Goal: Communication & Community: Answer question/provide support

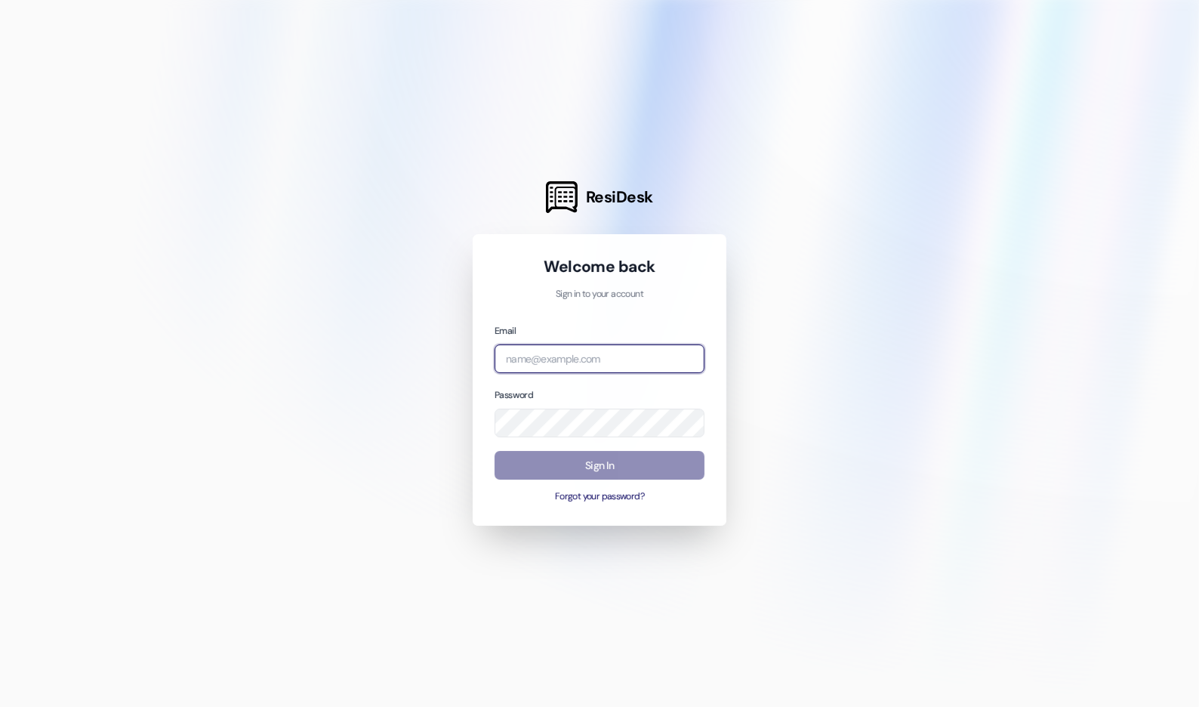
type input "[EMAIL_ADDRESS][PERSON_NAME][DOMAIN_NAME]"
click at [580, 478] on button "Sign In" at bounding box center [599, 465] width 210 height 29
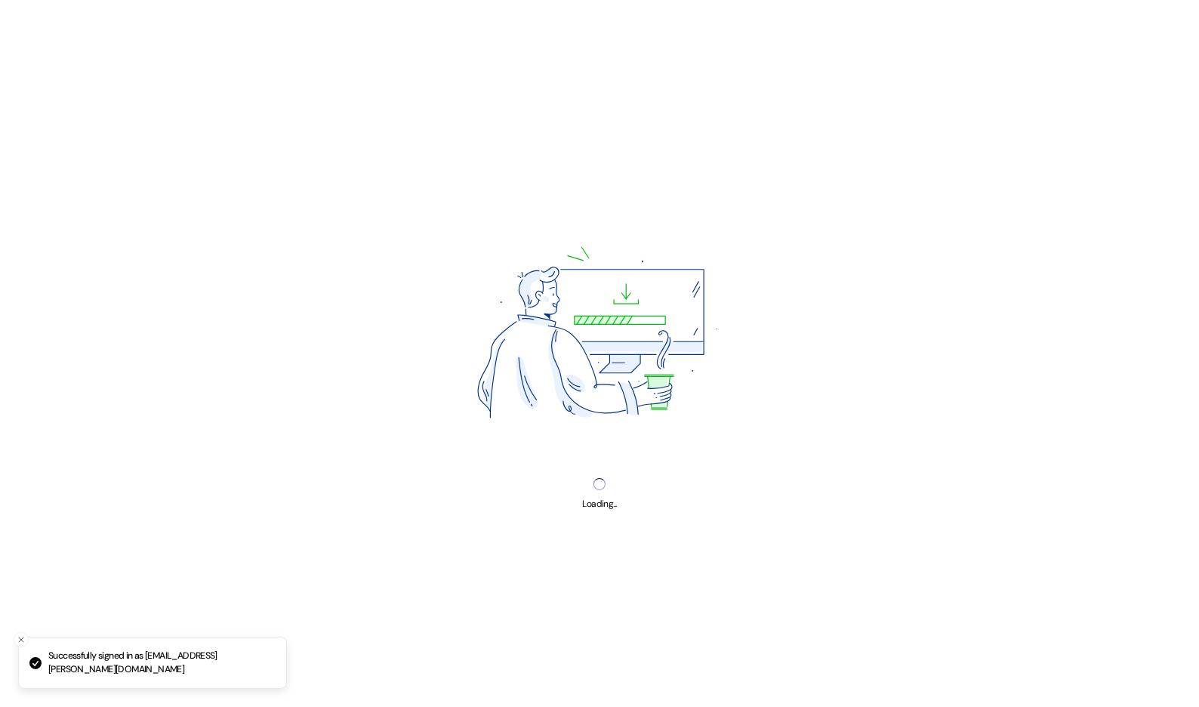
click at [605, 476] on img at bounding box center [599, 336] width 377 height 282
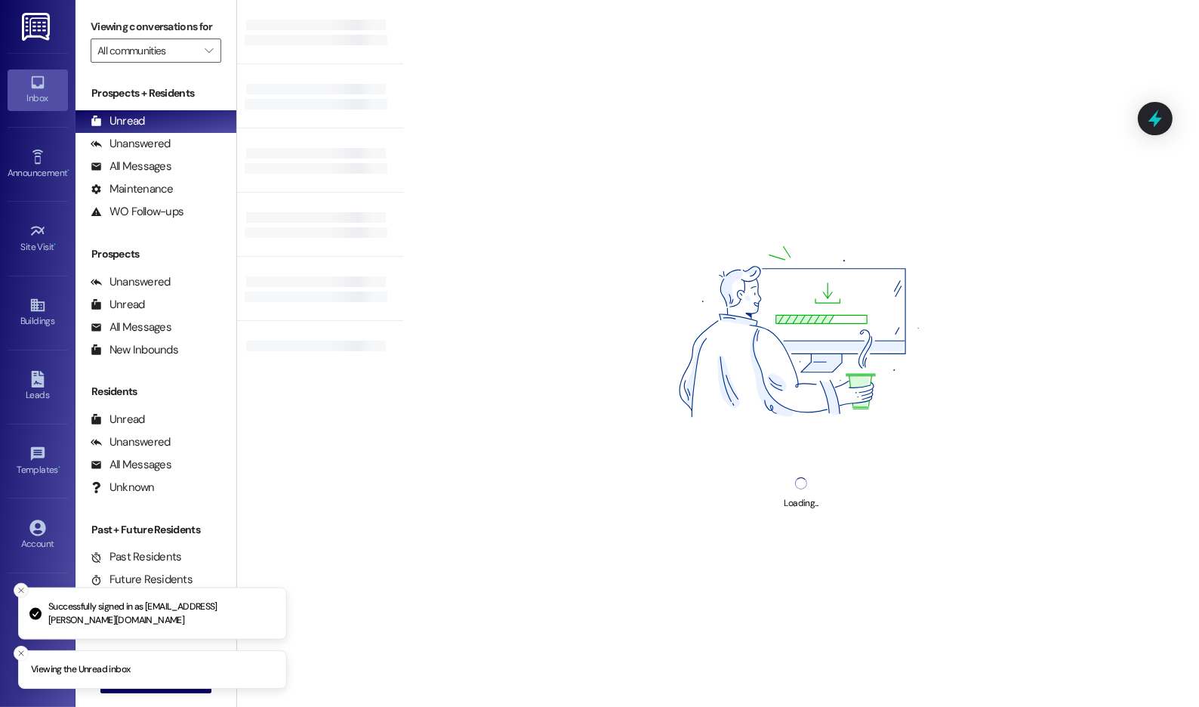
click at [19, 587] on icon "Close toast" at bounding box center [21, 590] width 9 height 9
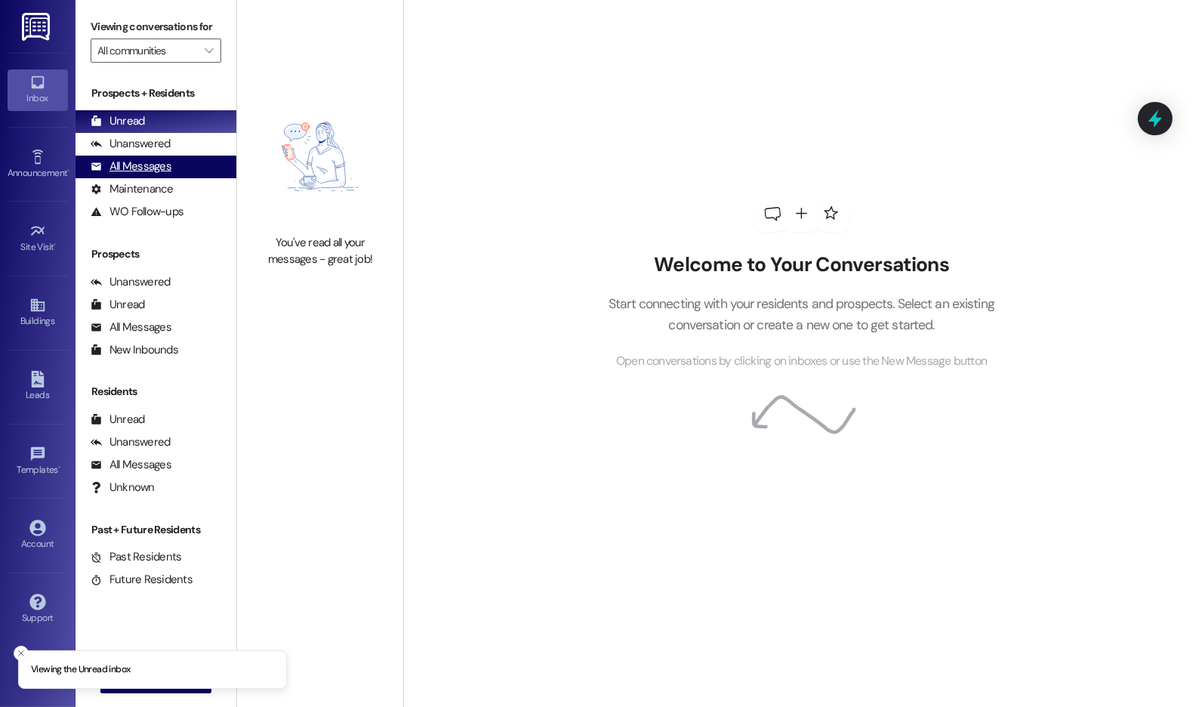
click at [178, 178] on div "All Messages (undefined)" at bounding box center [155, 166] width 161 height 23
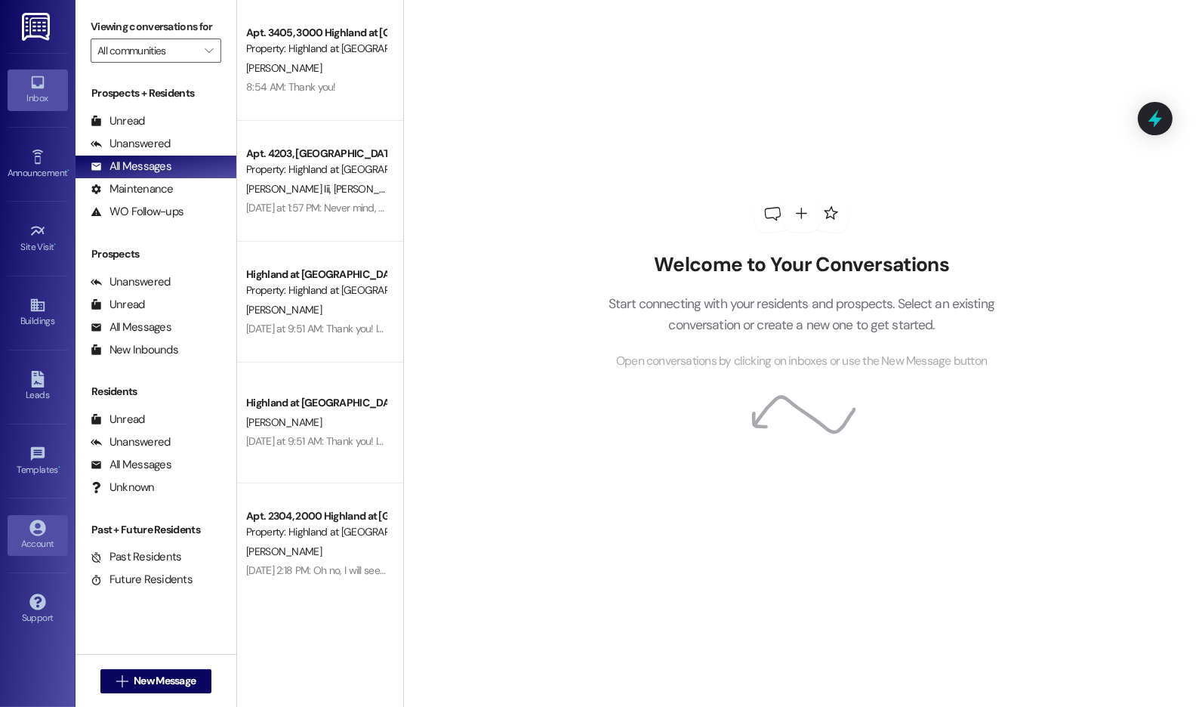
click at [37, 515] on link "Account" at bounding box center [38, 535] width 60 height 41
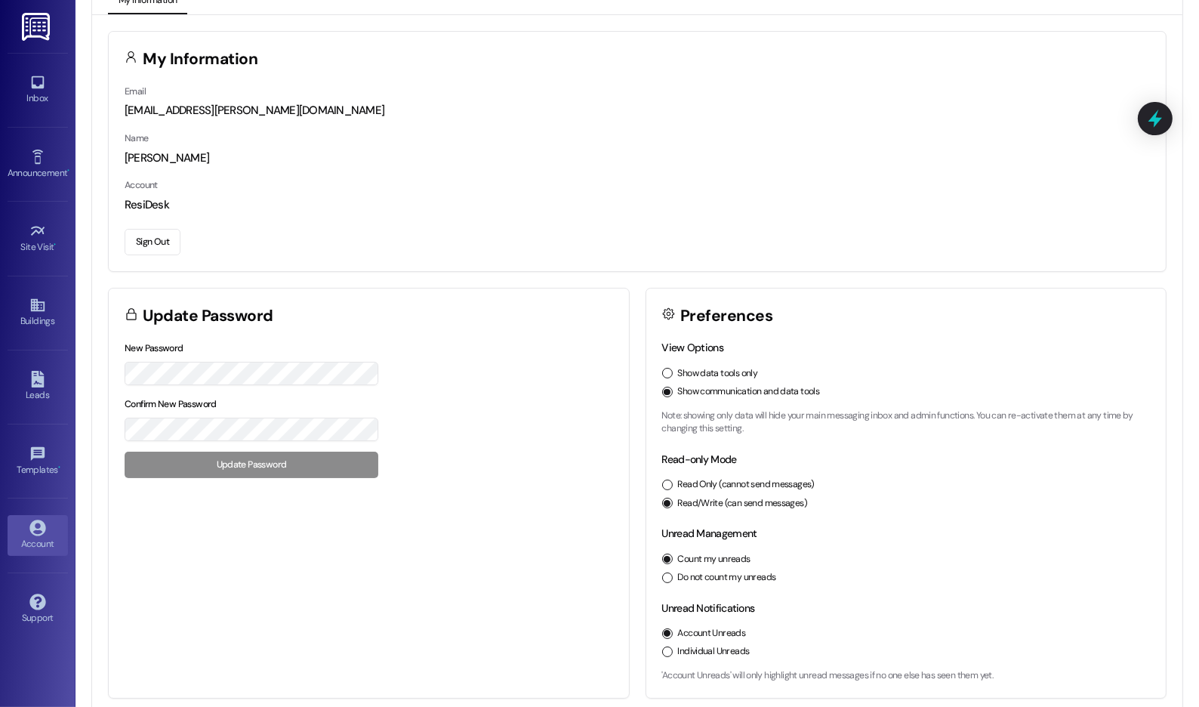
scroll to position [37, 0]
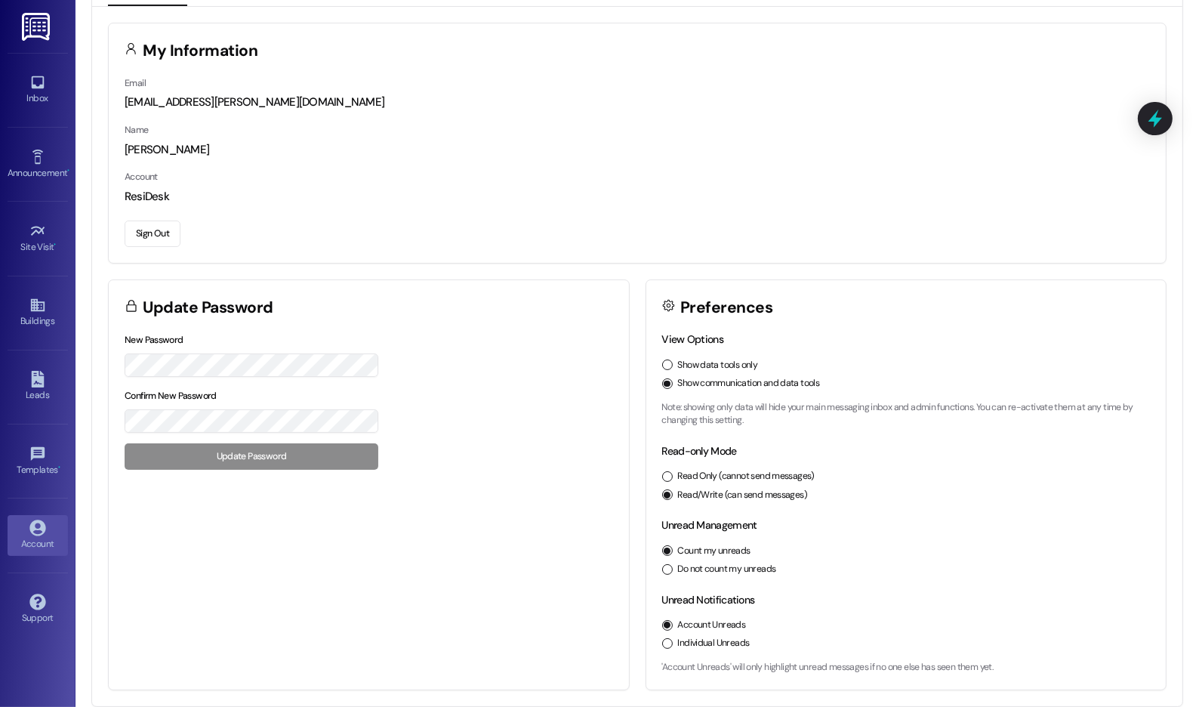
click at [667, 645] on button "Individual Unreads" at bounding box center [667, 643] width 11 height 11
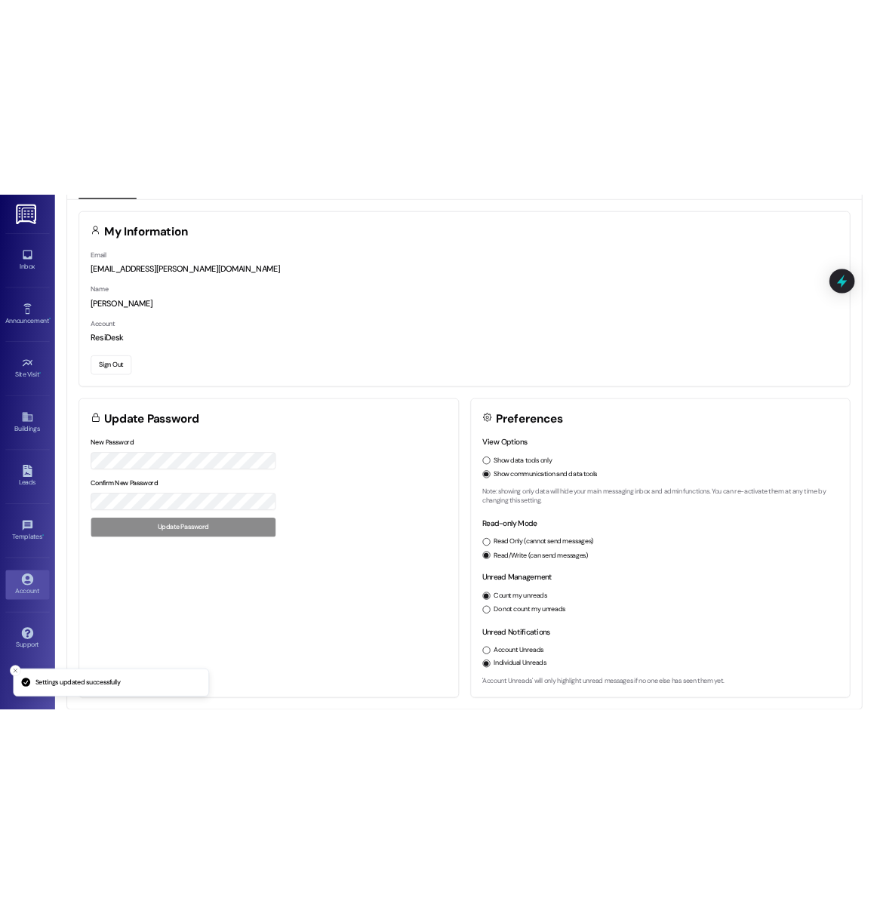
scroll to position [0, 0]
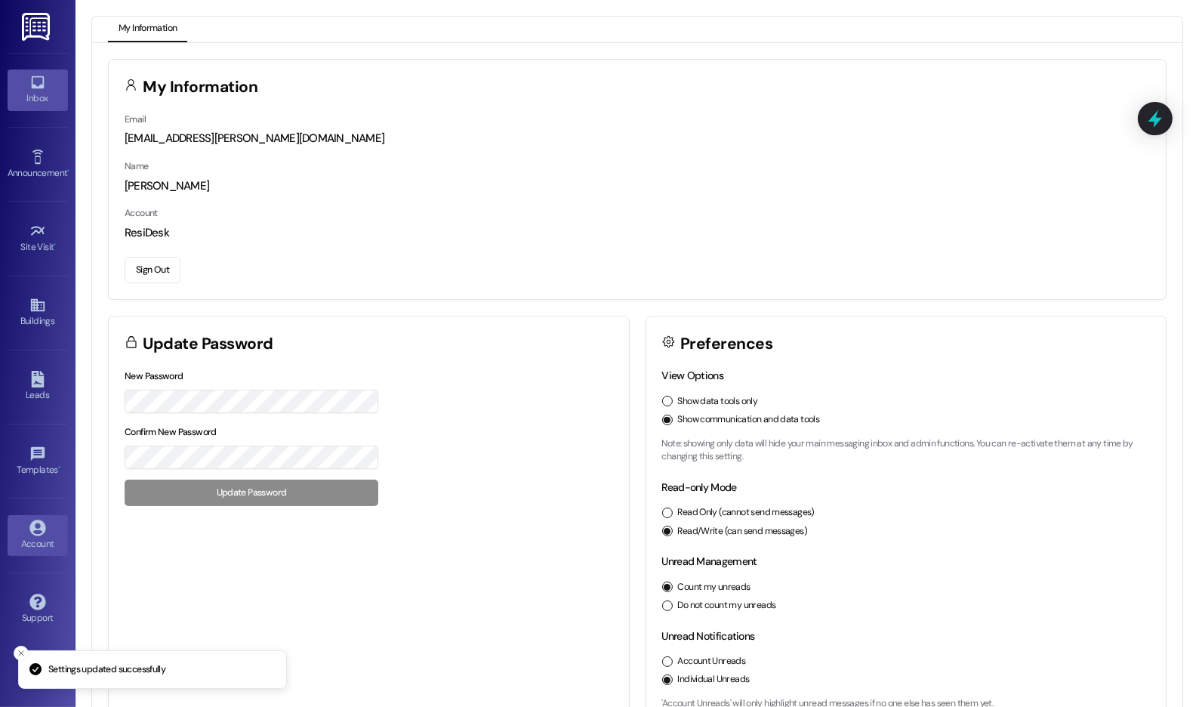
click at [40, 77] on icon at bounding box center [37, 82] width 13 height 13
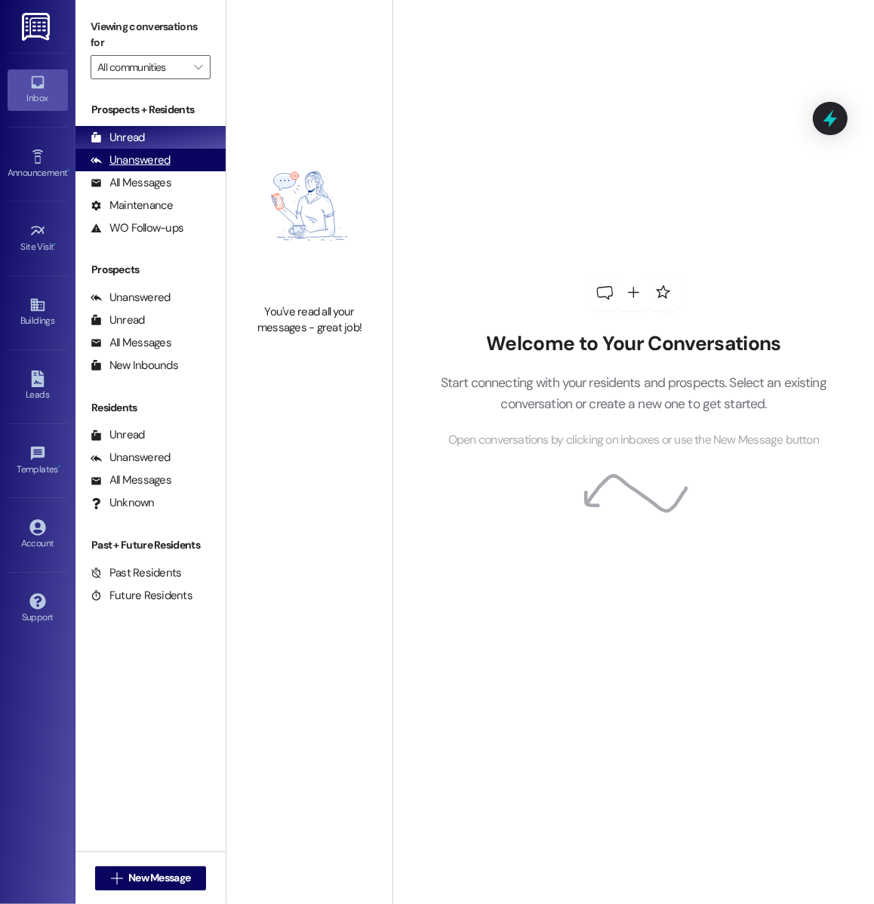
click at [149, 166] on div "Unanswered" at bounding box center [131, 160] width 80 height 16
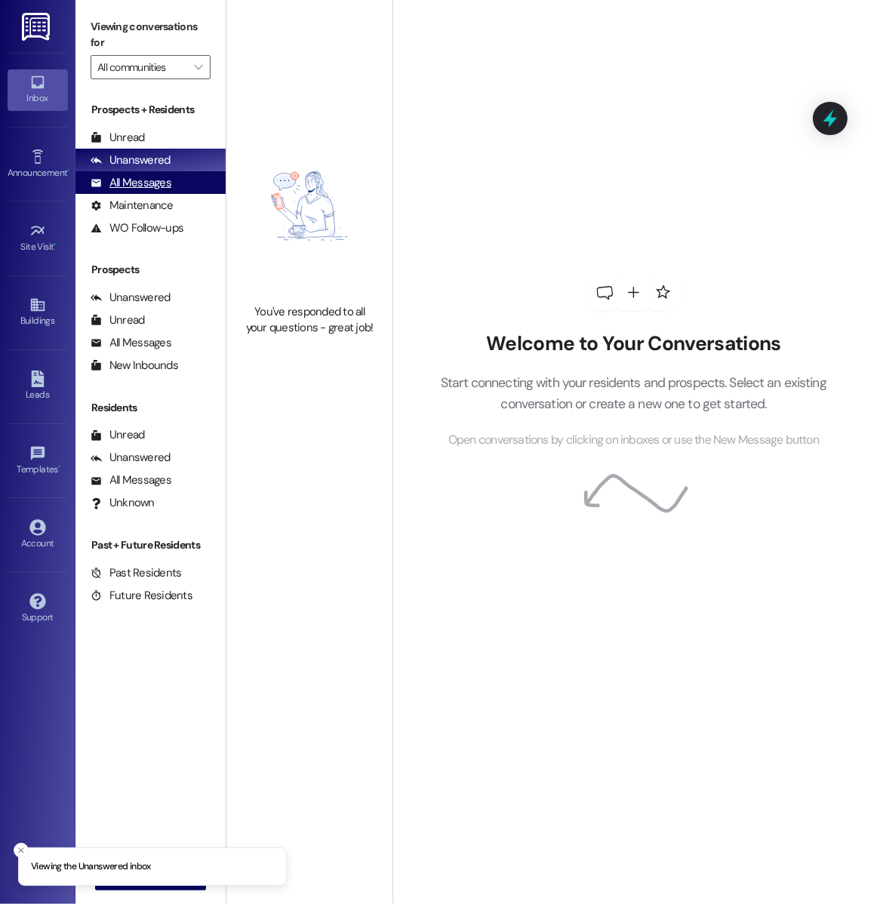
click at [152, 181] on div "All Messages" at bounding box center [131, 183] width 81 height 16
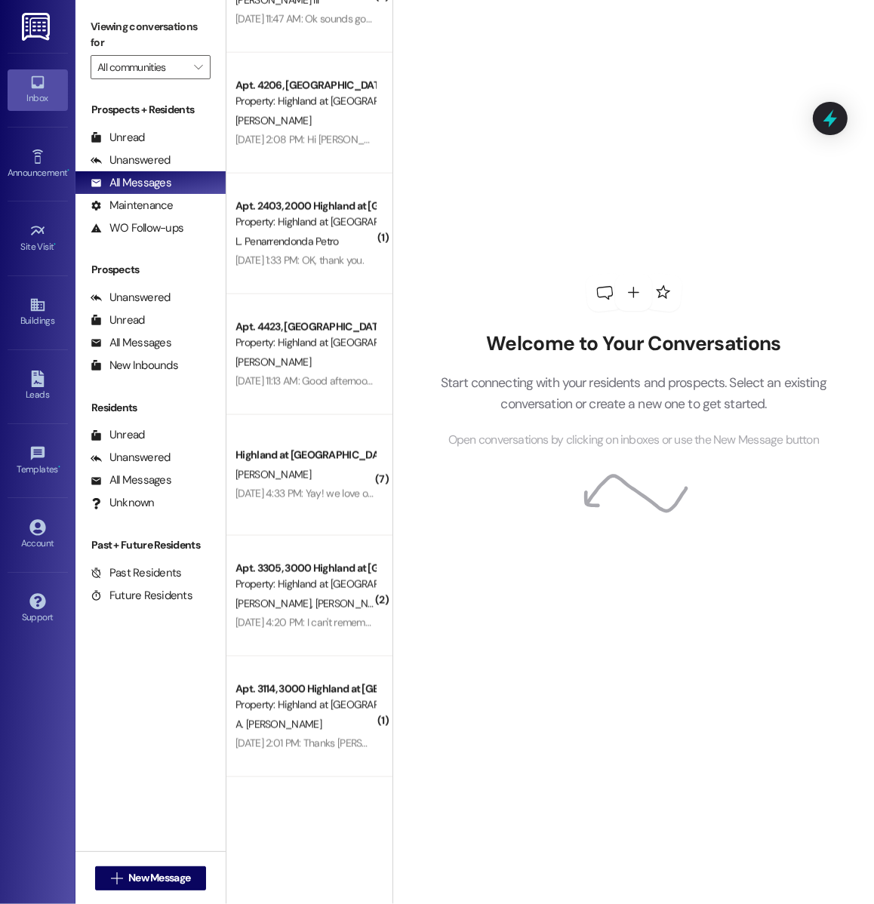
scroll to position [2046, 0]
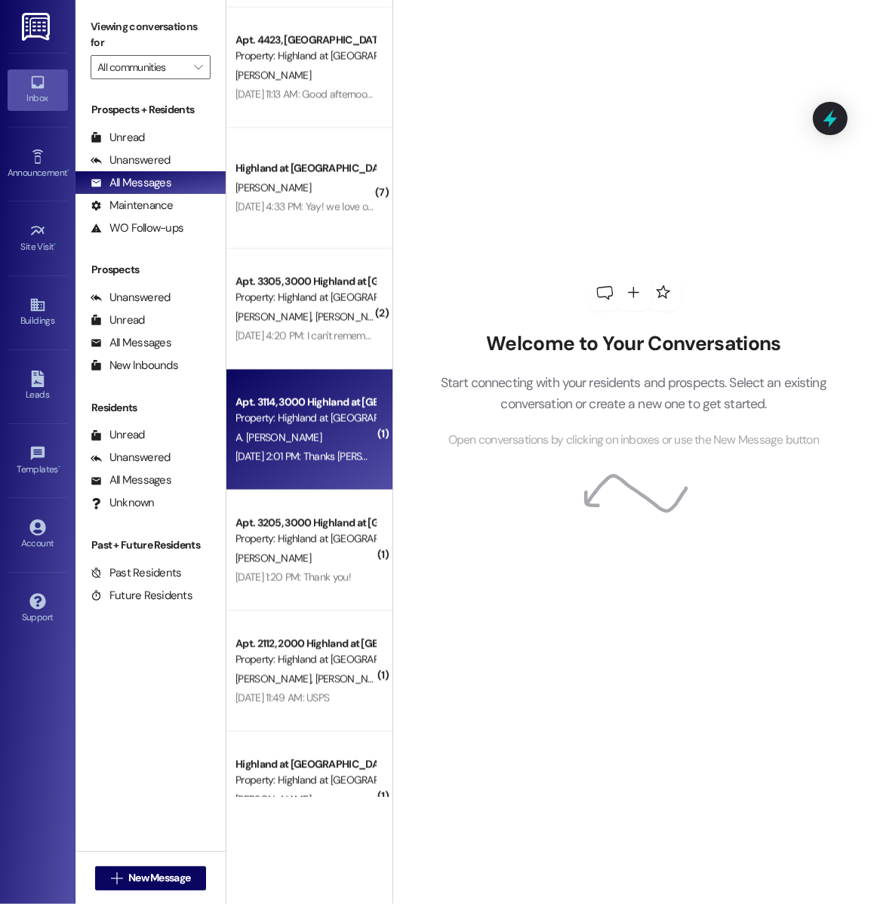
click at [306, 401] on div "Apt. 3114, 3000 Highland at [GEOGRAPHIC_DATA]" at bounding box center [306, 403] width 140 height 16
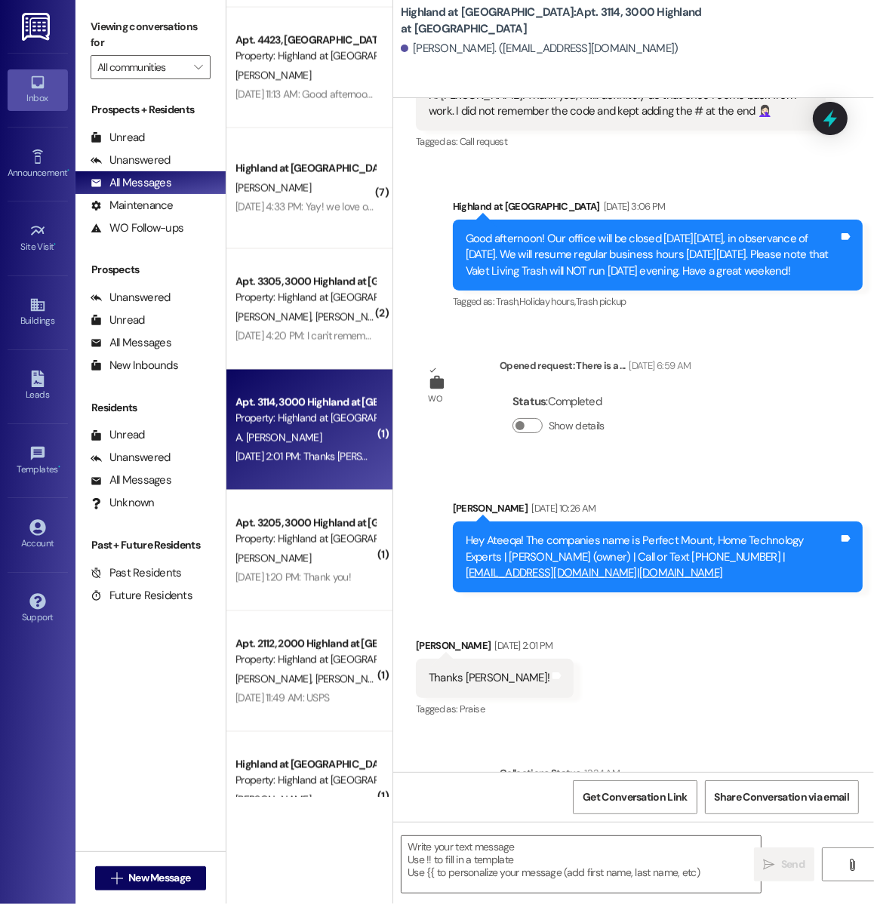
scroll to position [3352, 0]
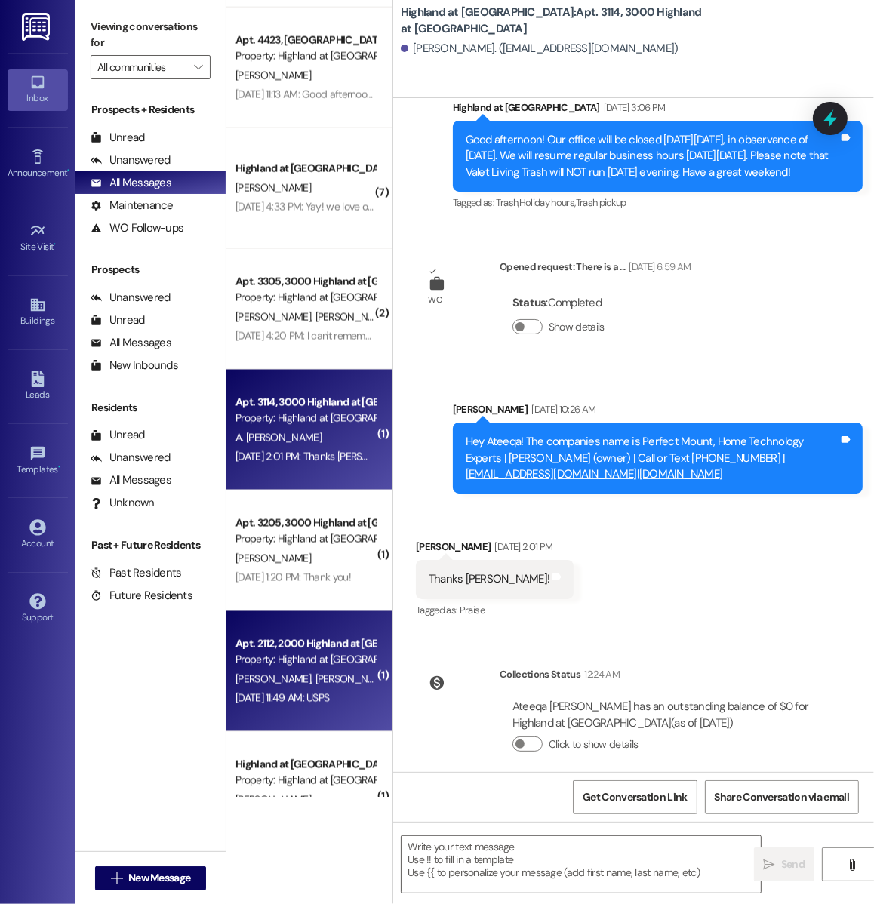
click at [288, 623] on div "Apt. 2112, 2000 Highland at [GEOGRAPHIC_DATA] Property: Highland at [GEOGRAPHIC…" at bounding box center [309, 671] width 166 height 121
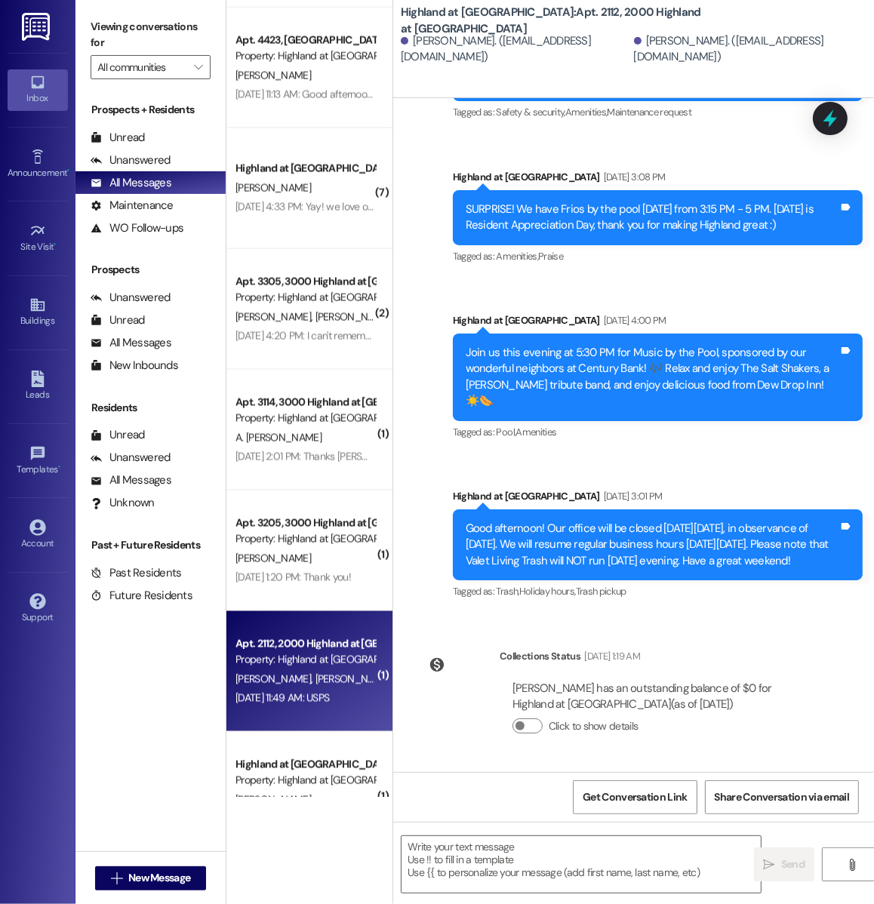
scroll to position [5460, 0]
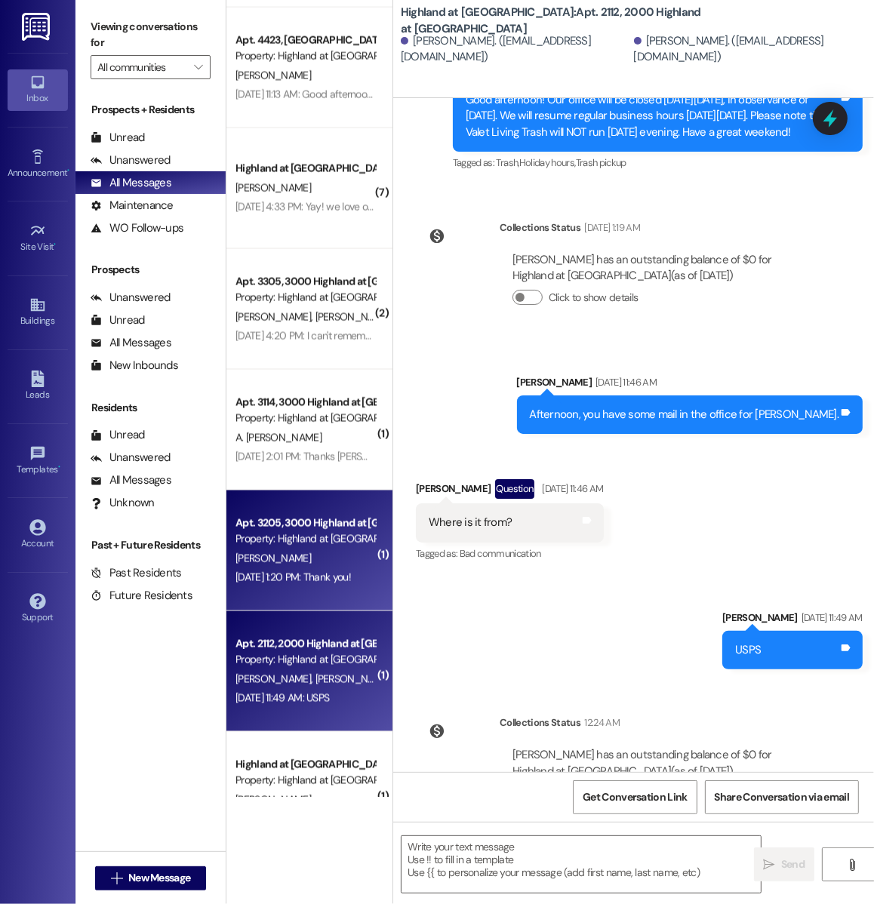
click at [239, 594] on div "Apt. 3205, 3000 Highland at [GEOGRAPHIC_DATA] Property: [GEOGRAPHIC_DATA] at [G…" at bounding box center [309, 551] width 166 height 121
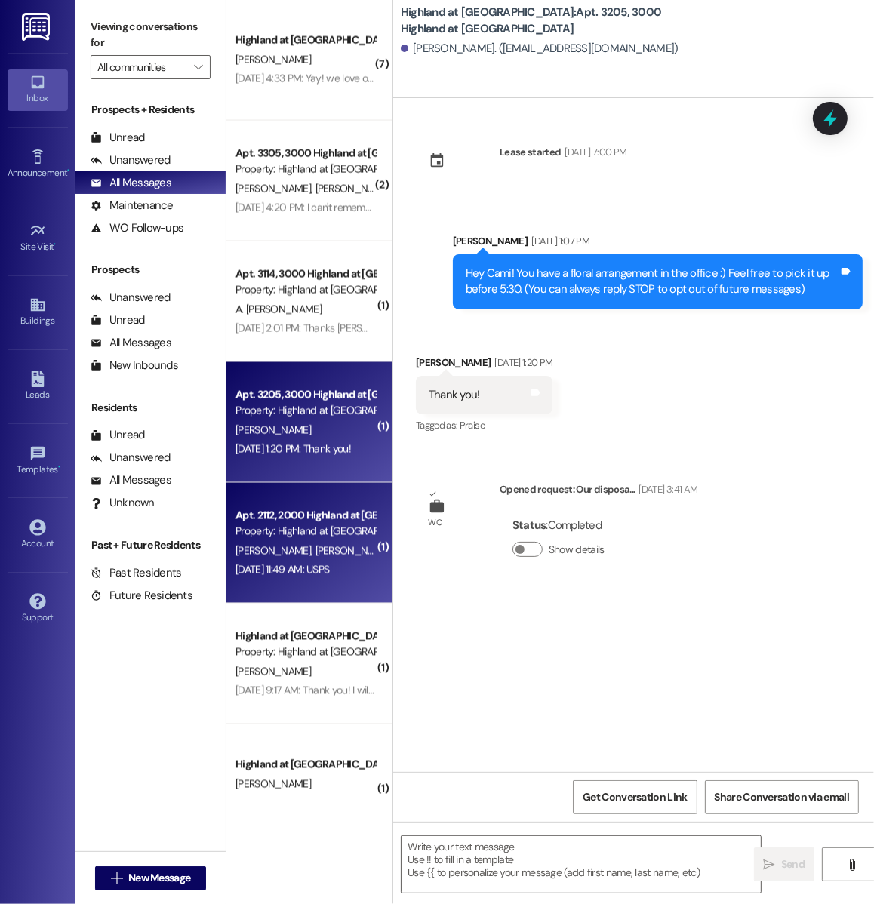
scroll to position [2181, 0]
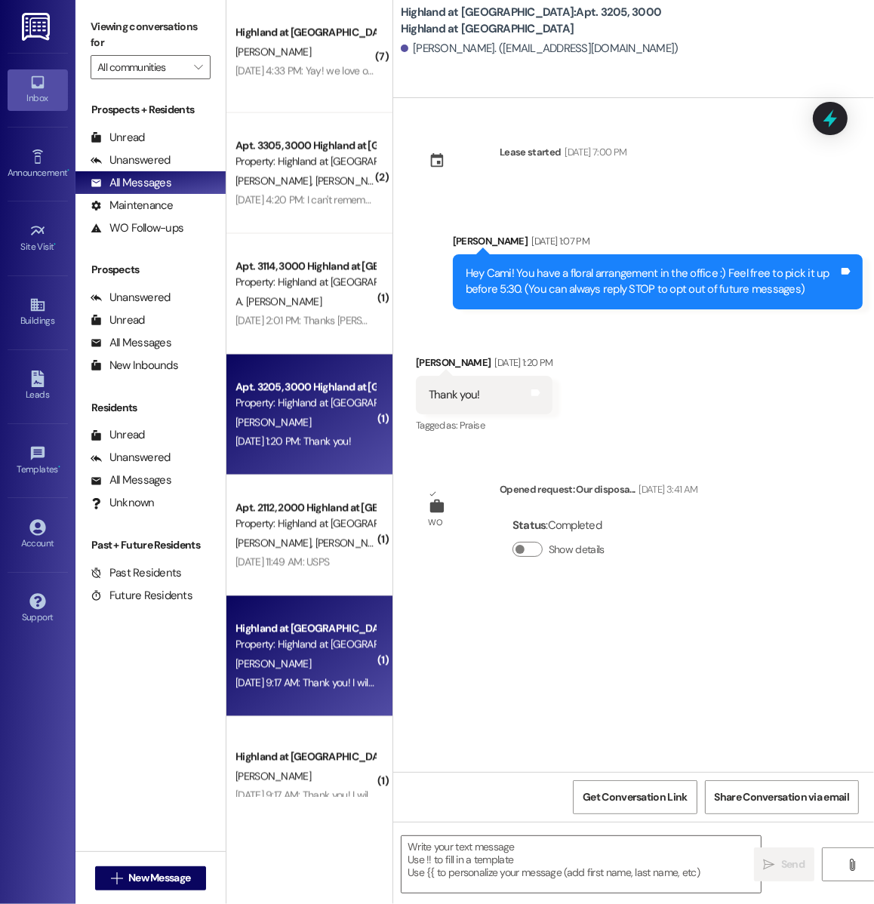
click at [286, 660] on div "[PERSON_NAME]" at bounding box center [305, 664] width 143 height 19
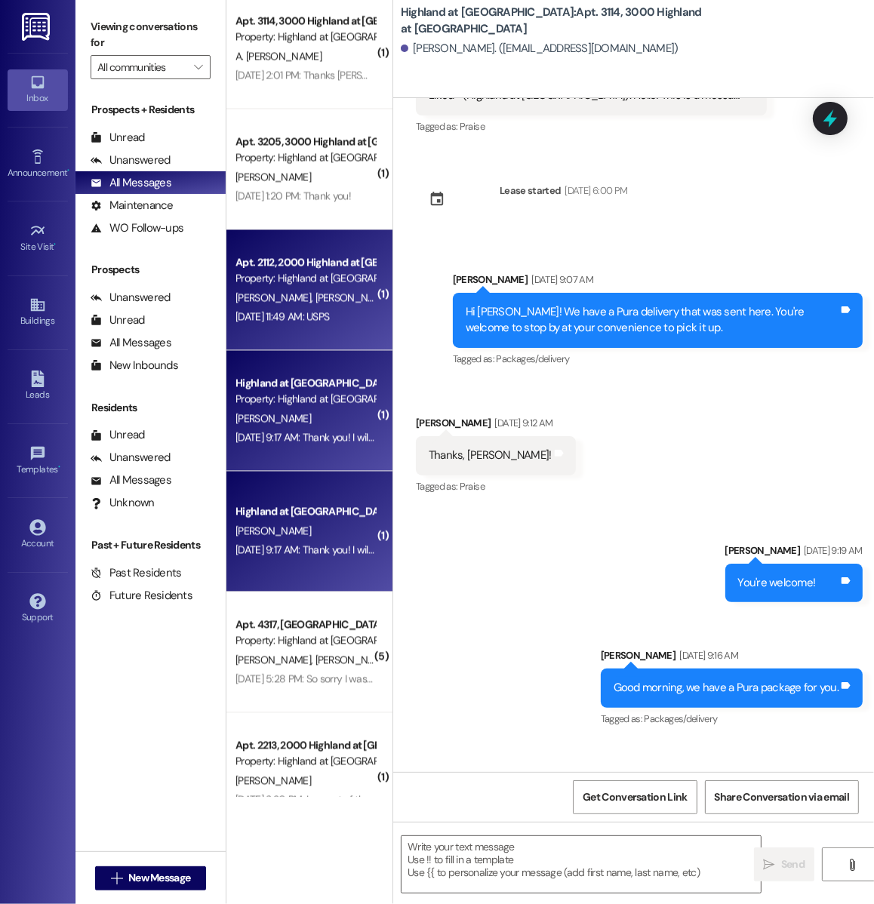
scroll to position [2485, 0]
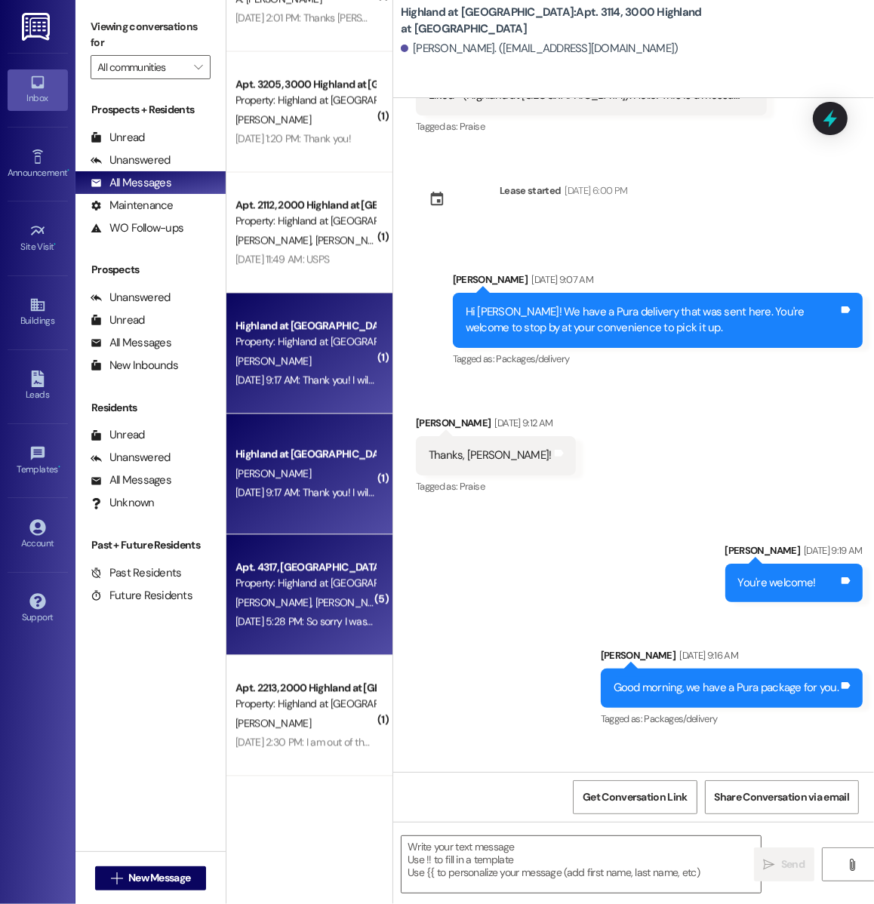
click at [316, 607] on span "[PERSON_NAME]" at bounding box center [353, 603] width 75 height 14
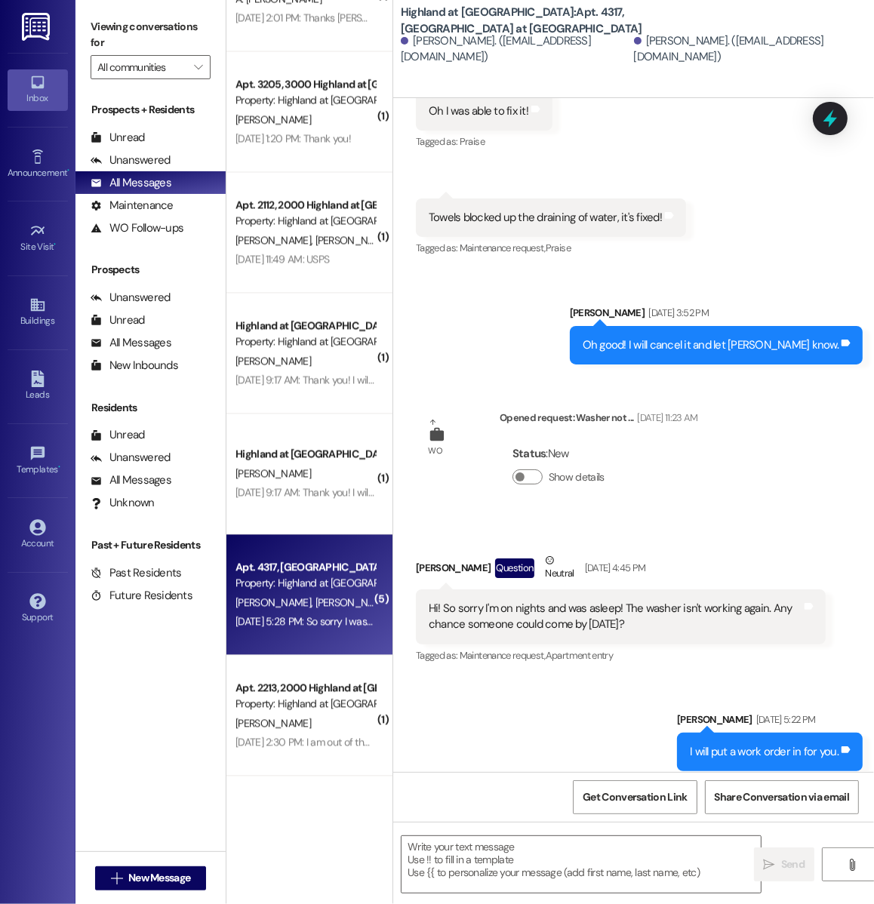
scroll to position [4829, 0]
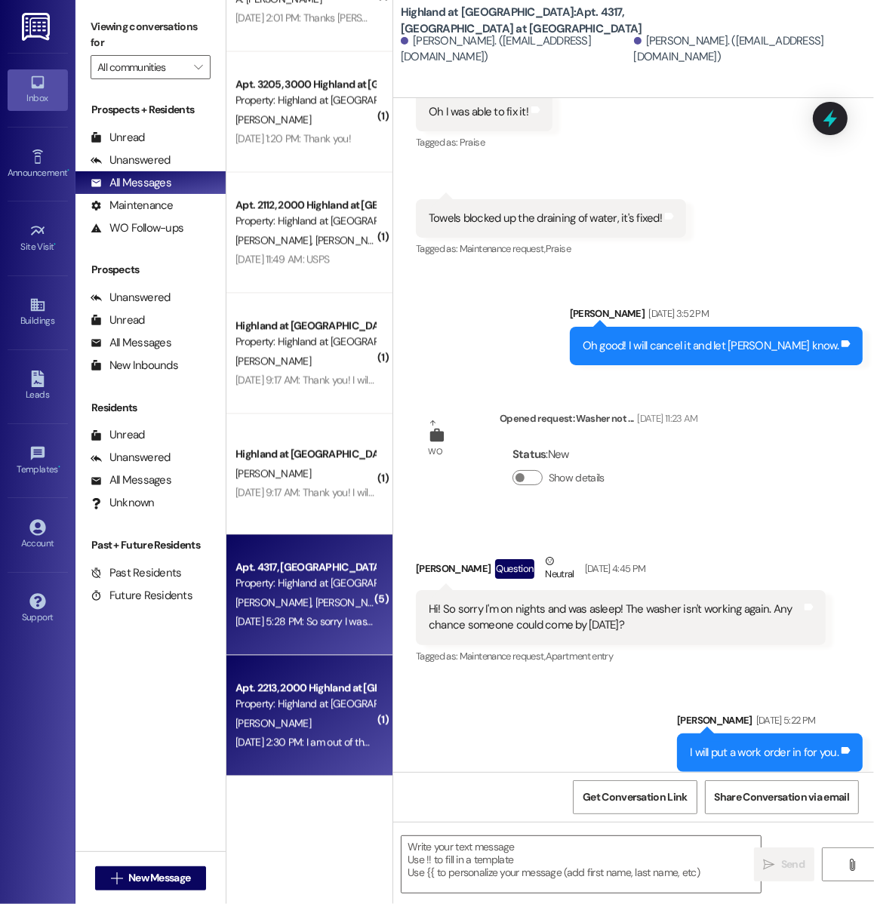
click at [297, 680] on div "Apt. 2213, 2000 Highland at [GEOGRAPHIC_DATA]" at bounding box center [306, 688] width 140 height 16
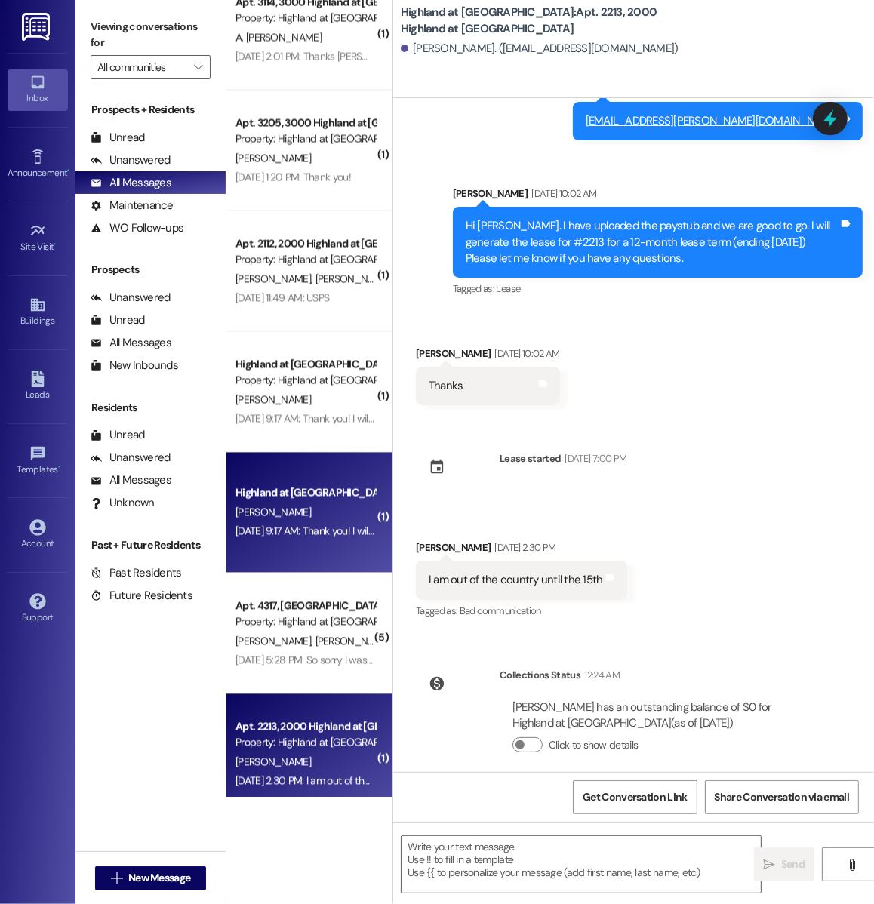
scroll to position [2431, 0]
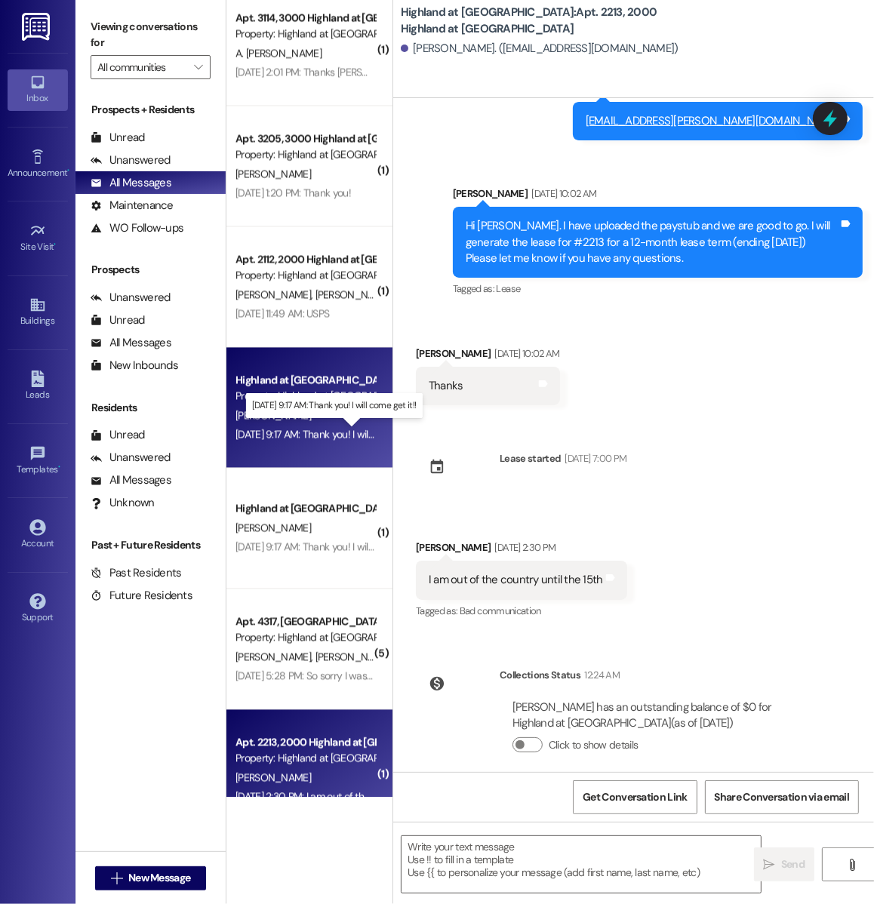
click at [302, 437] on div "Sep 09, 2025 at 9:17 AM: Thank you! I will come get it!! Sep 09, 2025 at 9:17 A…" at bounding box center [331, 434] width 191 height 14
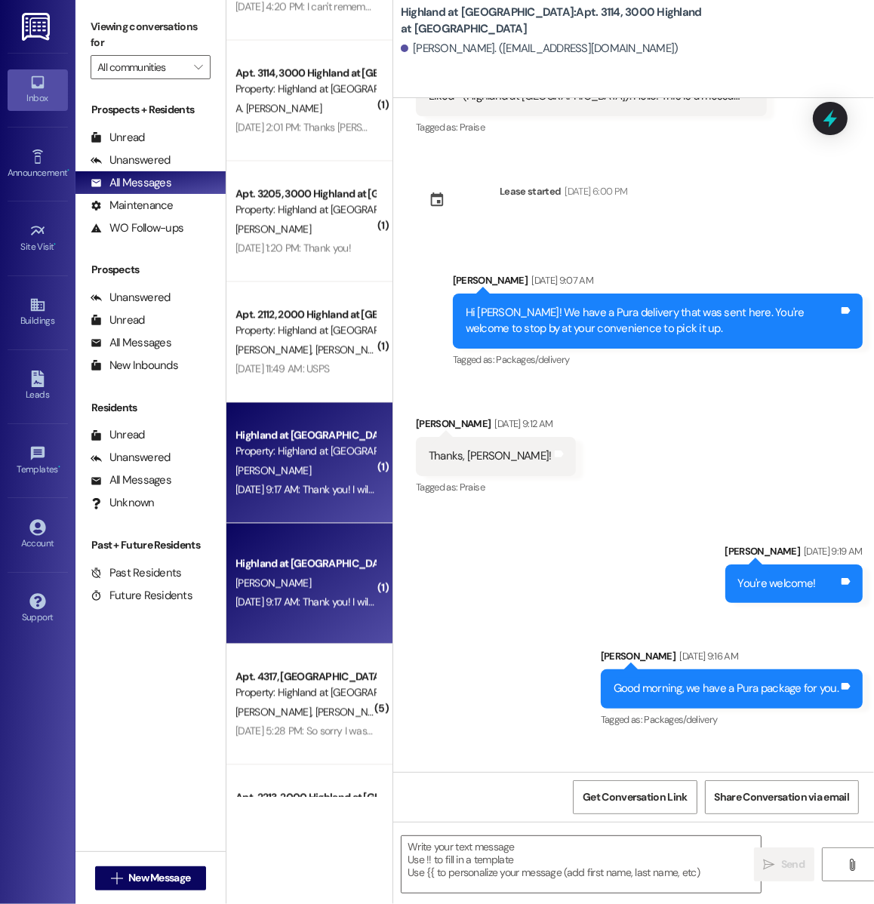
scroll to position [2370, 0]
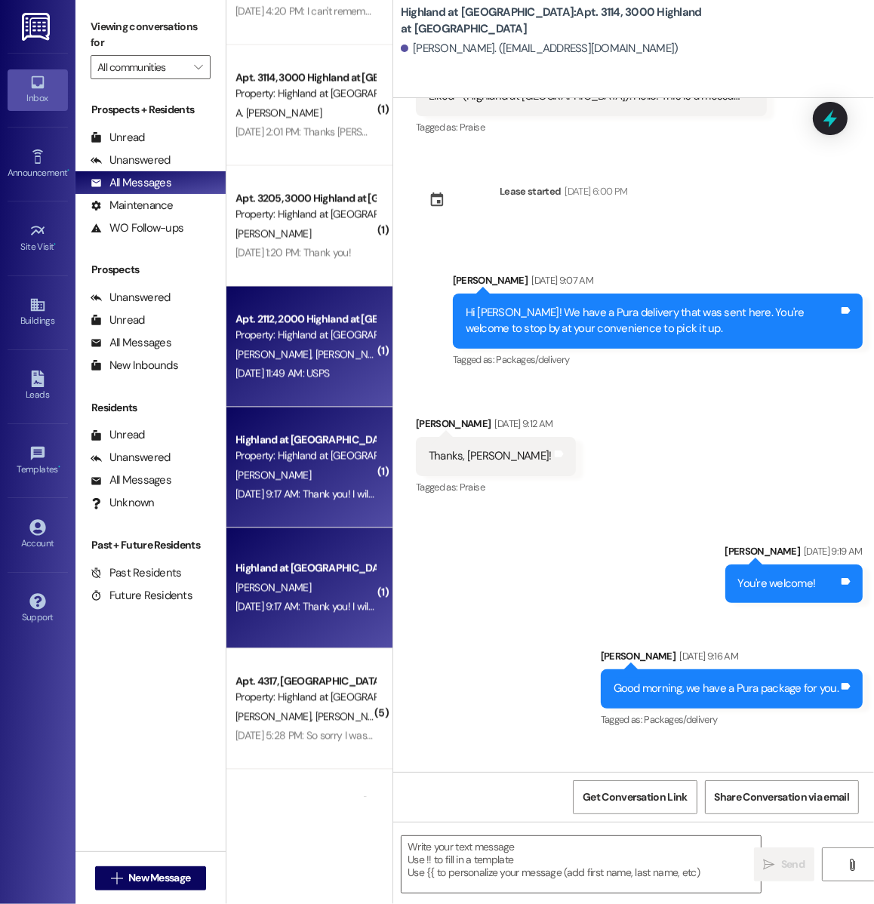
click at [303, 377] on div "Sep 09, 2025 at 11:49 AM: USPS Sep 09, 2025 at 11:49 AM: USPS" at bounding box center [283, 374] width 94 height 14
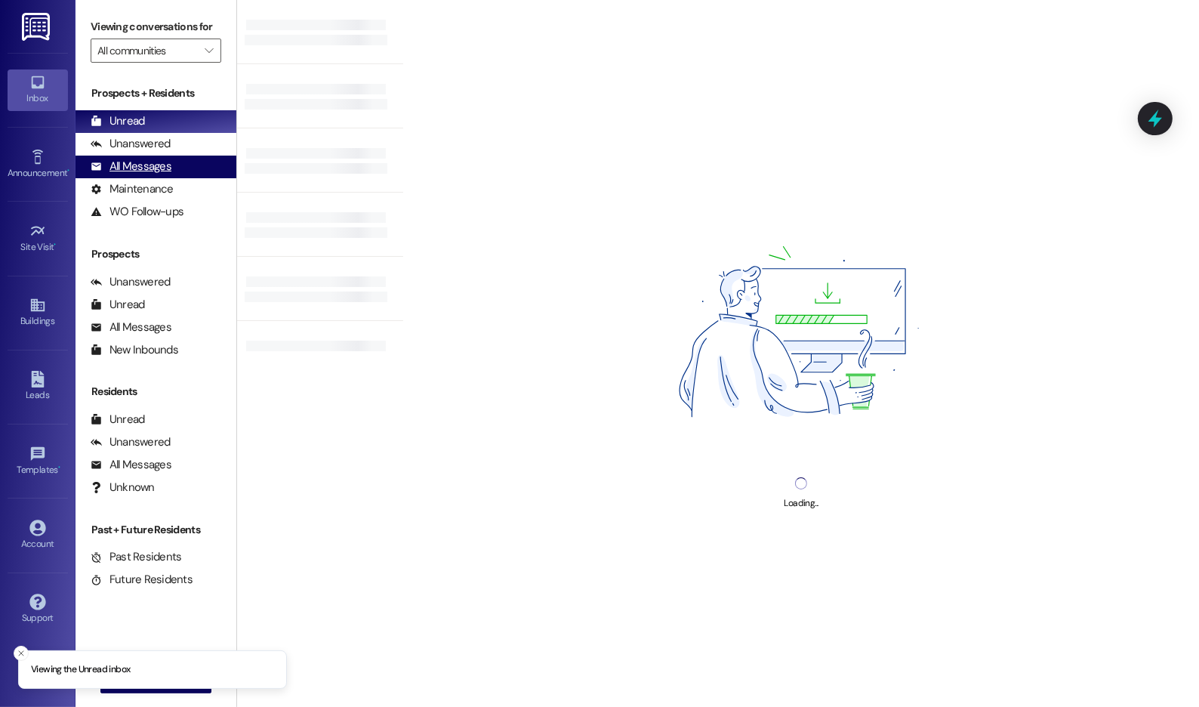
click at [144, 174] on div "All Messages" at bounding box center [131, 167] width 81 height 16
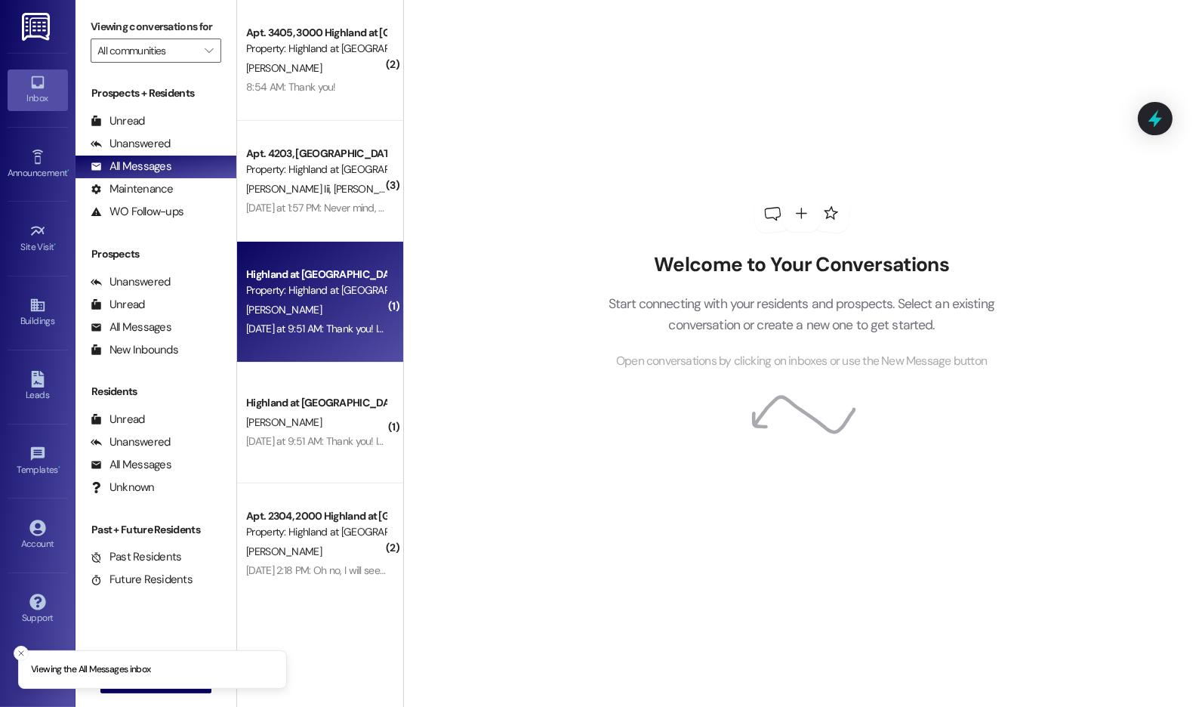
click at [246, 303] on span "[PERSON_NAME]" at bounding box center [283, 310] width 75 height 14
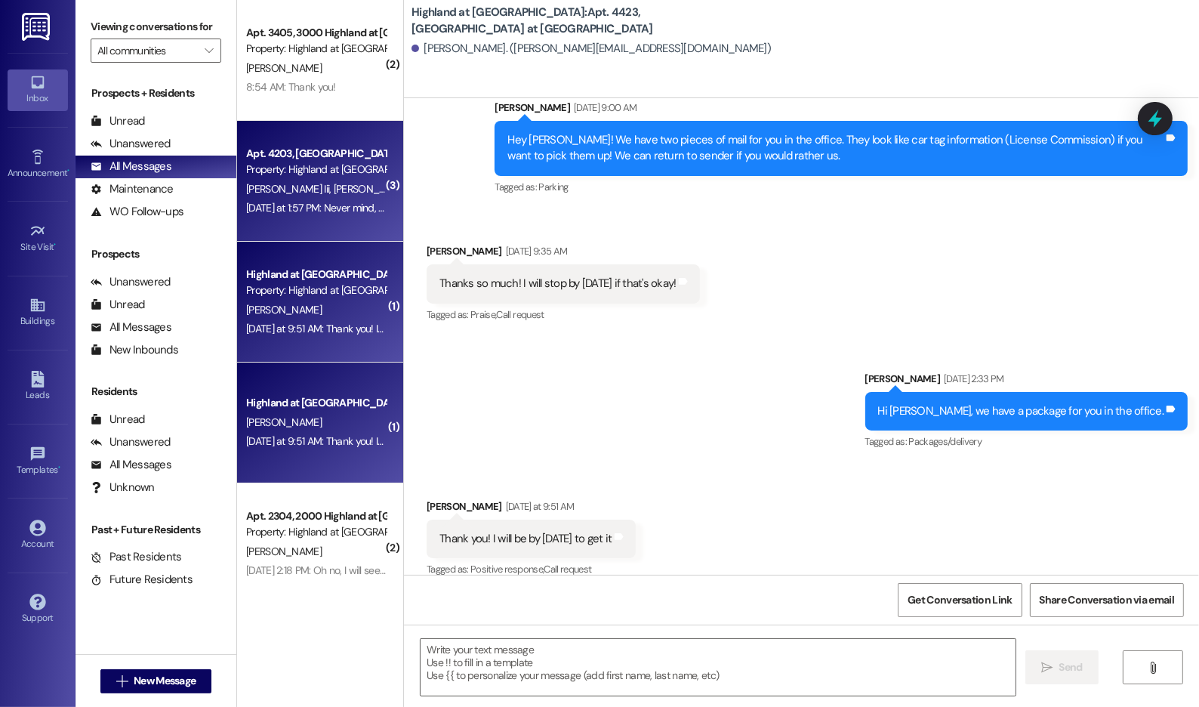
click at [309, 171] on div "Property: Highland at [GEOGRAPHIC_DATA]" at bounding box center [316, 170] width 140 height 16
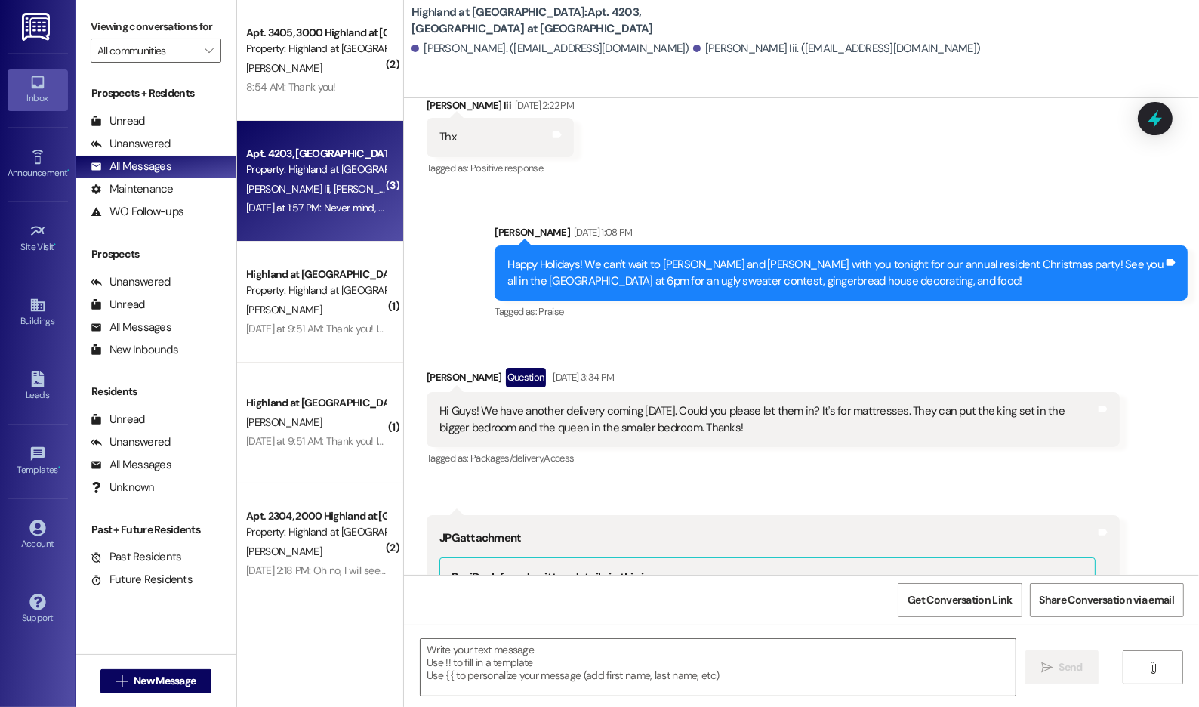
scroll to position [22372, 0]
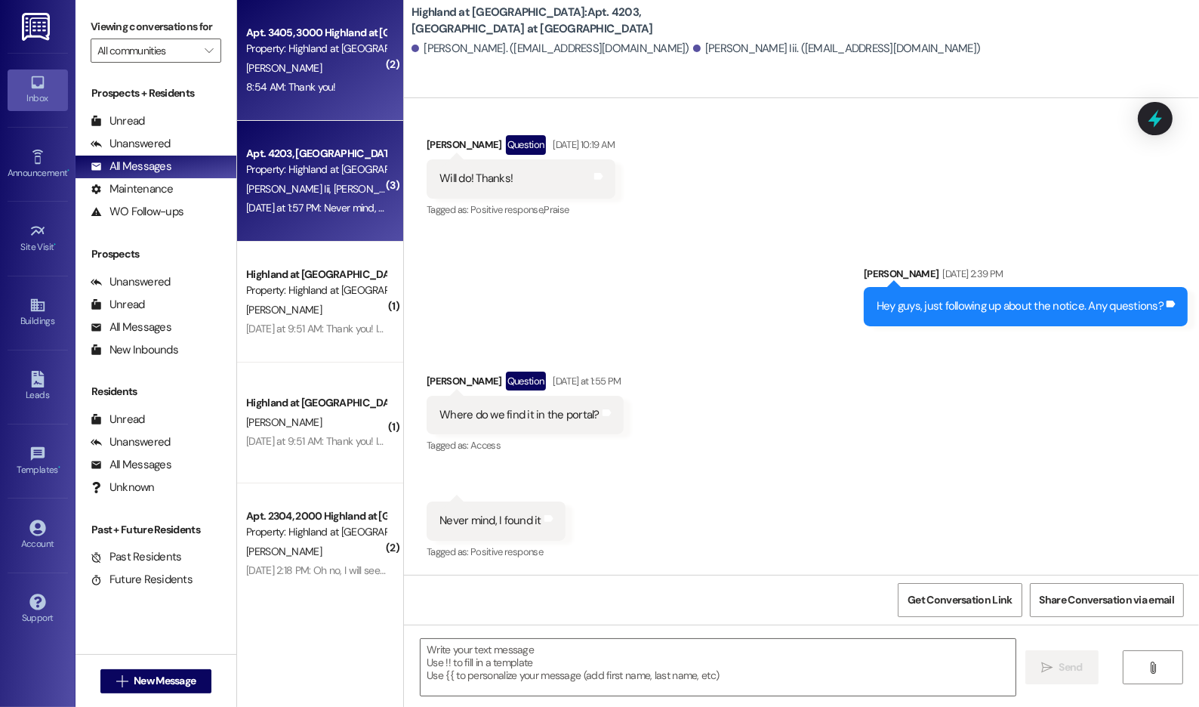
click at [327, 89] on div "8:54 AM: Thank you! 8:54 AM: Thank you!" at bounding box center [316, 87] width 143 height 19
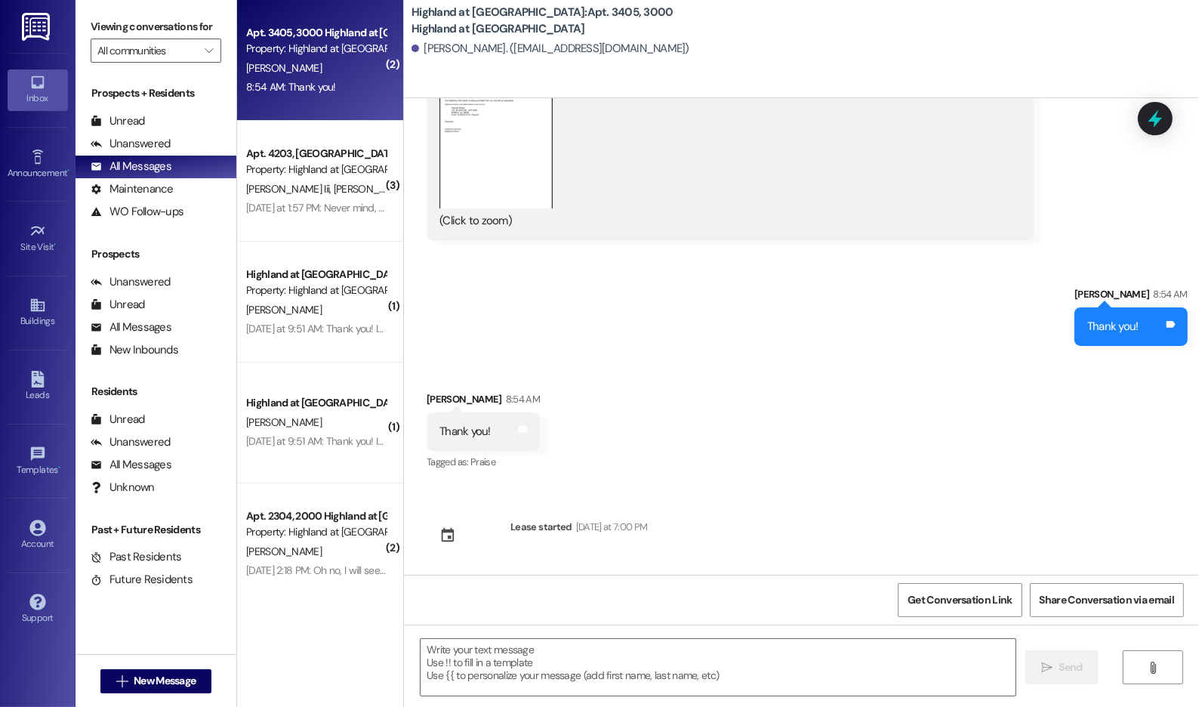
scroll to position [1758, 0]
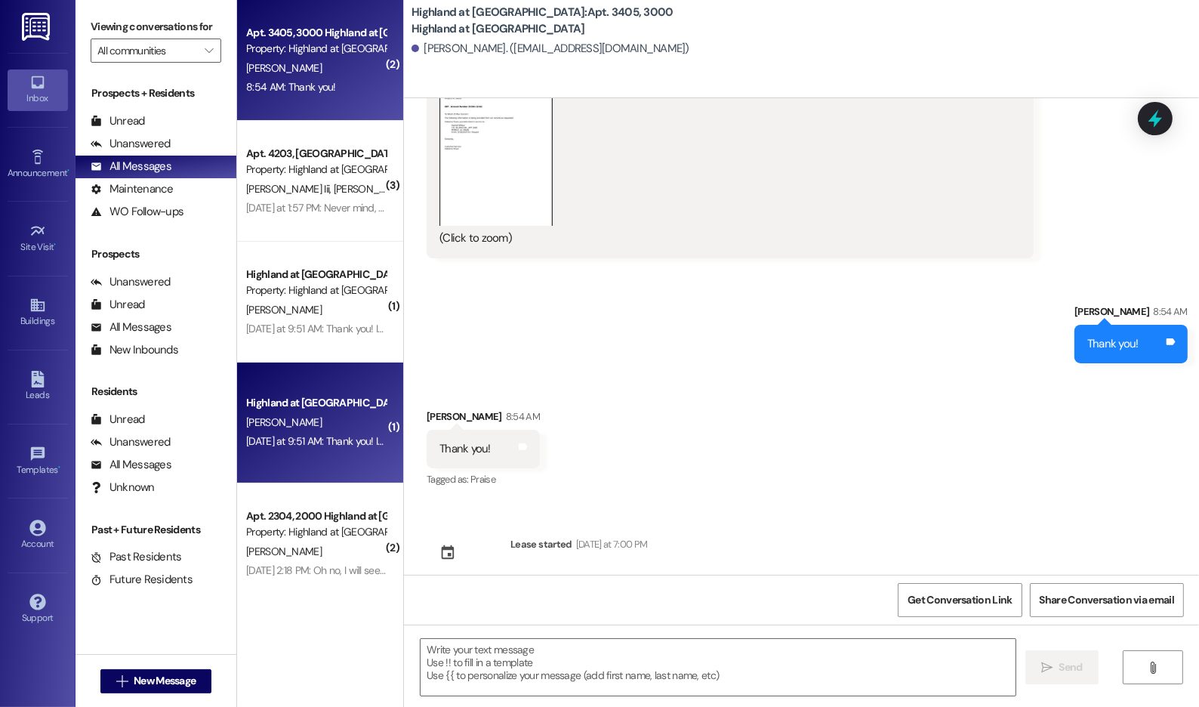
click at [296, 388] on div "Highland at [GEOGRAPHIC_DATA] [PERSON_NAME] [DATE] at 9:51 AM: Thank you! I wil…" at bounding box center [320, 422] width 166 height 121
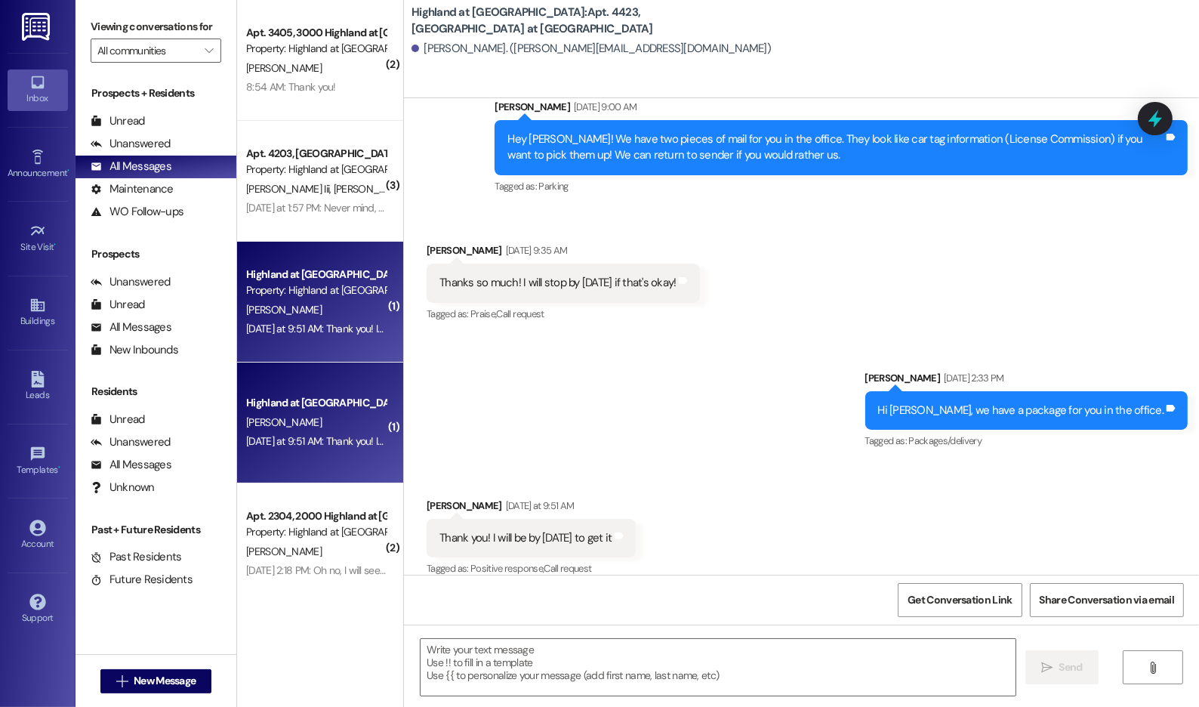
scroll to position [1668, 0]
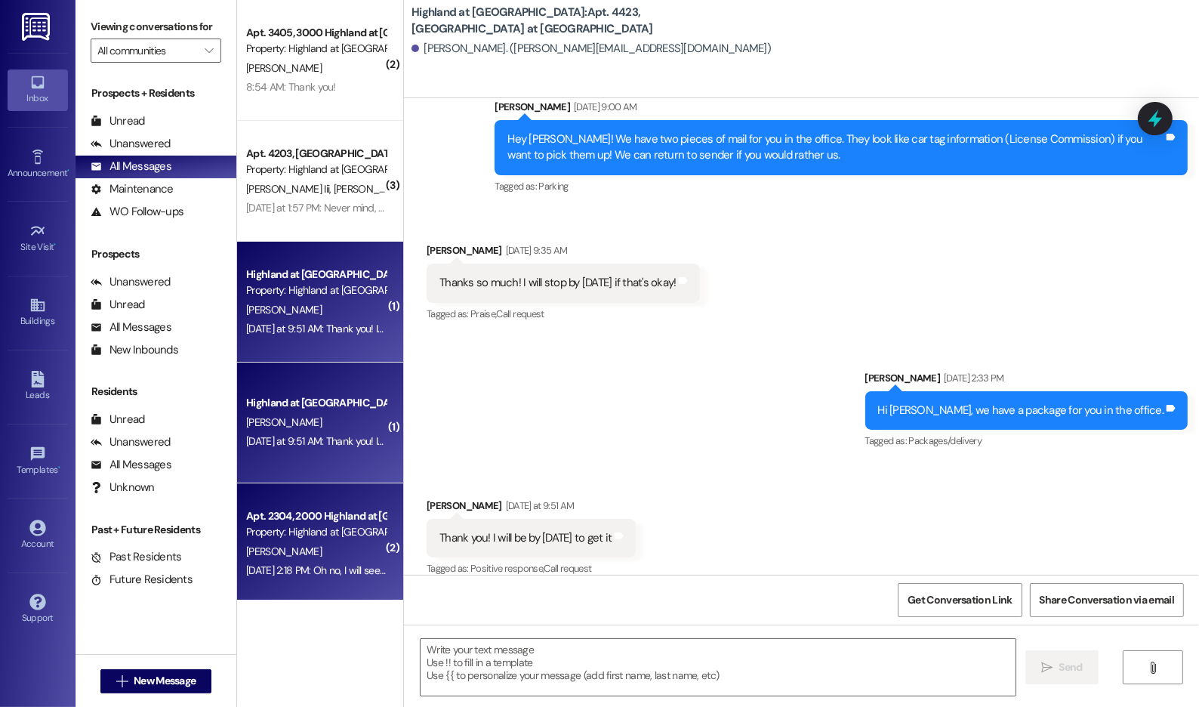
click at [321, 533] on div "Property: Highland at [GEOGRAPHIC_DATA]" at bounding box center [316, 532] width 140 height 16
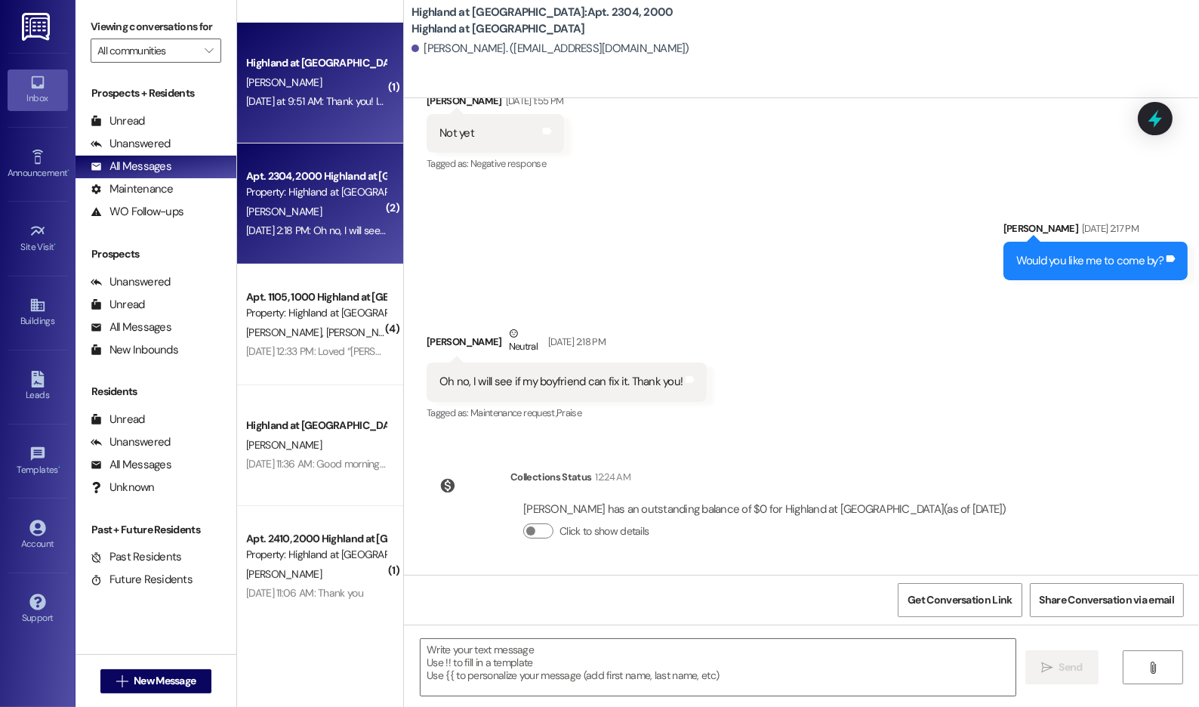
scroll to position [347, 0]
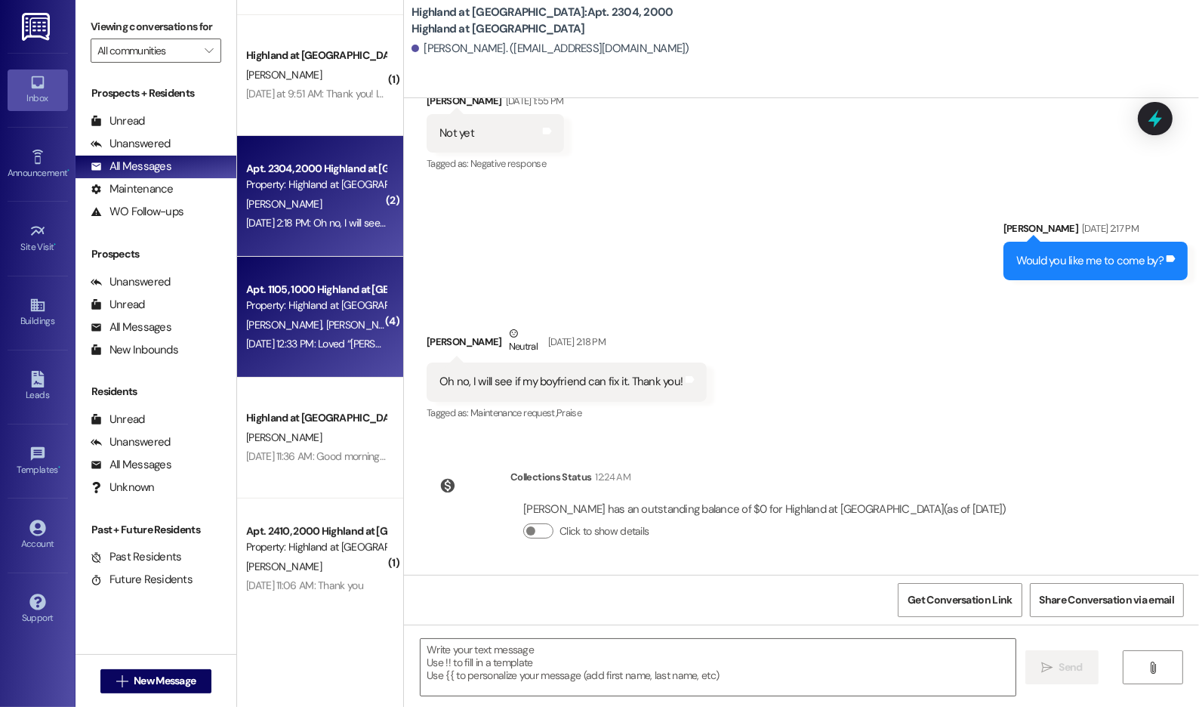
click at [326, 319] on span "[PERSON_NAME]" at bounding box center [363, 325] width 75 height 14
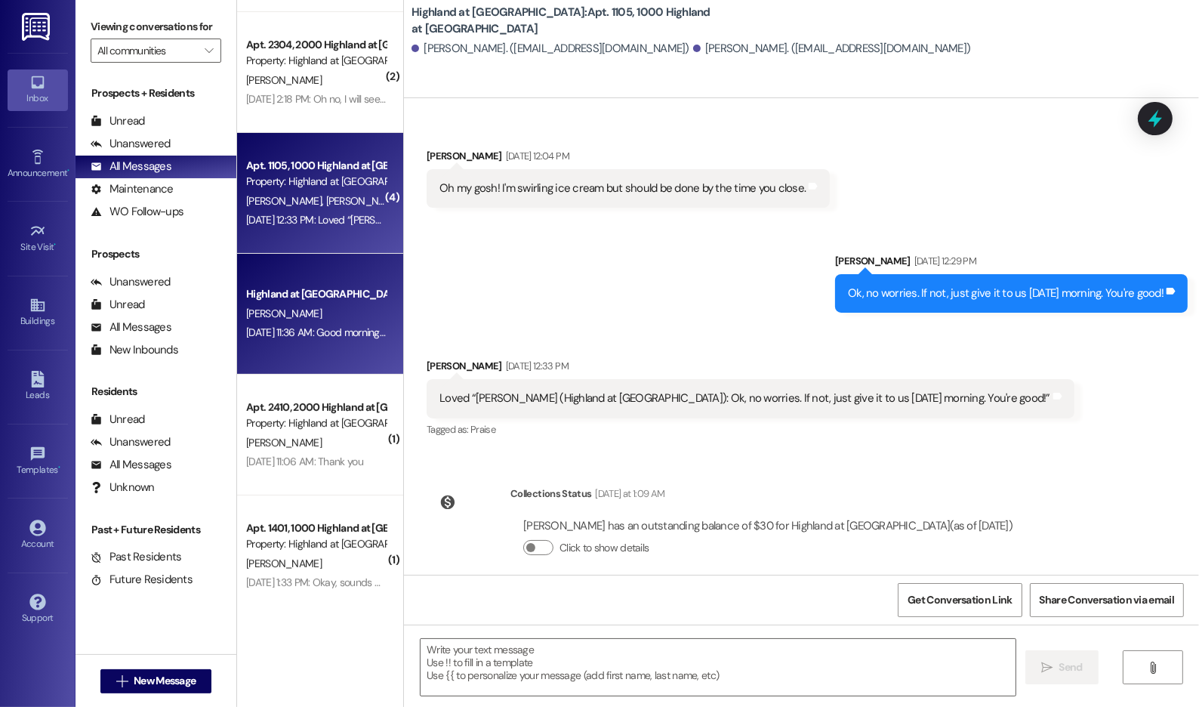
scroll to position [478, 0]
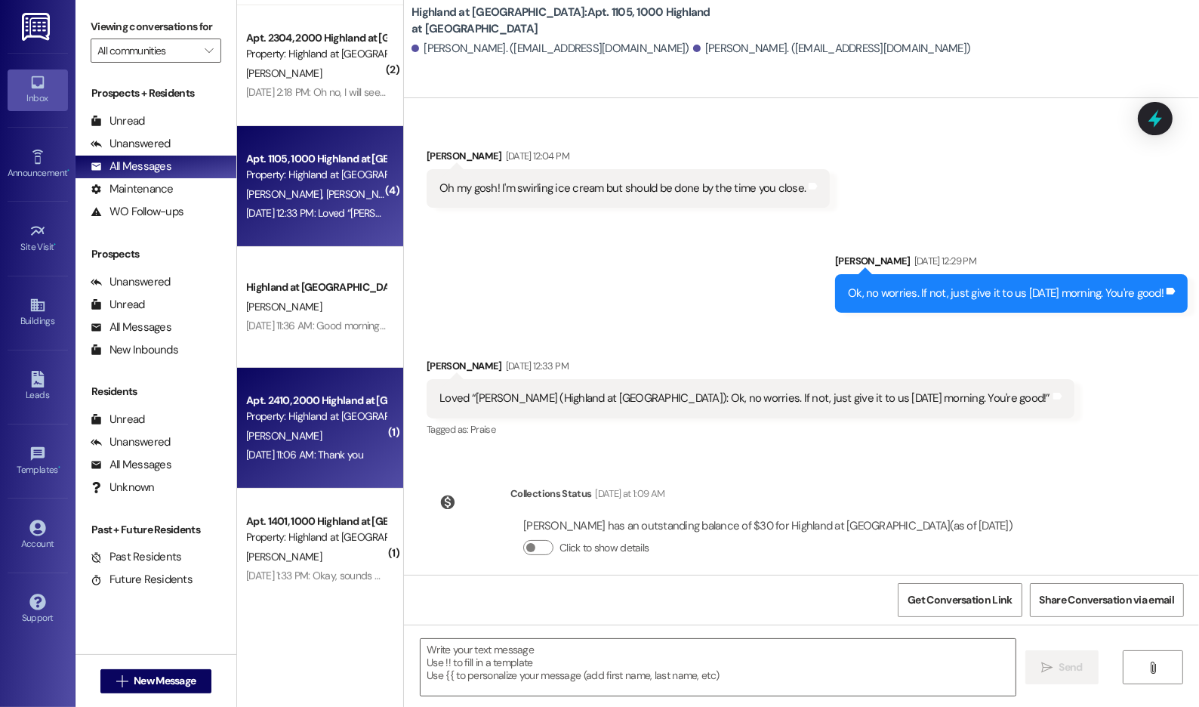
click at [319, 426] on div "[PERSON_NAME]" at bounding box center [316, 435] width 143 height 19
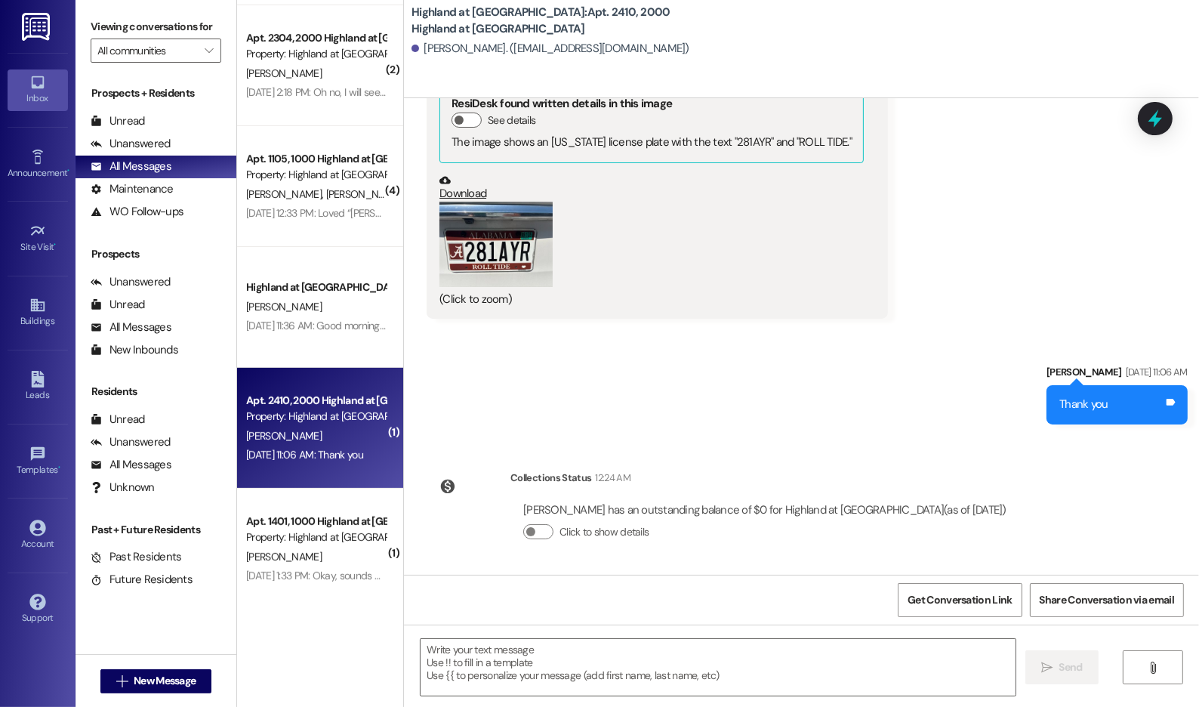
scroll to position [2184, 0]
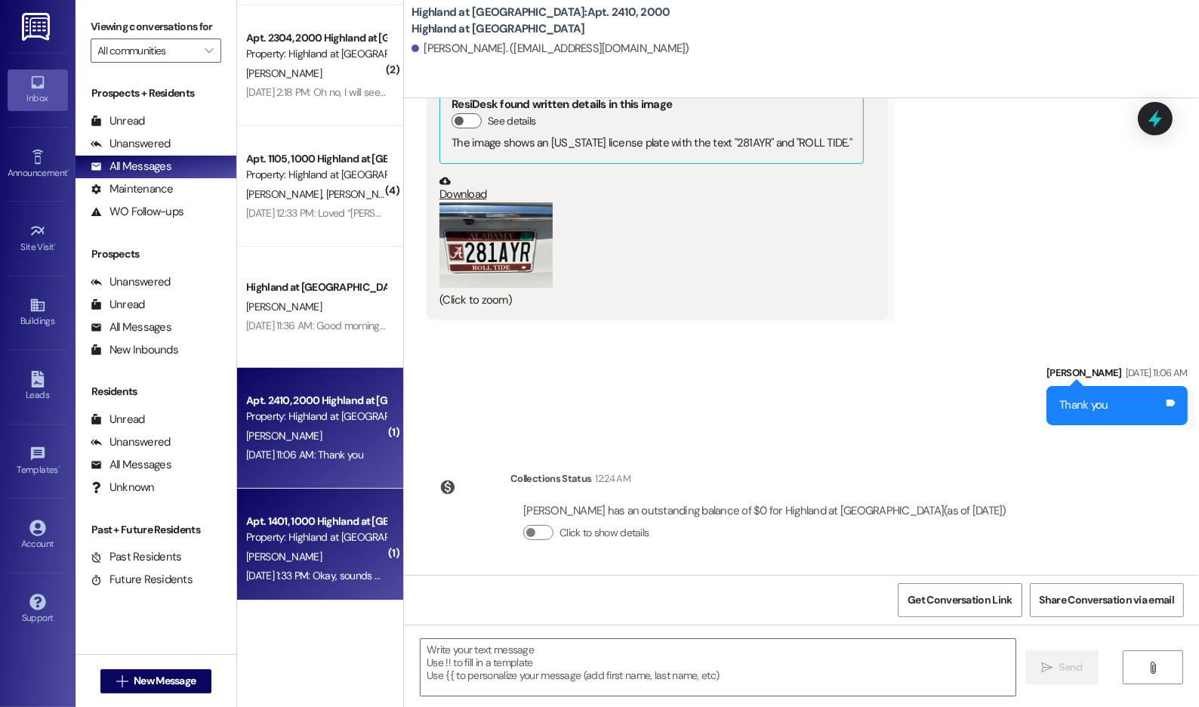
click at [318, 534] on div "Property: Highland at [GEOGRAPHIC_DATA]" at bounding box center [316, 537] width 140 height 16
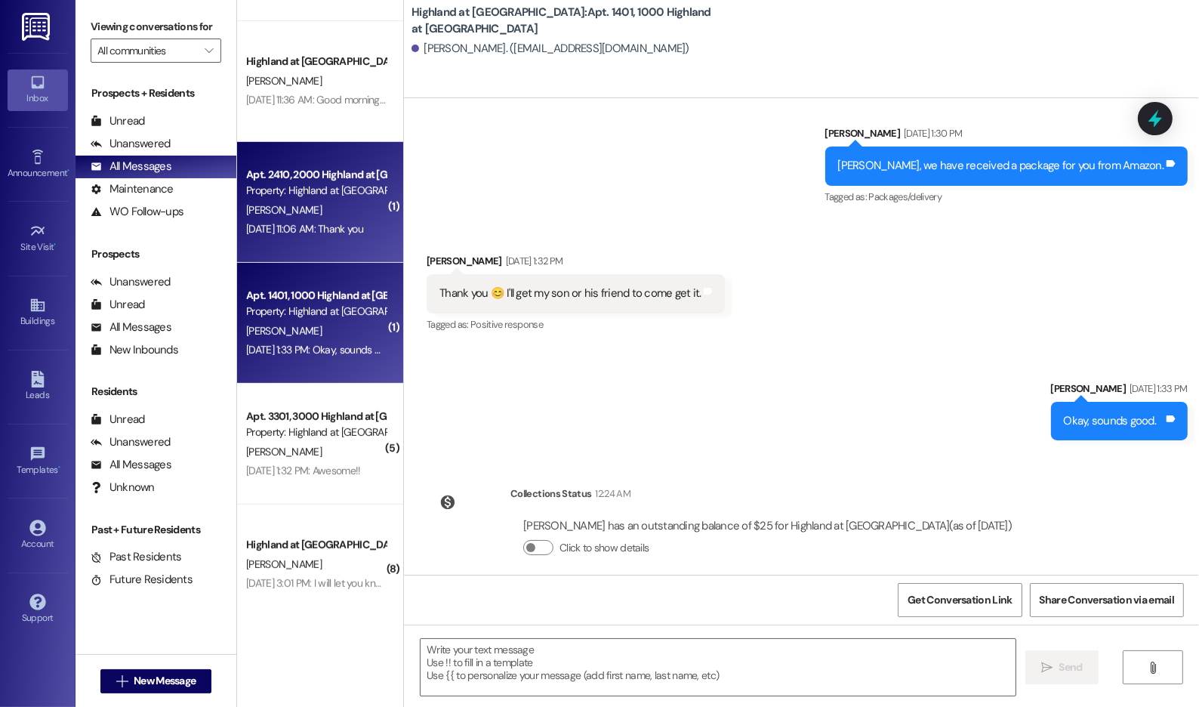
scroll to position [709, 0]
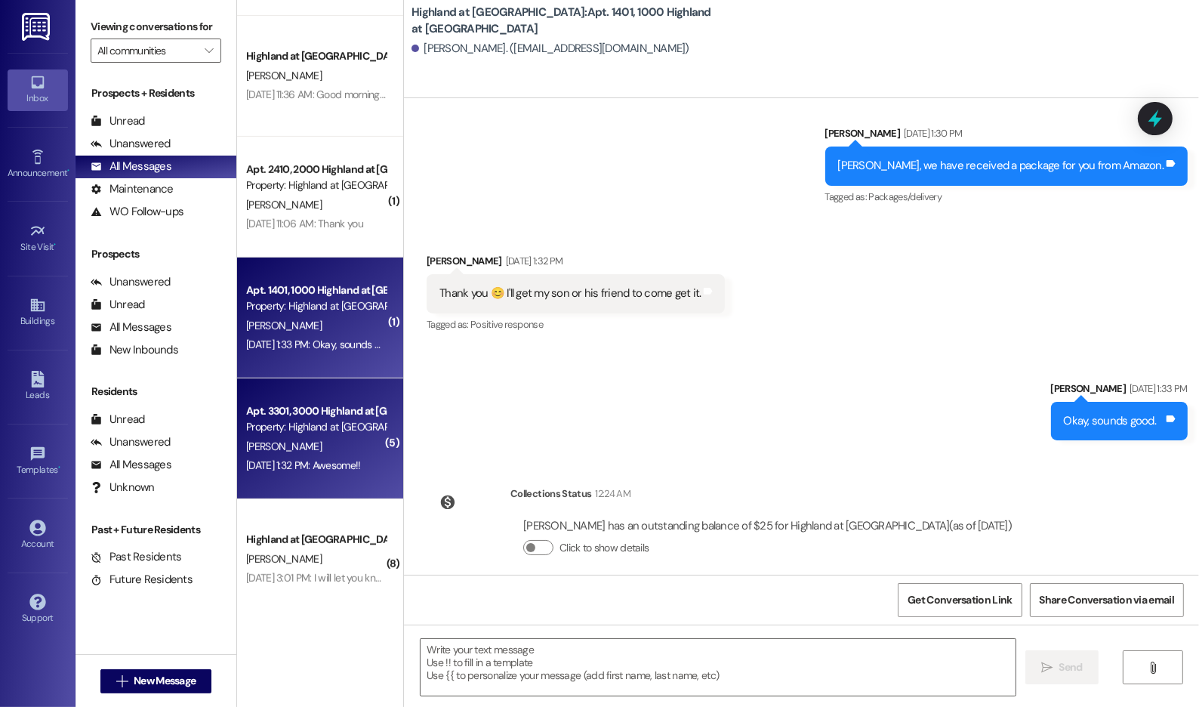
click at [331, 486] on div "Apt. 3301, 3000 Highland at [GEOGRAPHIC_DATA] Property: [GEOGRAPHIC_DATA] at [G…" at bounding box center [320, 438] width 166 height 121
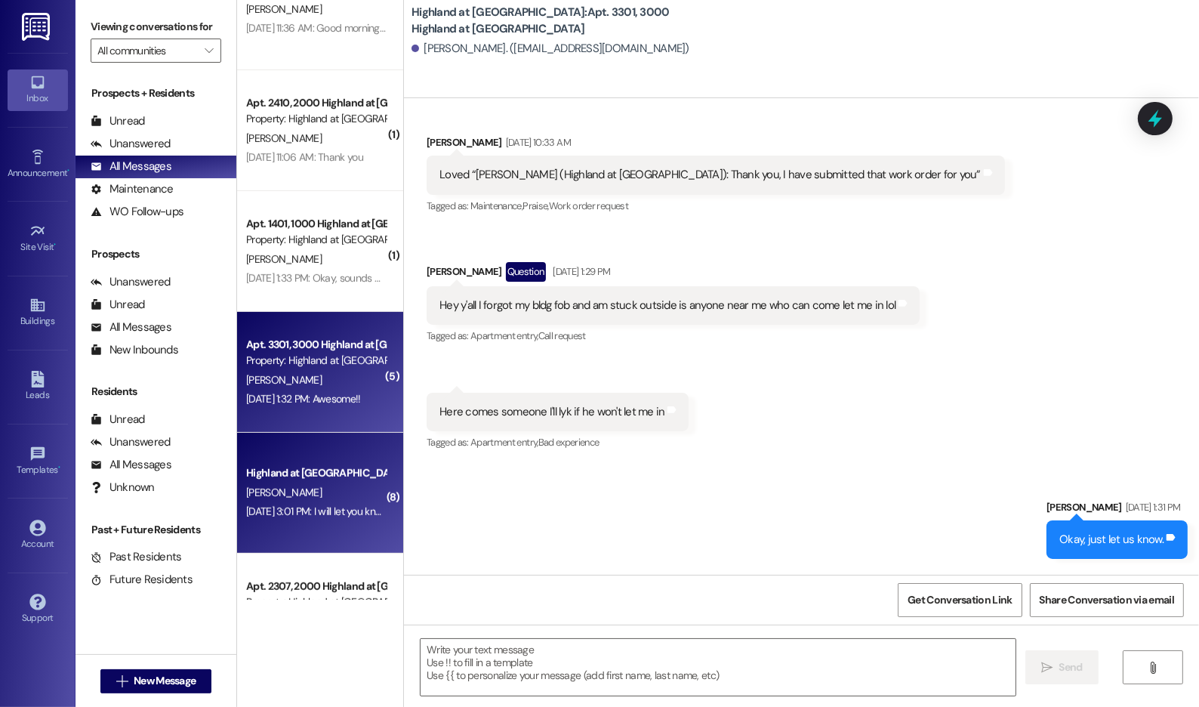
scroll to position [814, 0]
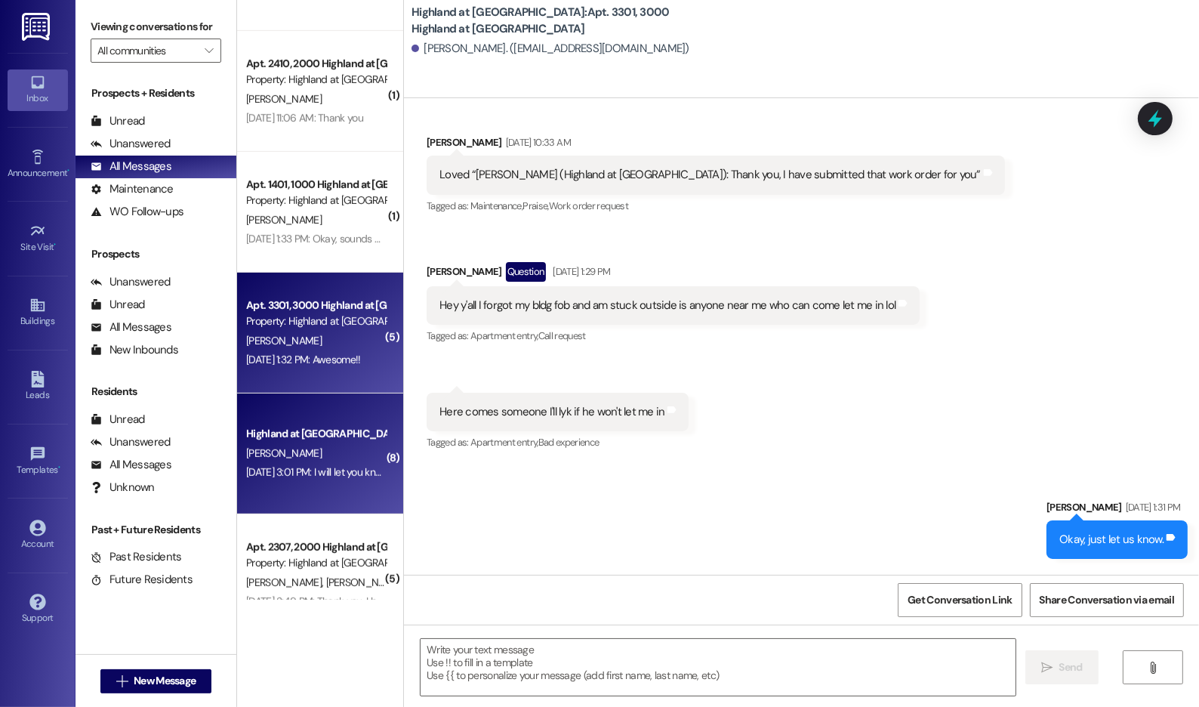
click at [294, 466] on div "[DATE] 3:01 PM: I will let you know if something comes available at the end of …" at bounding box center [436, 472] width 380 height 14
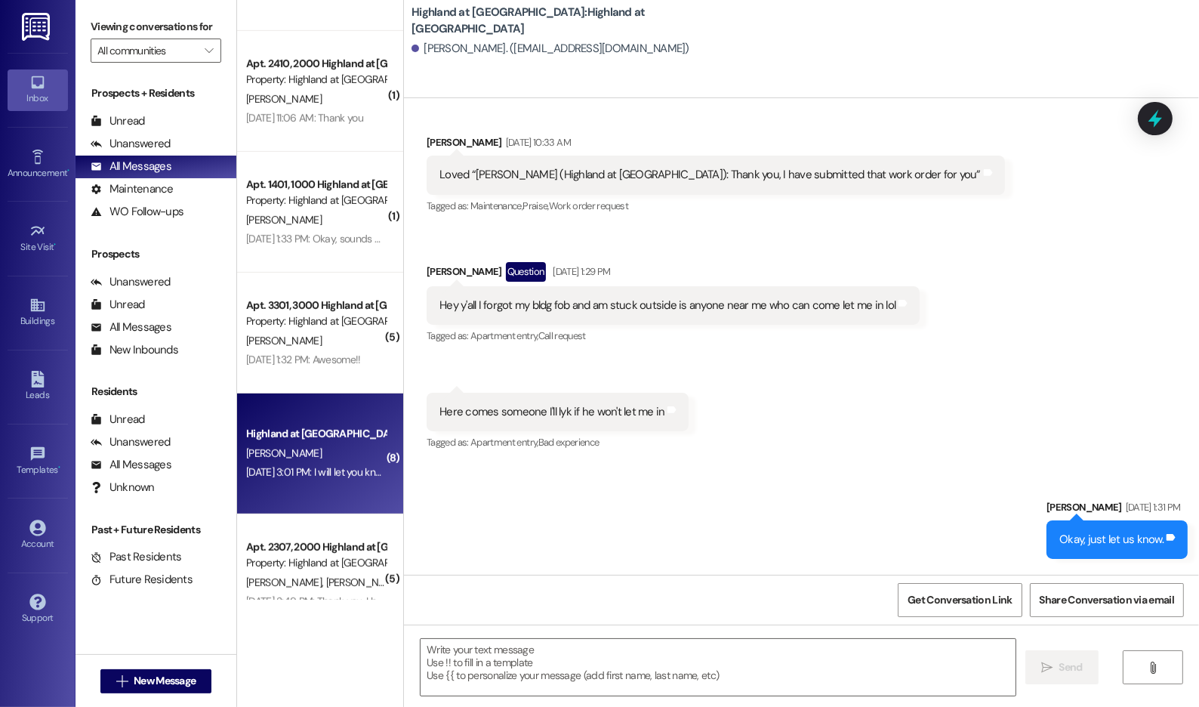
click at [299, 461] on div "[PERSON_NAME]" at bounding box center [316, 453] width 143 height 19
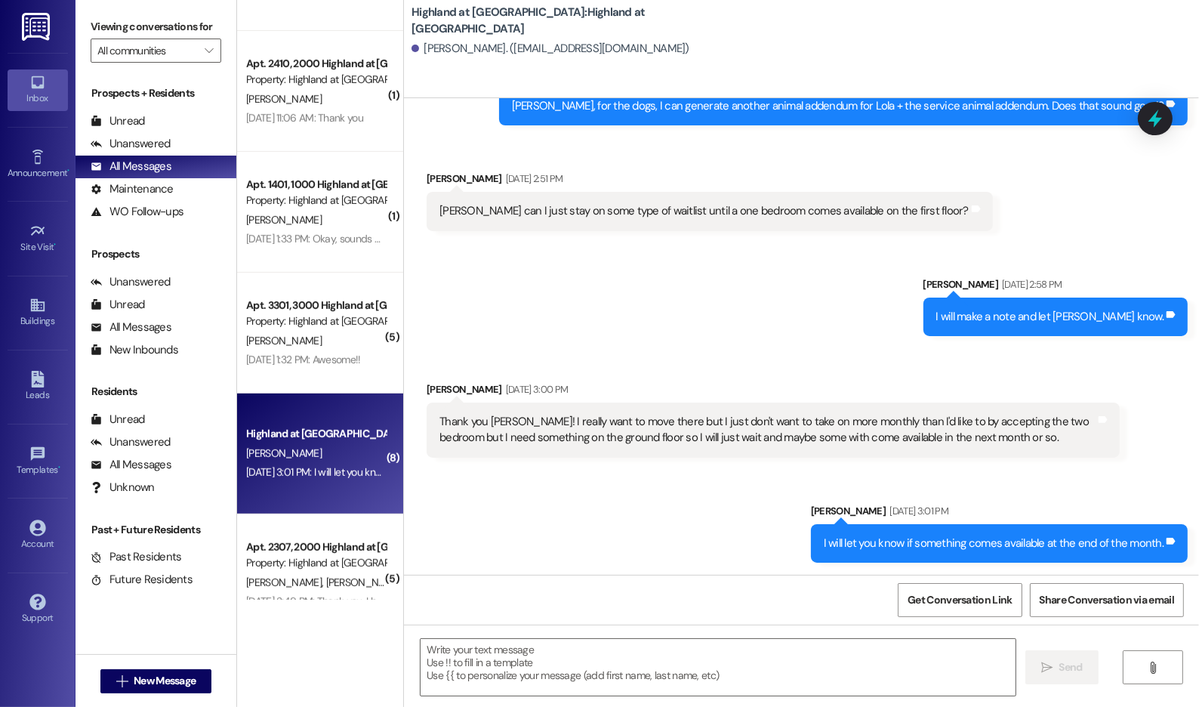
scroll to position [10285, 0]
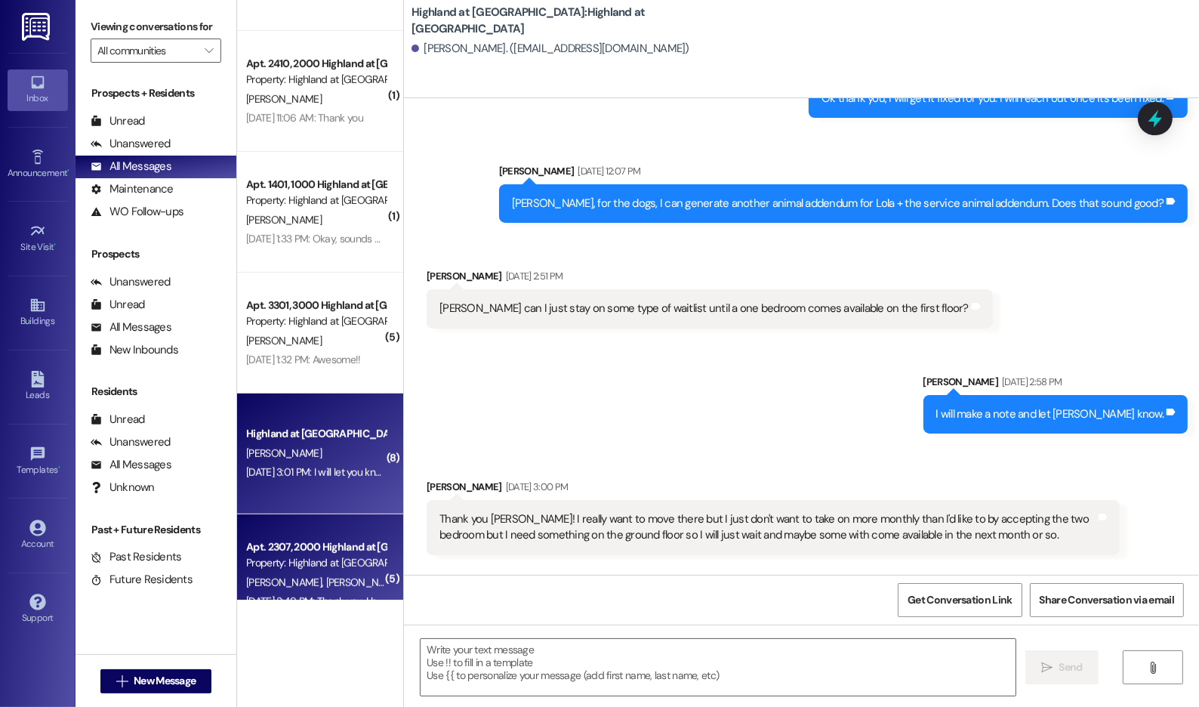
click at [309, 568] on div "Property: Highland at [GEOGRAPHIC_DATA]" at bounding box center [316, 563] width 140 height 16
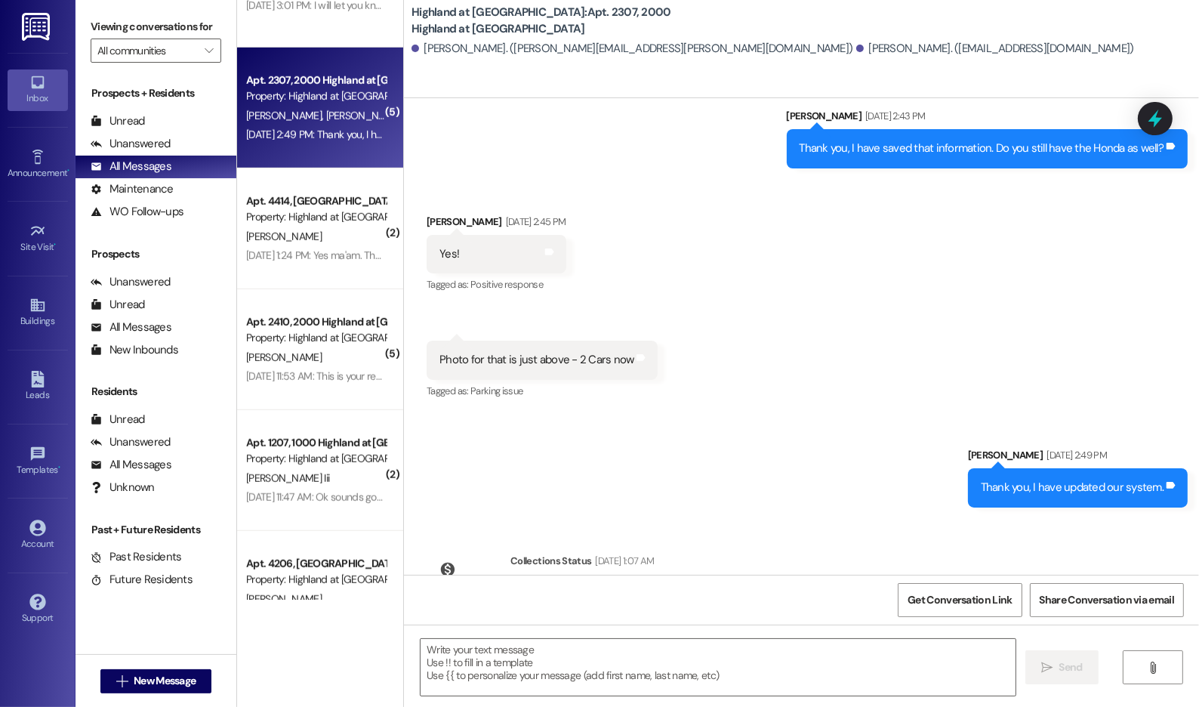
scroll to position [1283, 0]
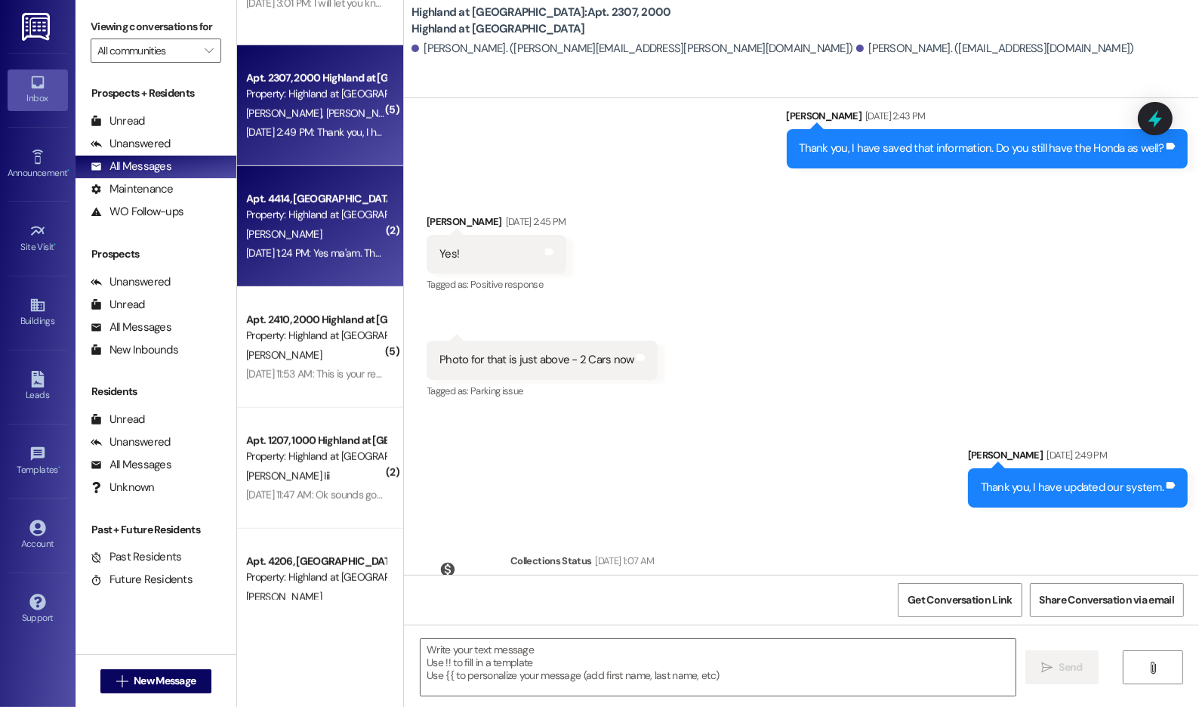
click at [325, 244] on div "[DATE] 1:24 PM: Yes ma'am. Thank you for that information, I will give this to …" at bounding box center [316, 253] width 143 height 19
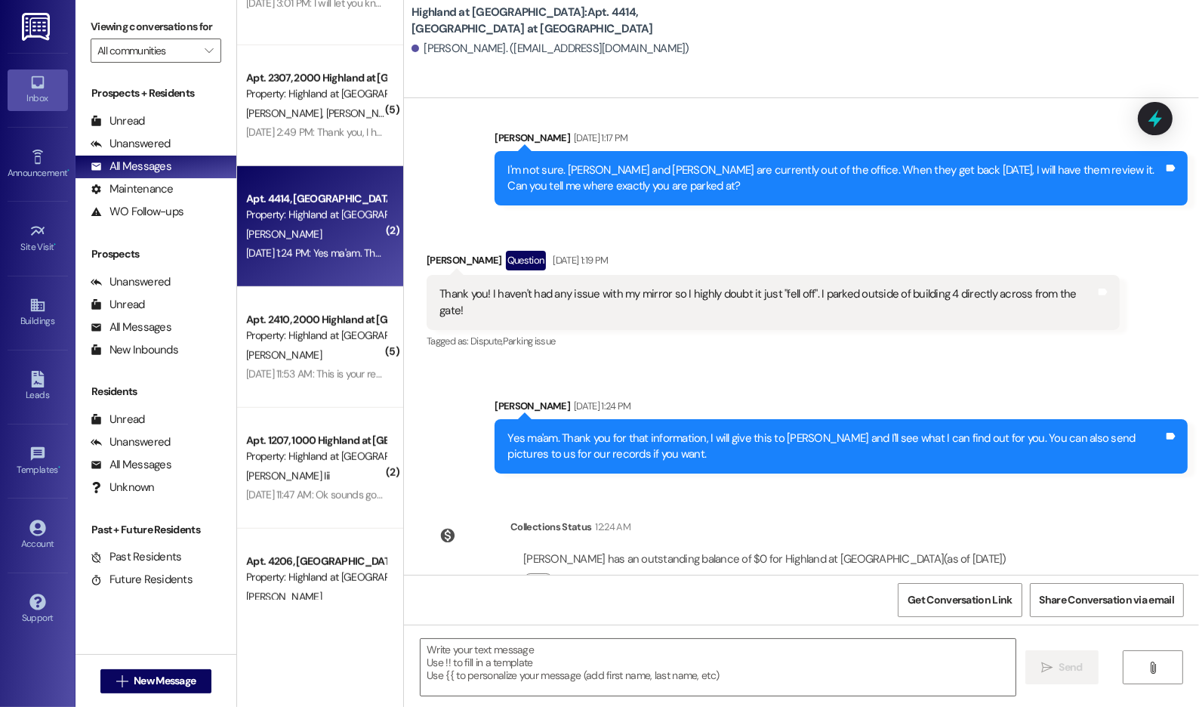
scroll to position [2544, 0]
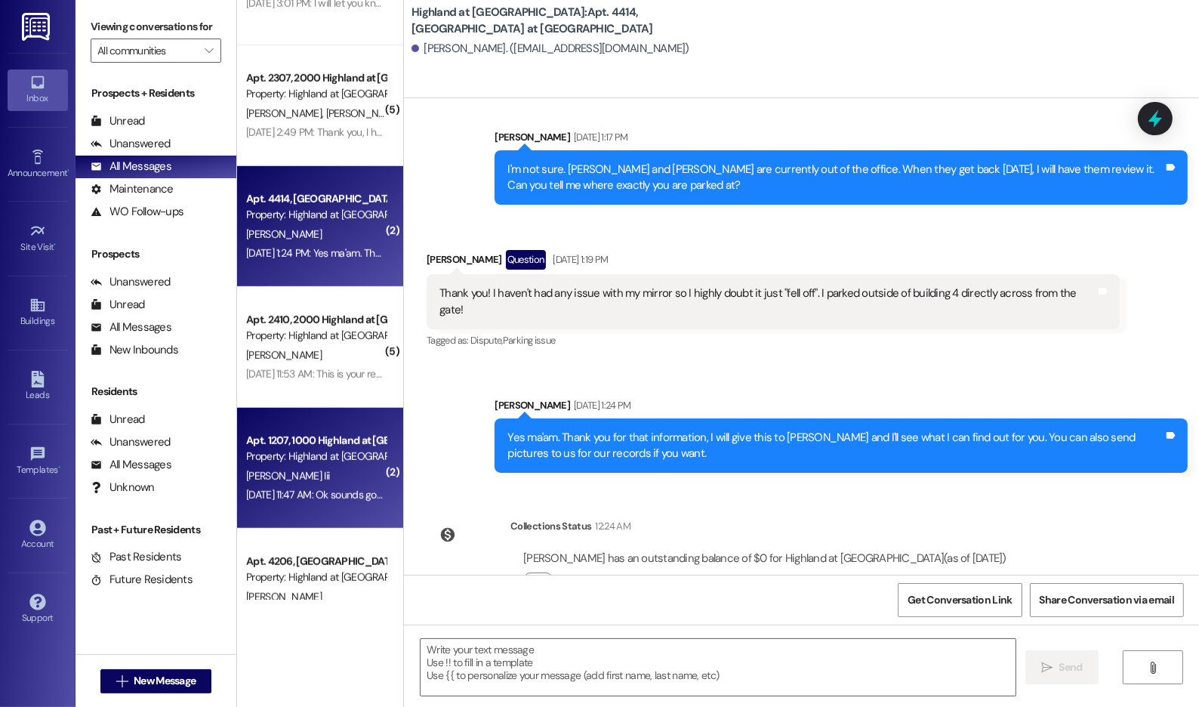
click at [344, 417] on div "Apt. 1207, 1000 Highland at [GEOGRAPHIC_DATA] Property: Highland at [GEOGRAPHIC…" at bounding box center [320, 468] width 166 height 121
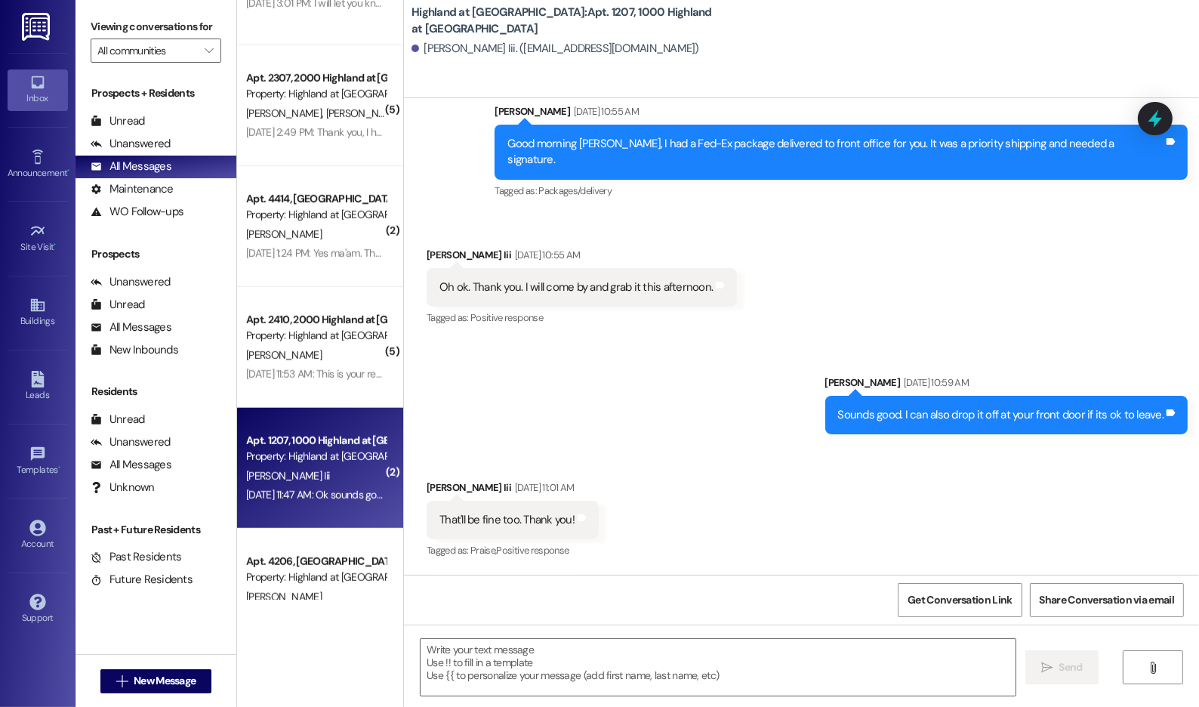
scroll to position [23363, 0]
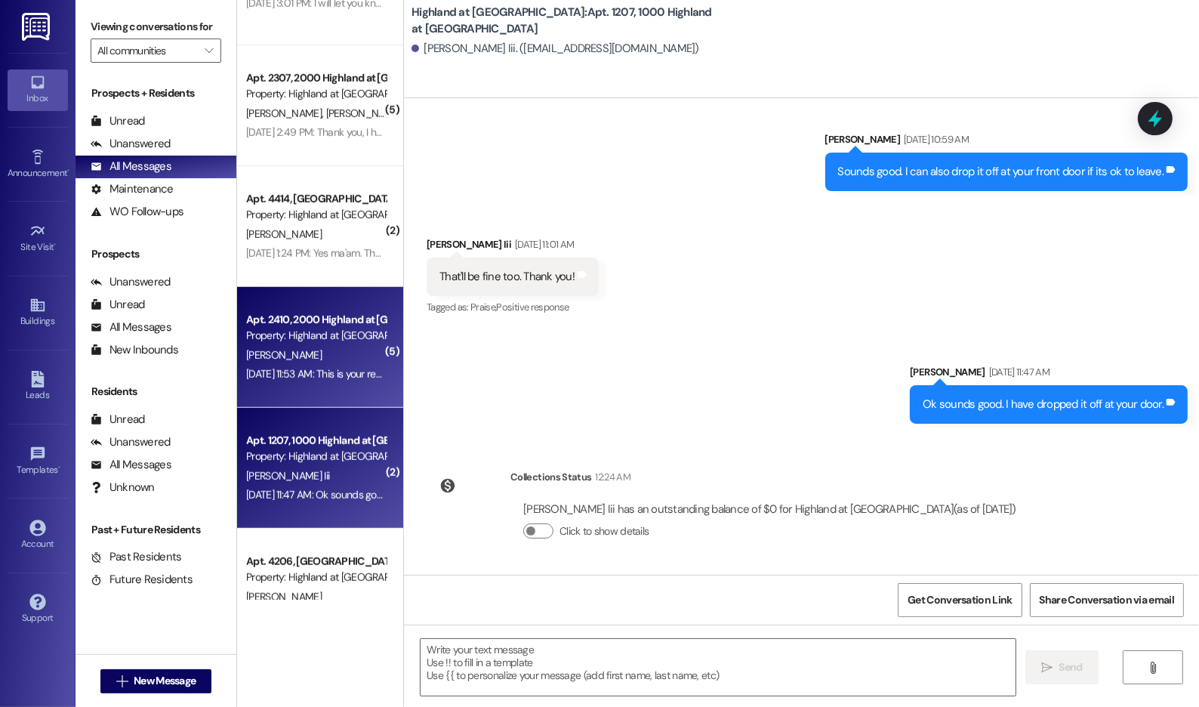
click at [267, 341] on div "Property: Highland at [GEOGRAPHIC_DATA]" at bounding box center [316, 336] width 140 height 16
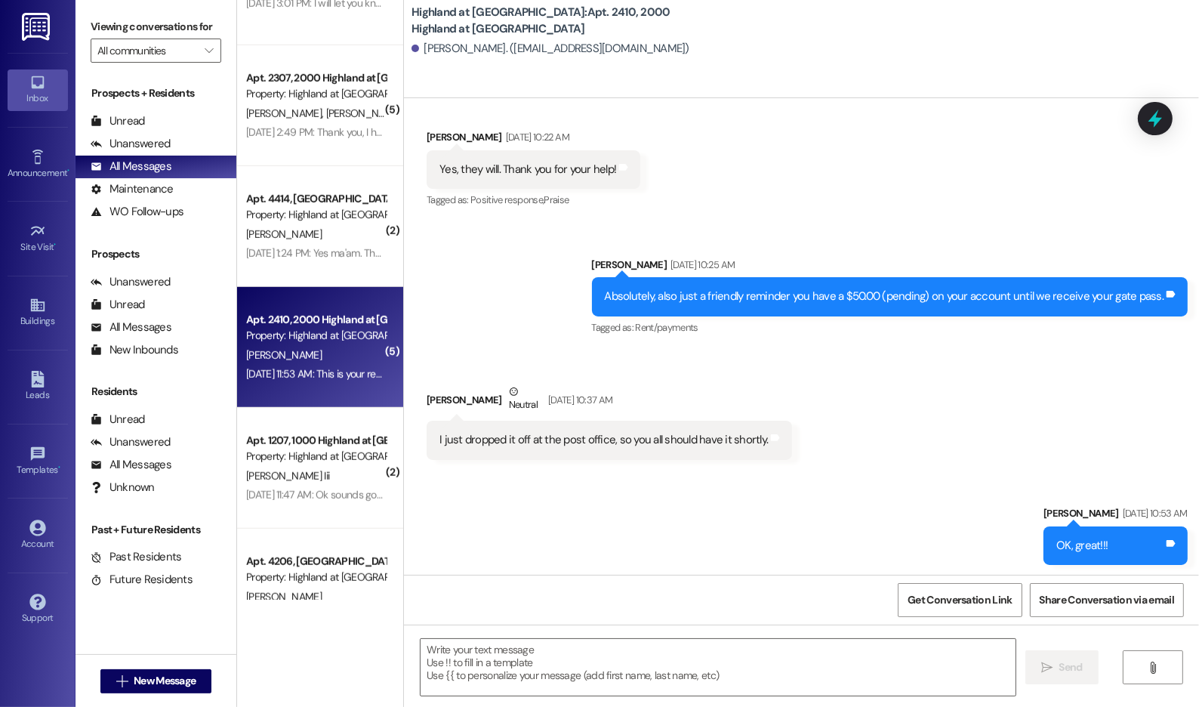
scroll to position [23622, 0]
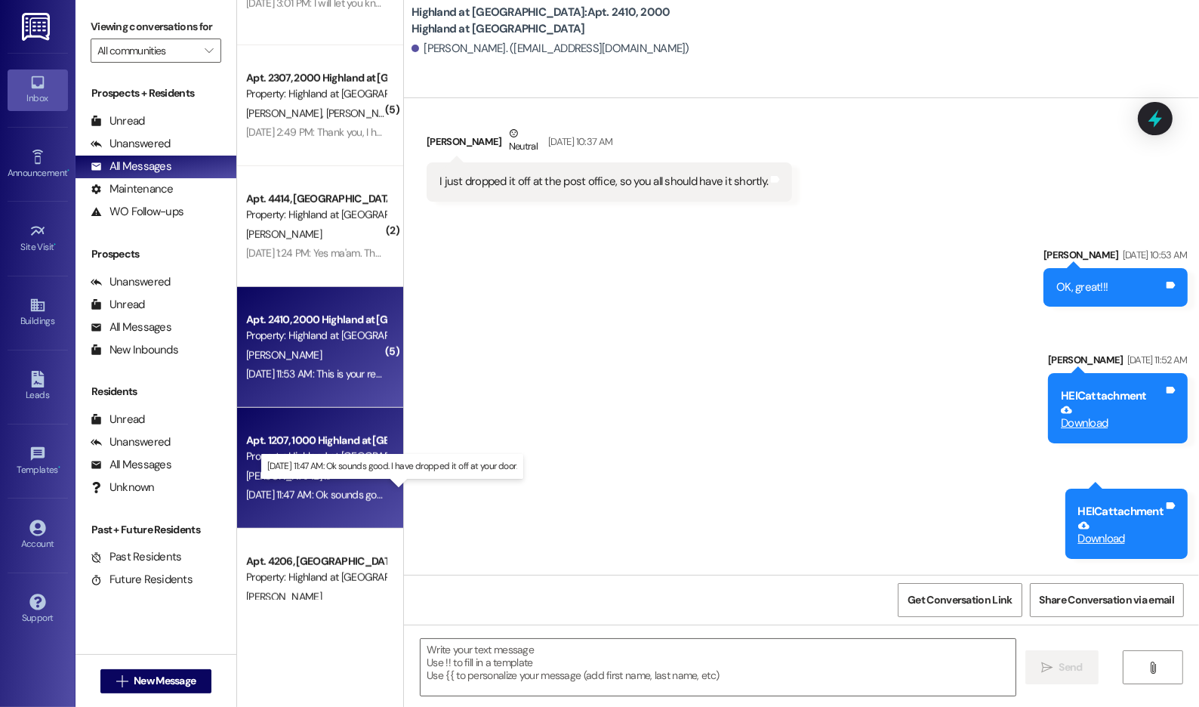
click at [277, 495] on div "[DATE] 11:47 AM: Ok sounds good. I have dropped it off at your door. [DATE] 11:…" at bounding box center [392, 495] width 292 height 14
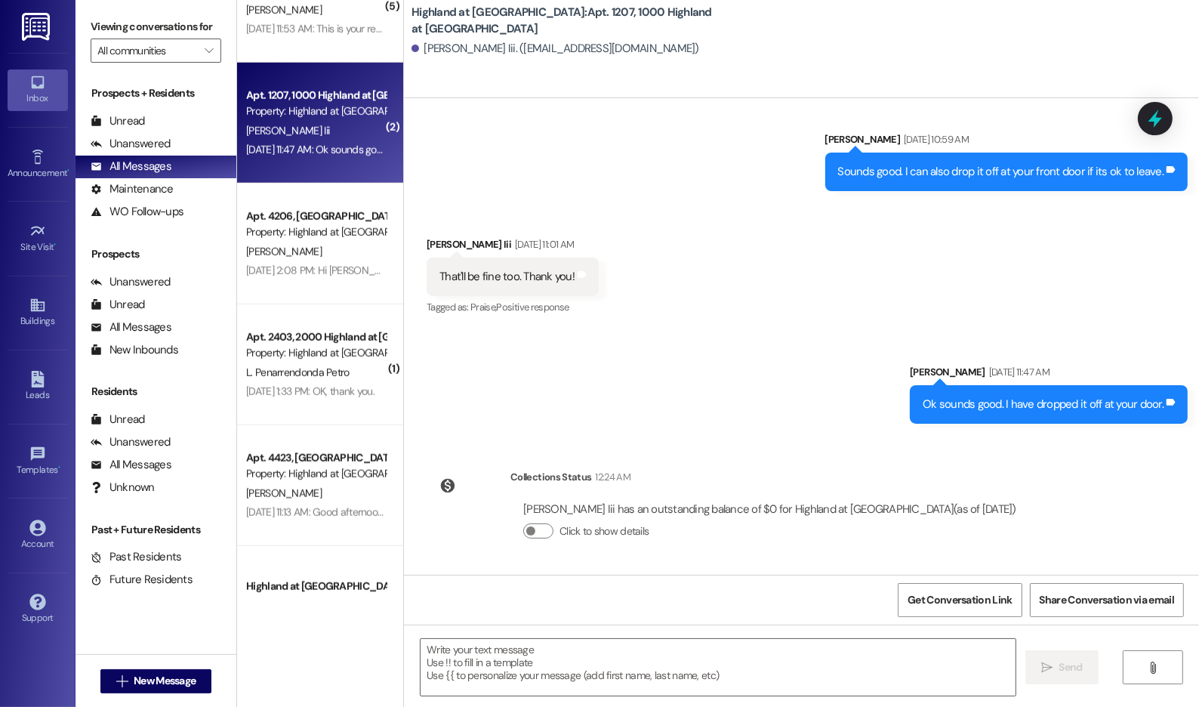
scroll to position [1655, 0]
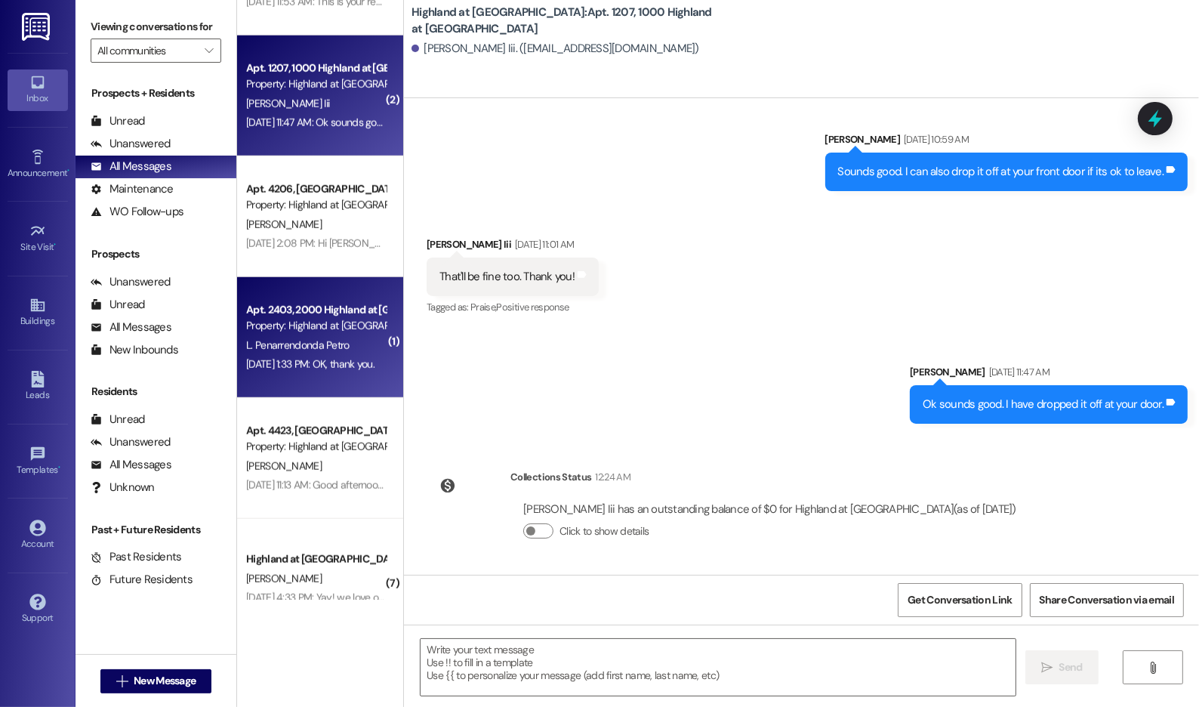
click at [325, 348] on span "L. Penarrendonda Petro" at bounding box center [297, 345] width 103 height 14
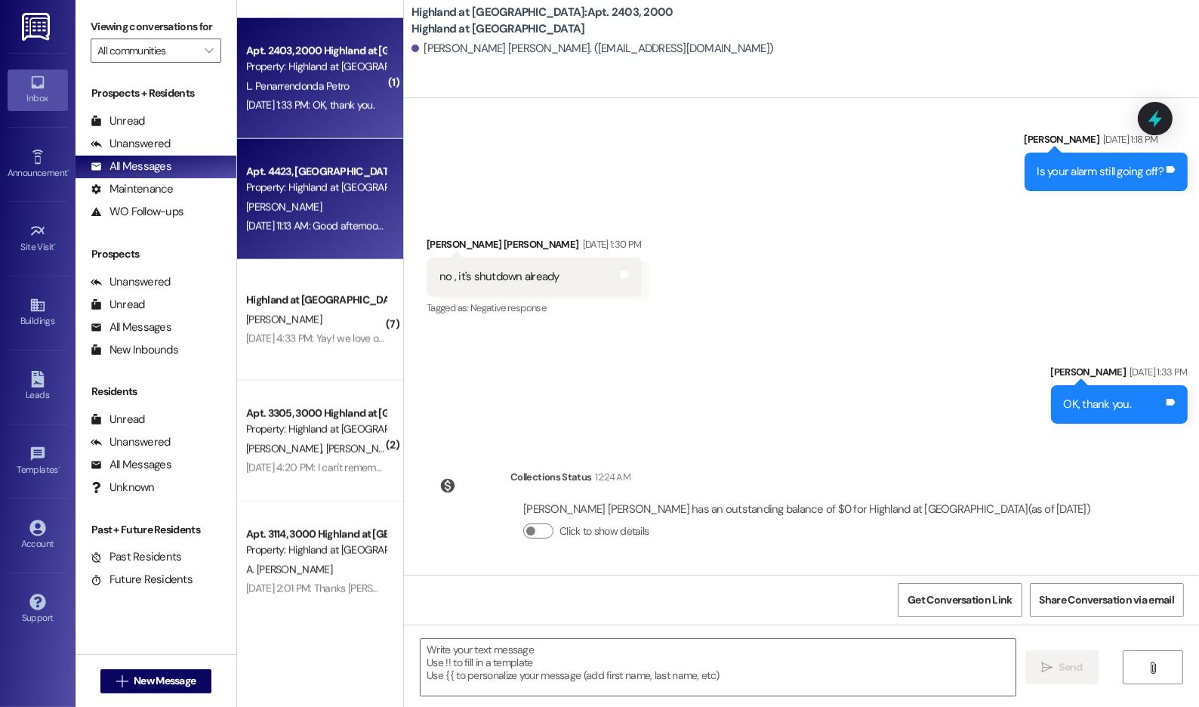
scroll to position [1917, 0]
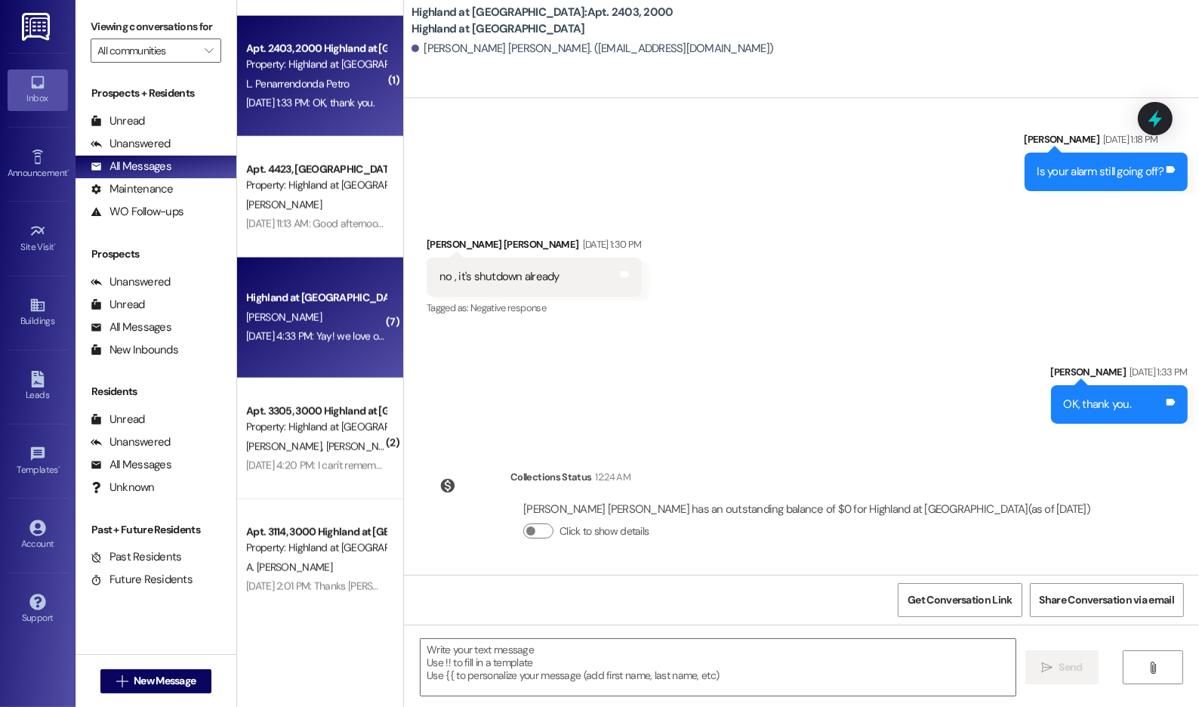
click at [374, 283] on div "Highland at [GEOGRAPHIC_DATA] [PERSON_NAME] [DATE] 4:33 PM: Yay! we love our Ma…" at bounding box center [320, 317] width 166 height 121
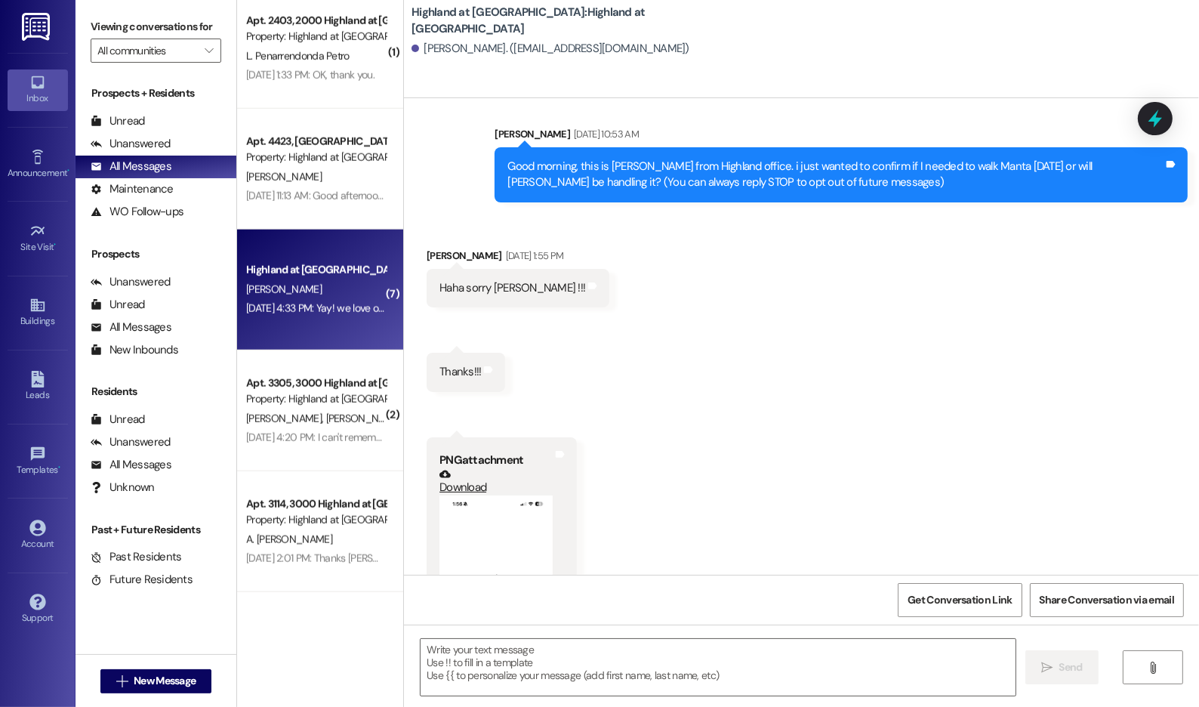
scroll to position [796, 0]
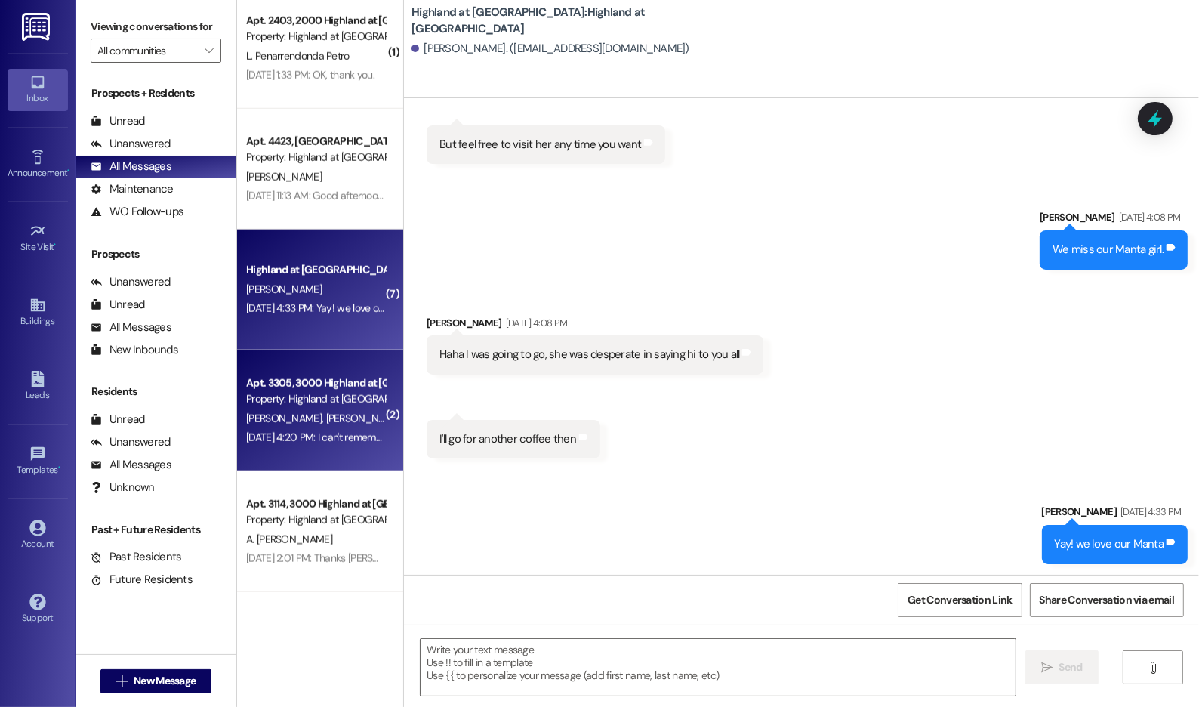
click at [336, 451] on div "Apt. 3305, 3000 Highland at [GEOGRAPHIC_DATA] Property: [GEOGRAPHIC_DATA] at [G…" at bounding box center [320, 410] width 166 height 121
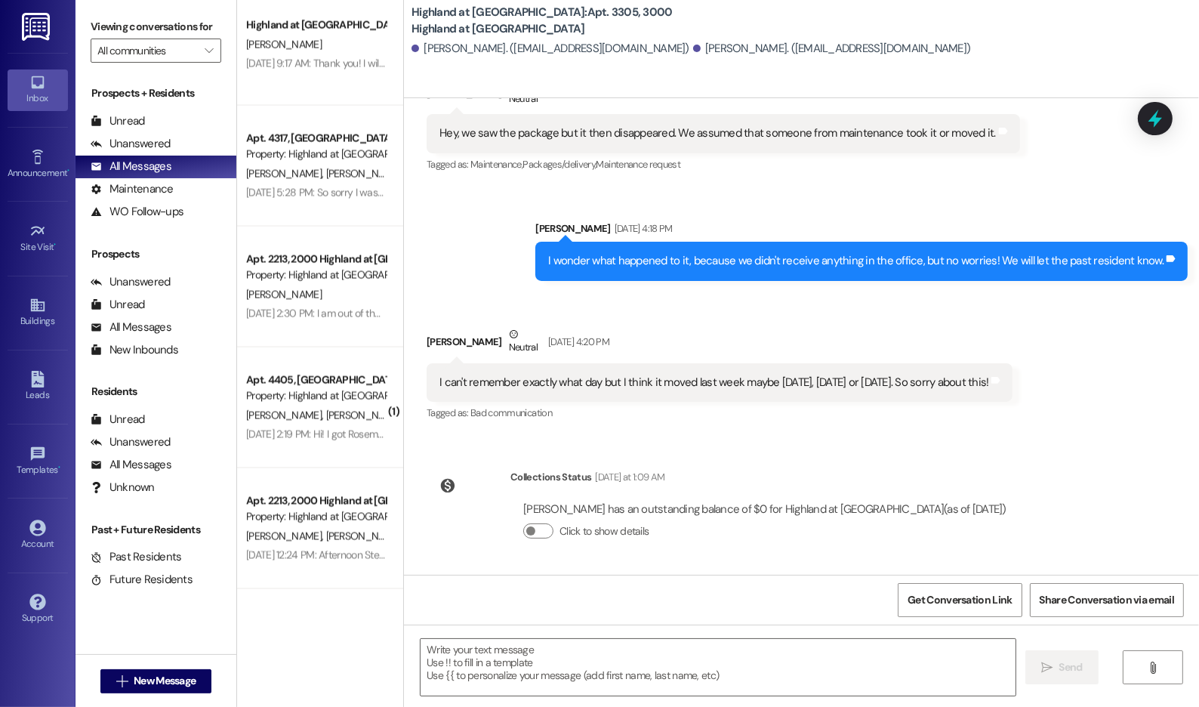
scroll to position [2914, 0]
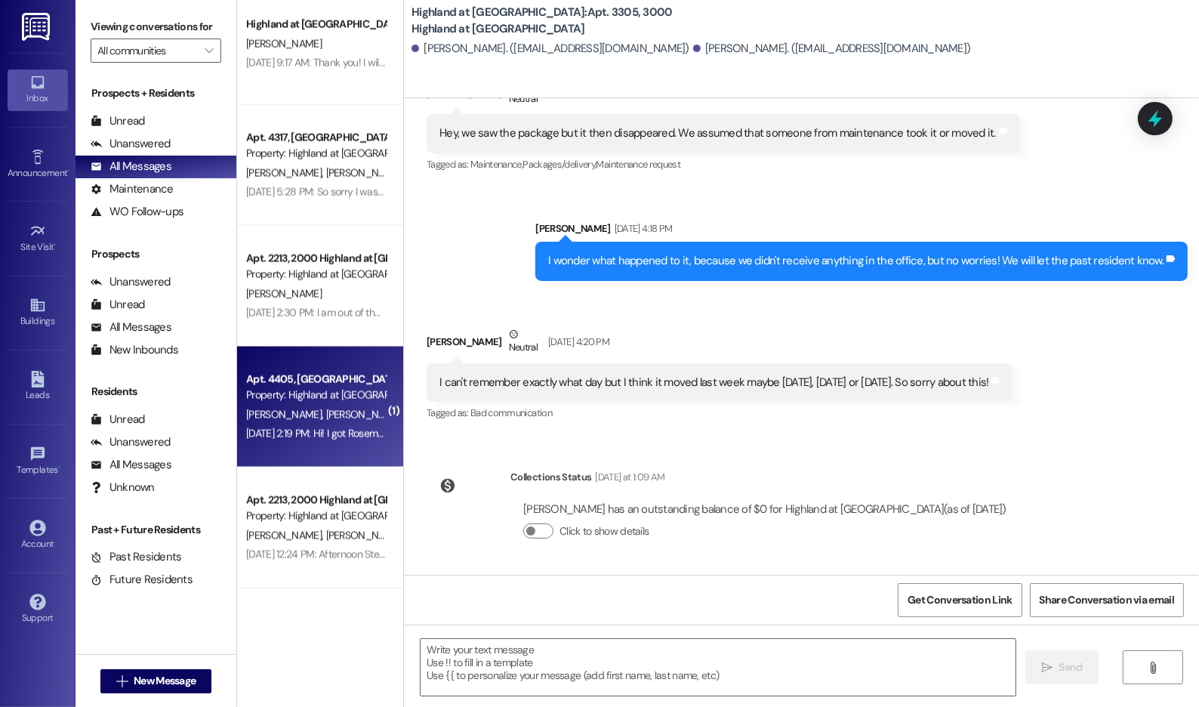
click at [283, 418] on span "[PERSON_NAME]" at bounding box center [286, 415] width 80 height 14
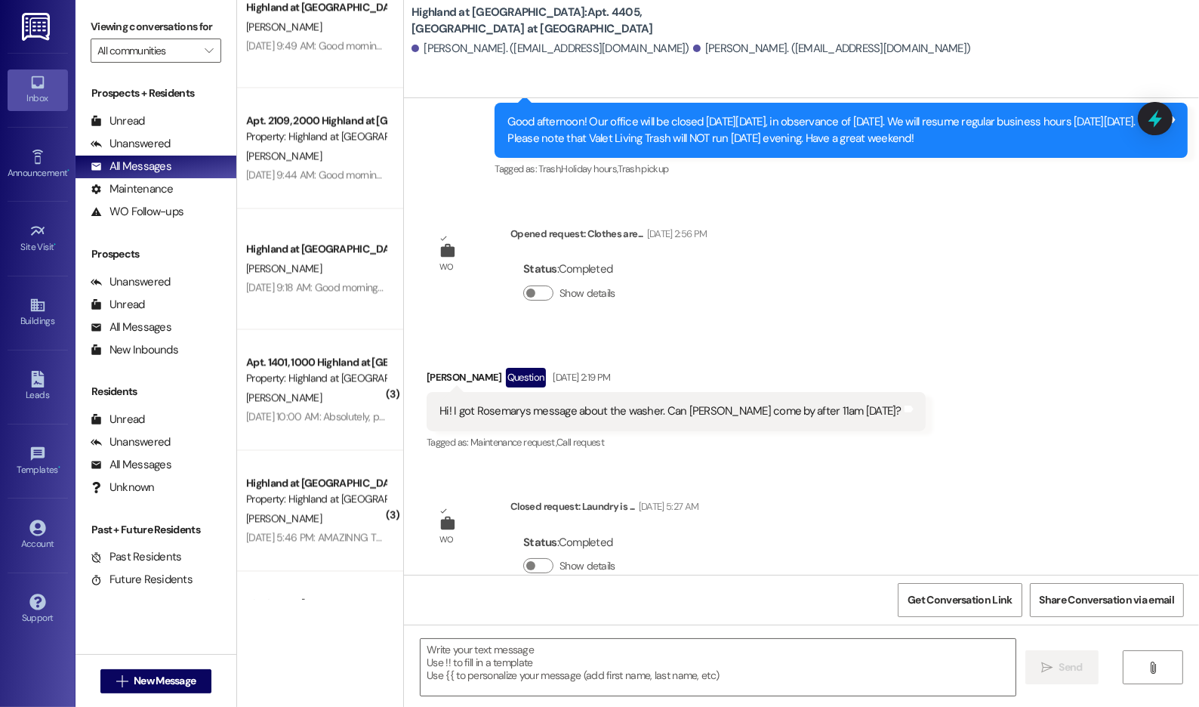
scroll to position [3567, 0]
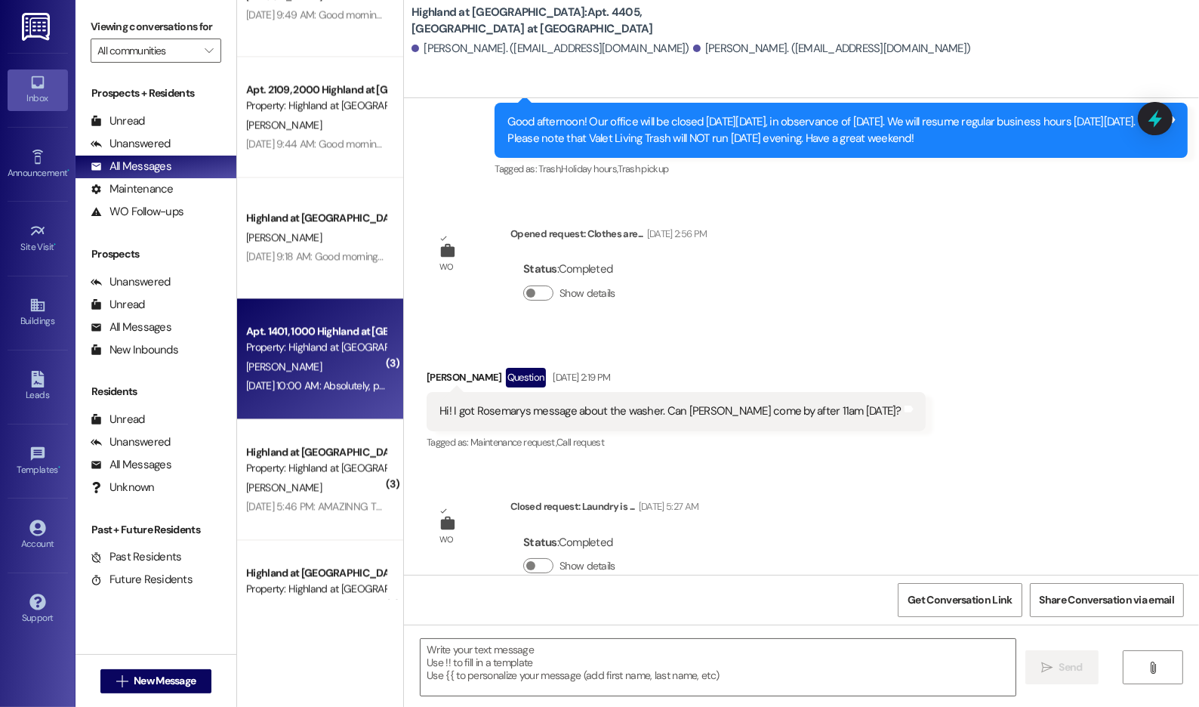
click at [272, 369] on div "[PERSON_NAME]" at bounding box center [316, 366] width 143 height 19
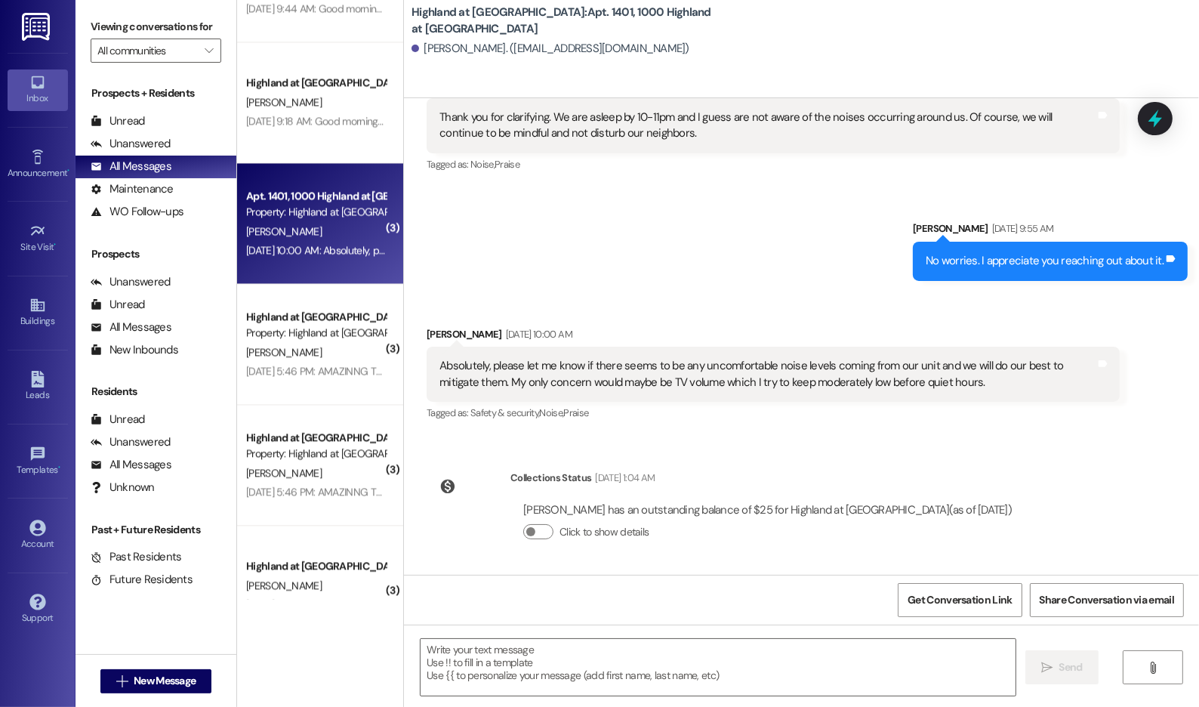
scroll to position [3704, 0]
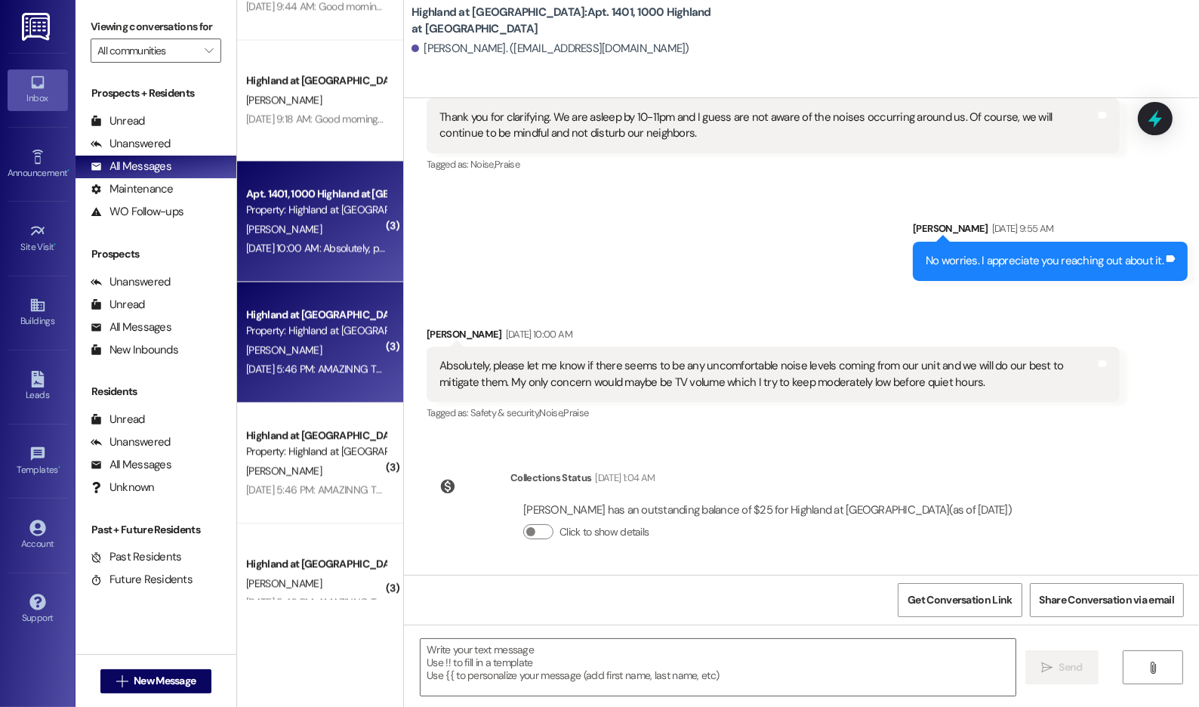
click at [329, 346] on div "[PERSON_NAME]" at bounding box center [316, 349] width 143 height 19
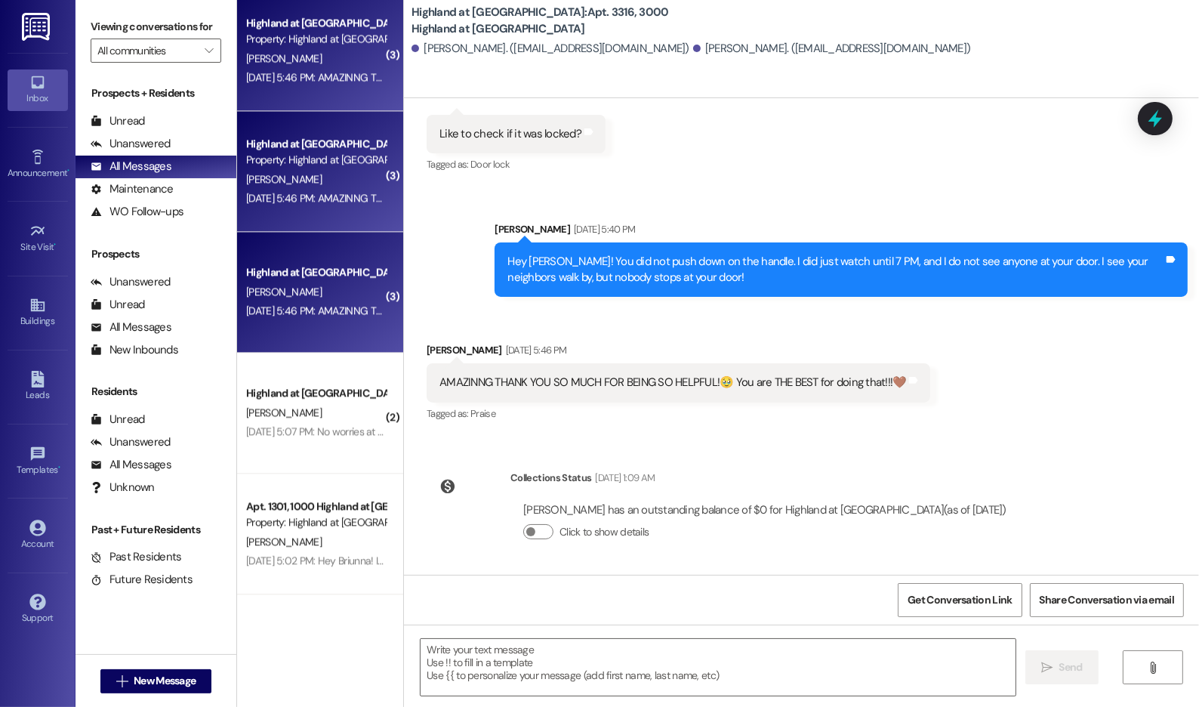
scroll to position [4008, 0]
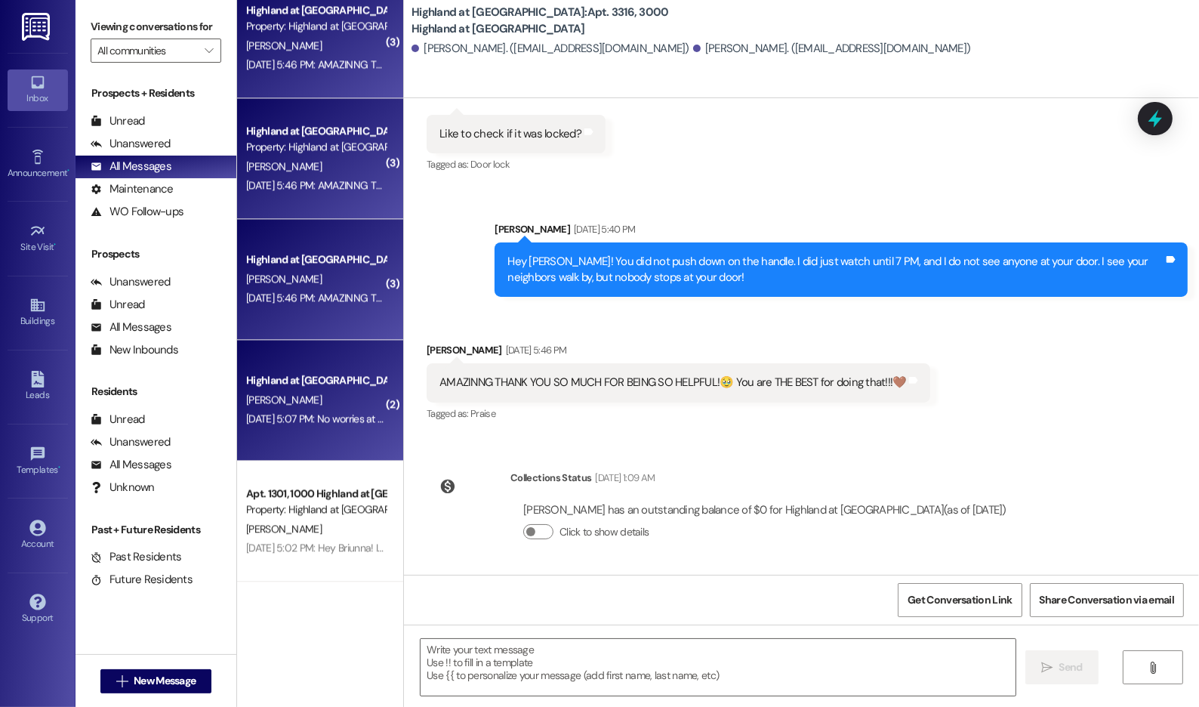
click at [336, 417] on div "[DATE] 5:07 PM: No worries at all! Thanks for letting me know. I will get that …" at bounding box center [480, 418] width 469 height 14
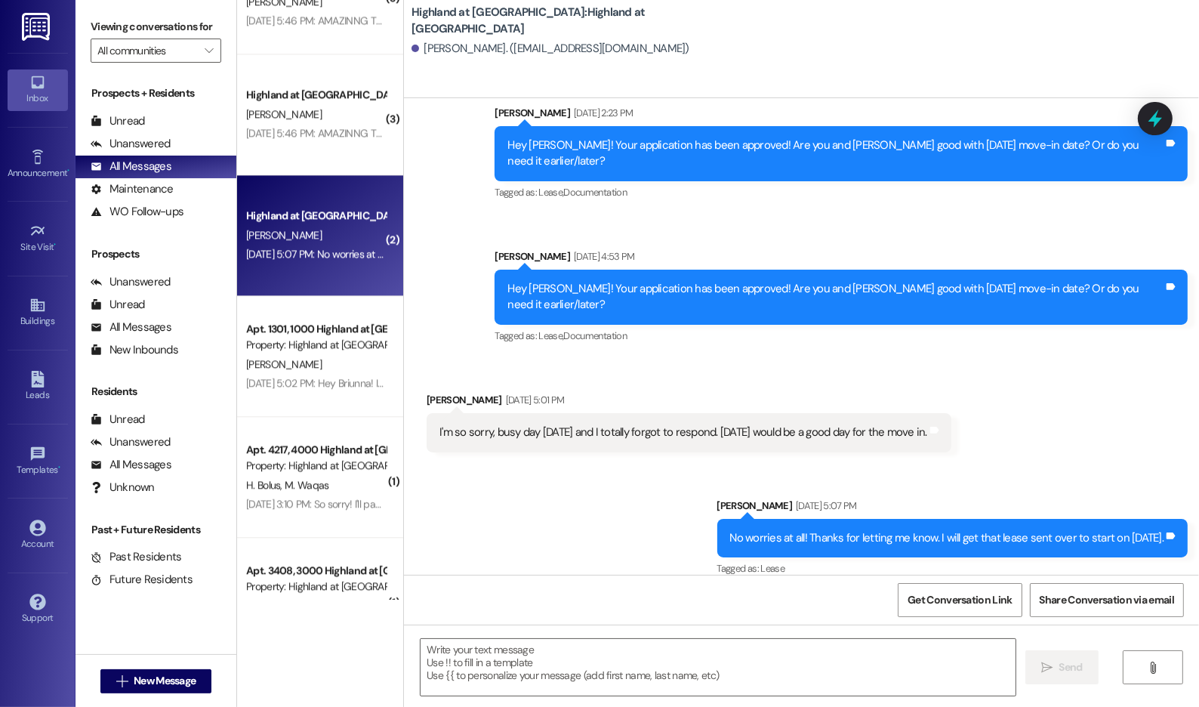
scroll to position [4179, 0]
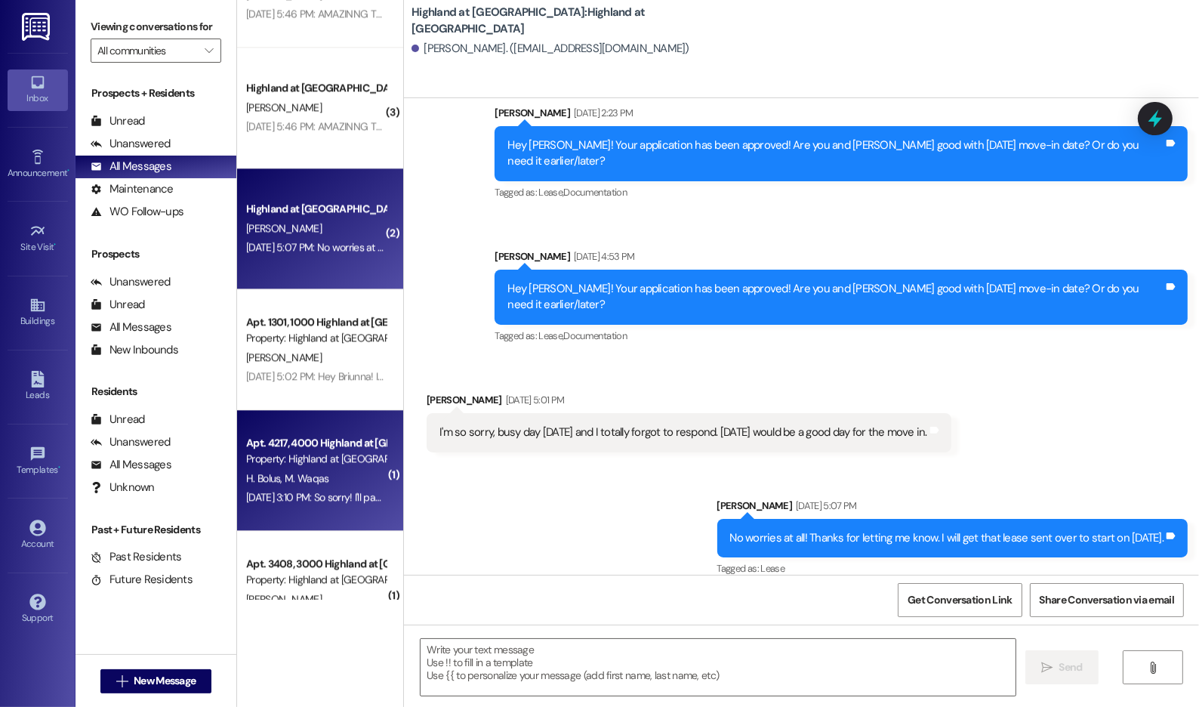
click at [316, 466] on div "Property: Highland at [GEOGRAPHIC_DATA]" at bounding box center [316, 459] width 140 height 16
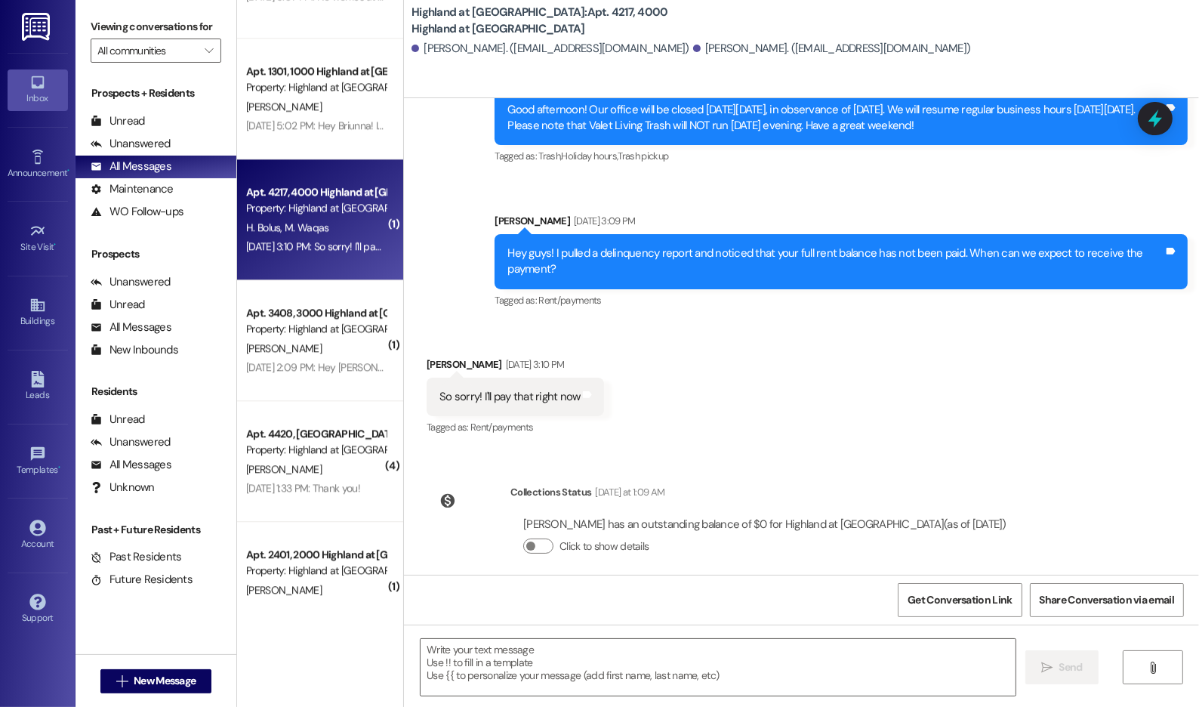
scroll to position [4435, 0]
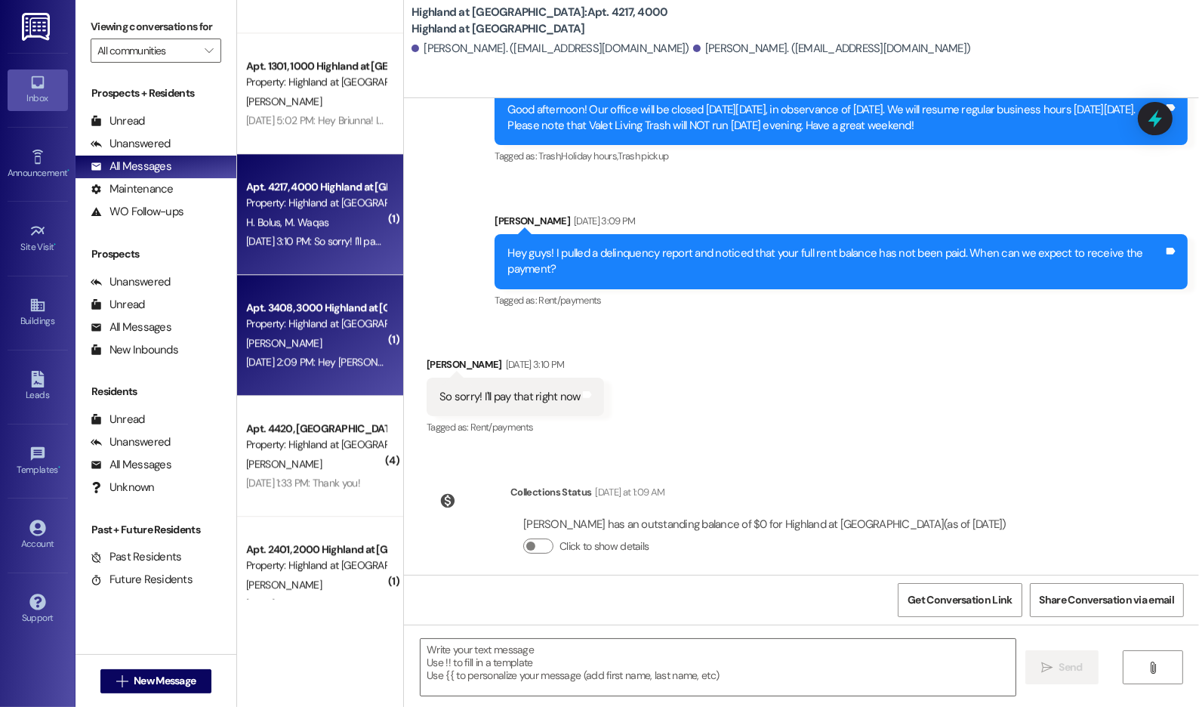
click at [311, 335] on div "[PERSON_NAME]" at bounding box center [316, 343] width 143 height 19
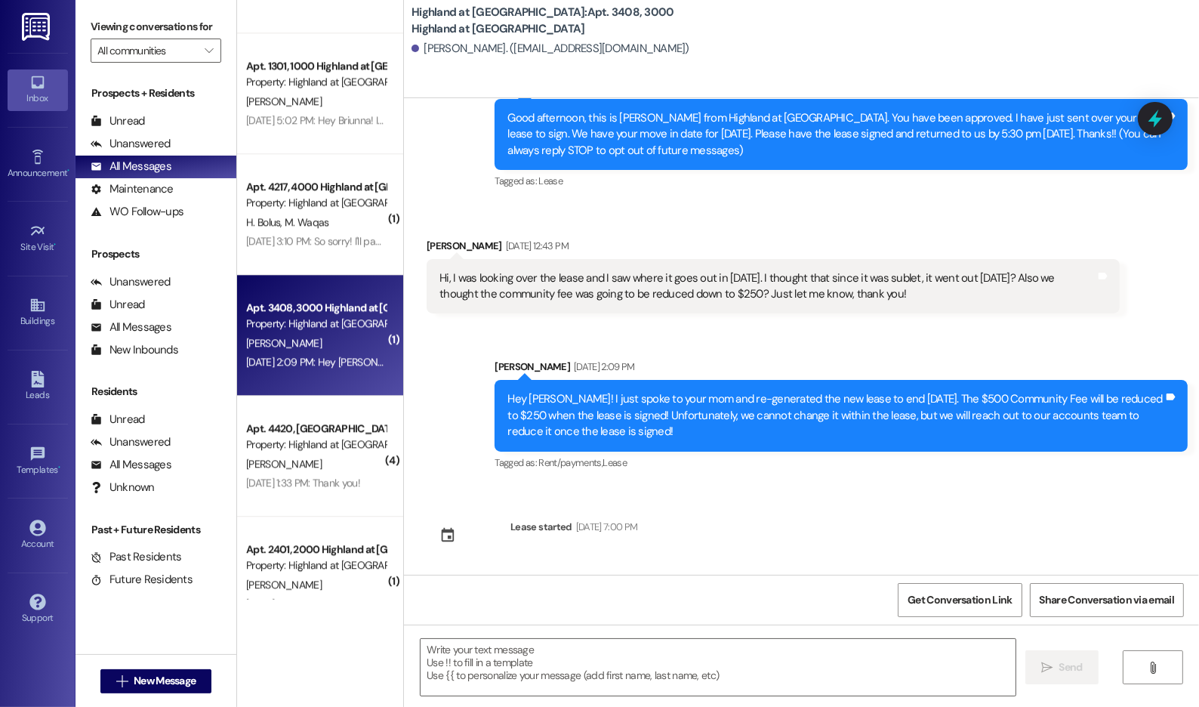
scroll to position [66, 0]
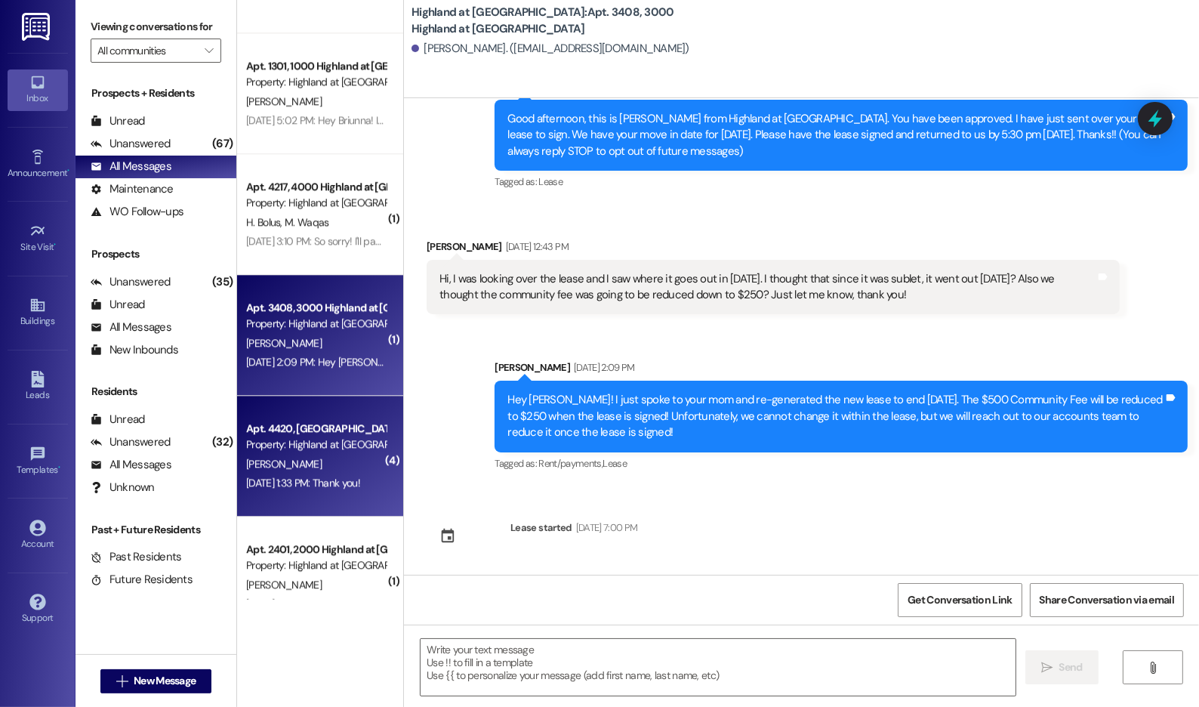
click at [290, 458] on div "[PERSON_NAME]" at bounding box center [316, 463] width 143 height 19
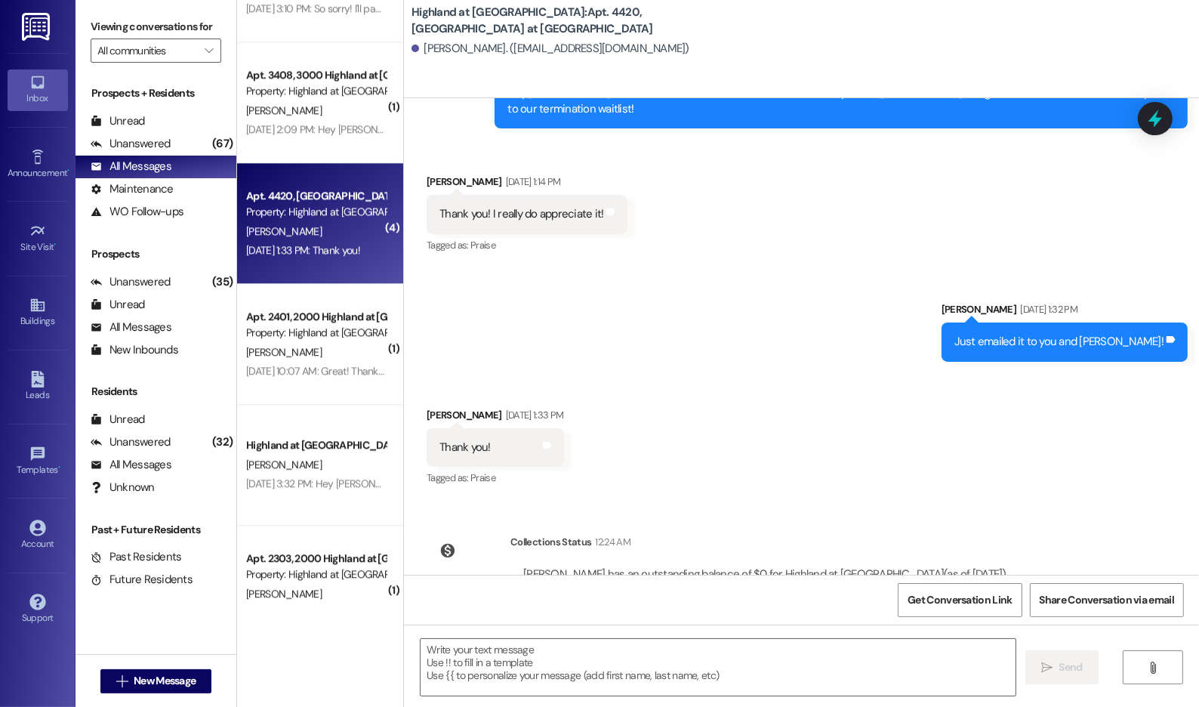
scroll to position [4671, 0]
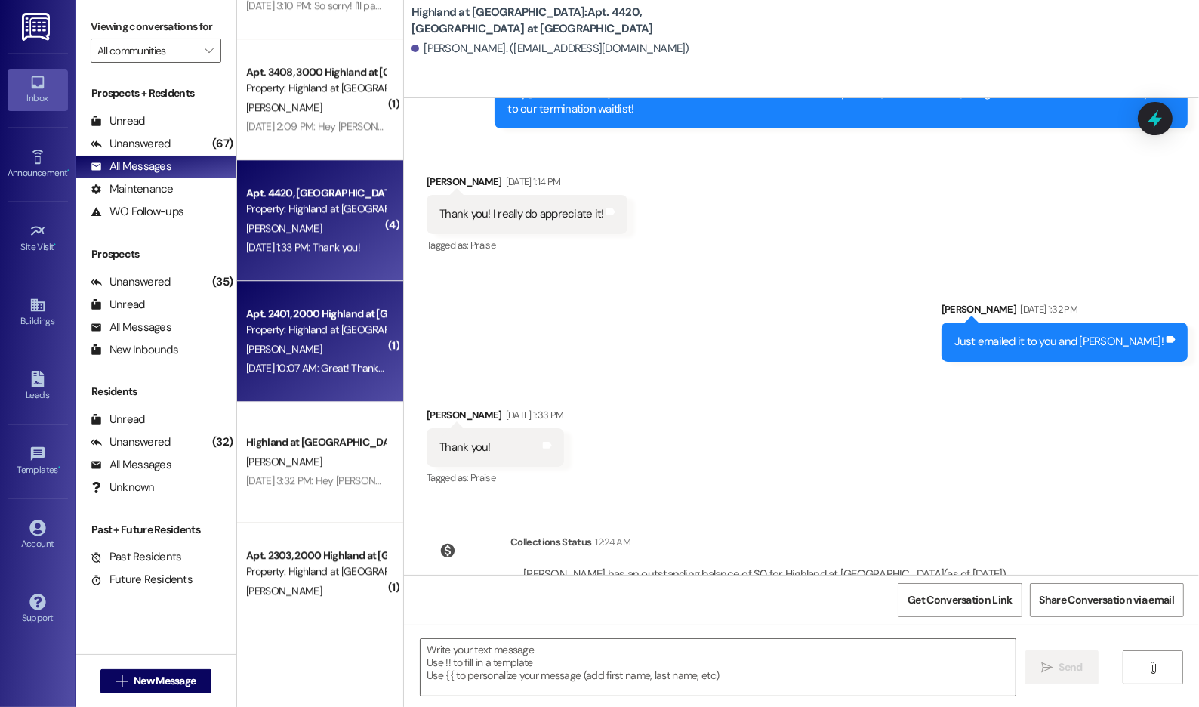
click at [311, 319] on div "Apt. 2401, 2000 Highland at [GEOGRAPHIC_DATA]" at bounding box center [316, 314] width 140 height 16
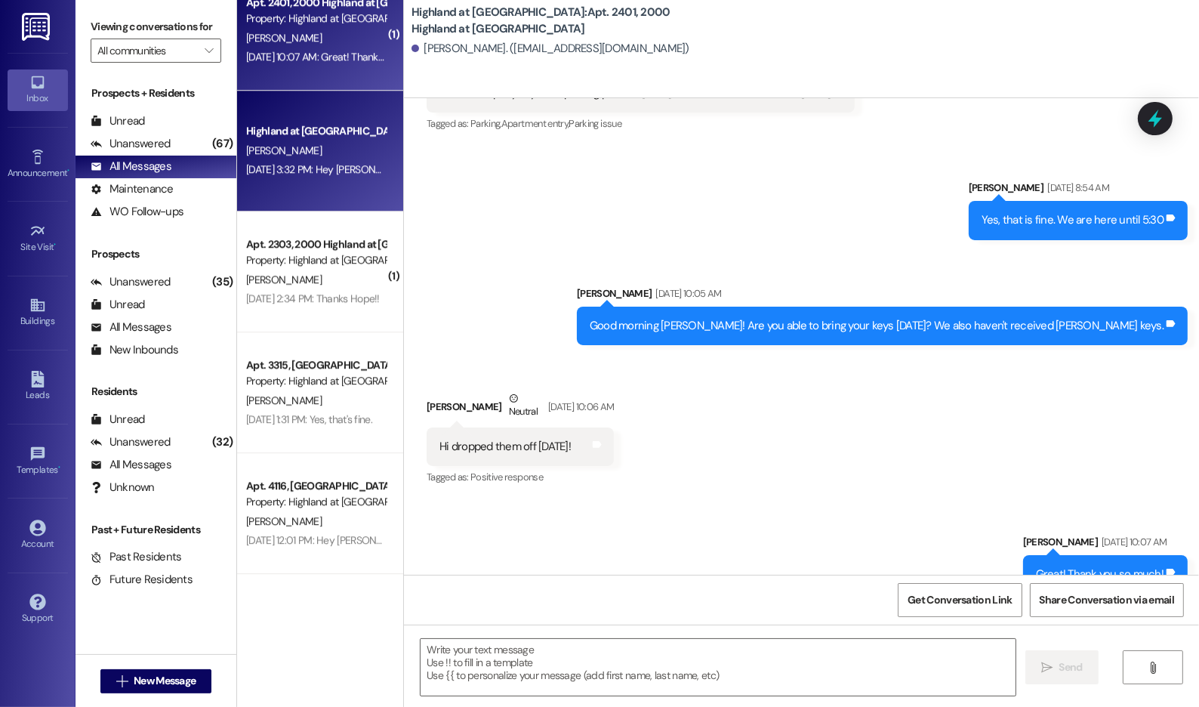
scroll to position [4984, 0]
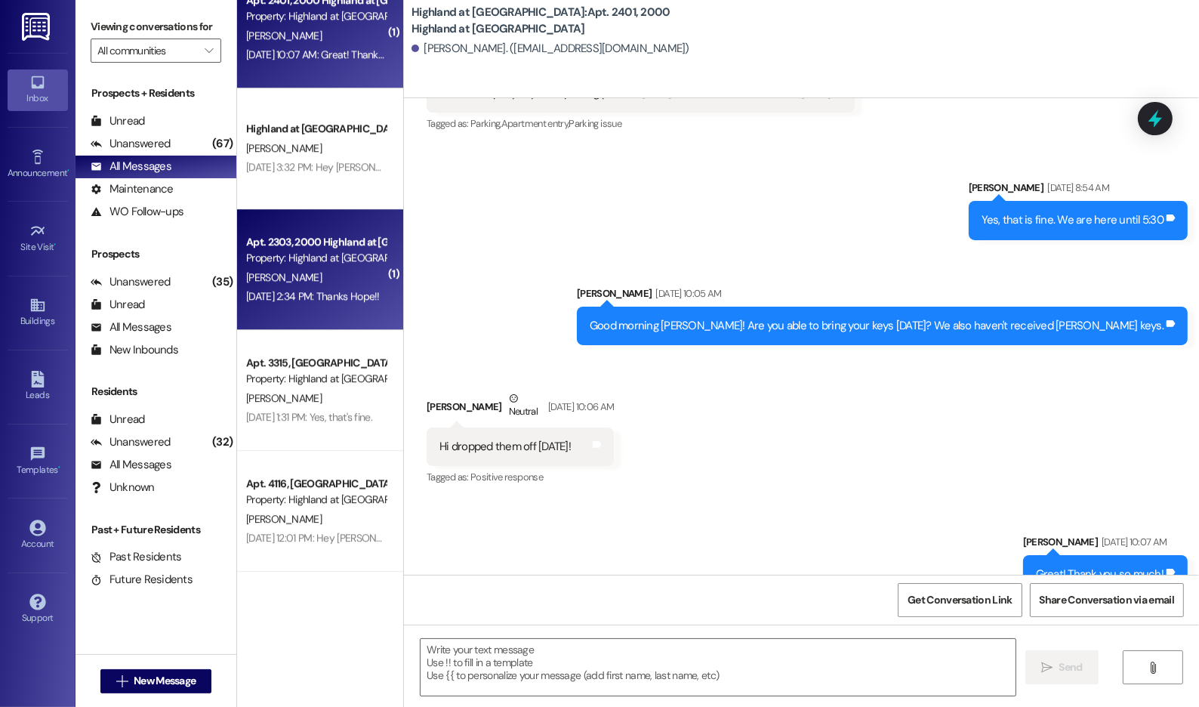
click at [316, 282] on div "[PERSON_NAME]" at bounding box center [316, 277] width 143 height 19
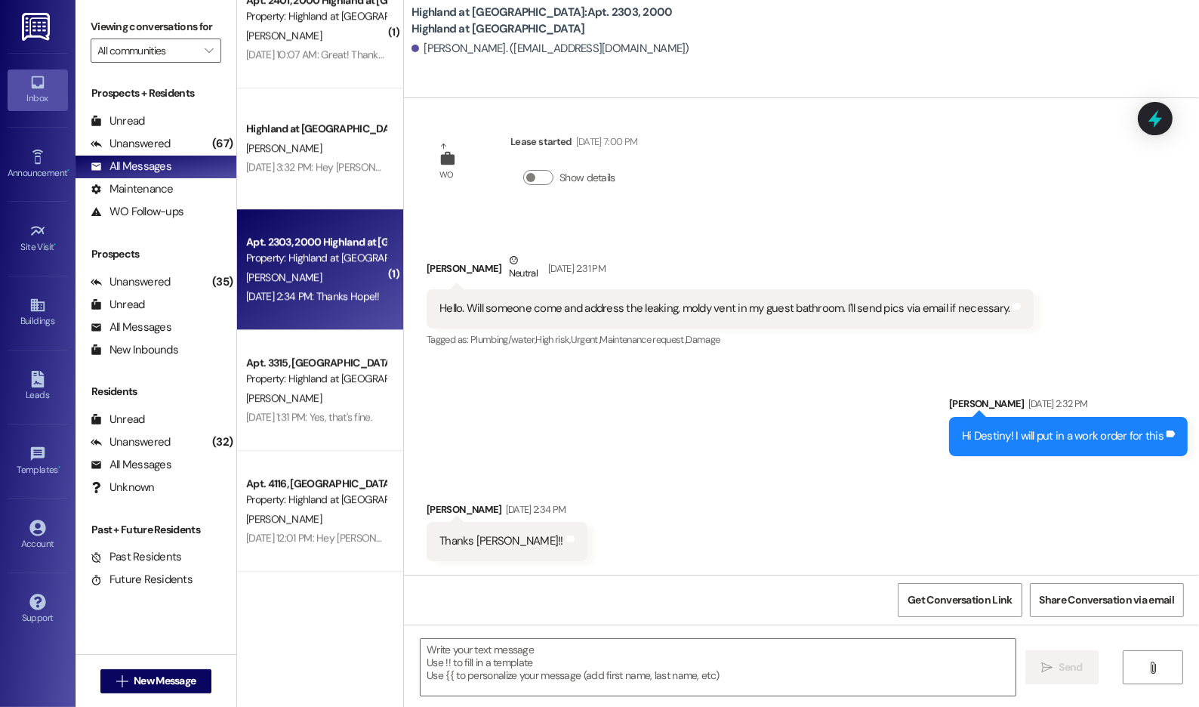
scroll to position [34157, 0]
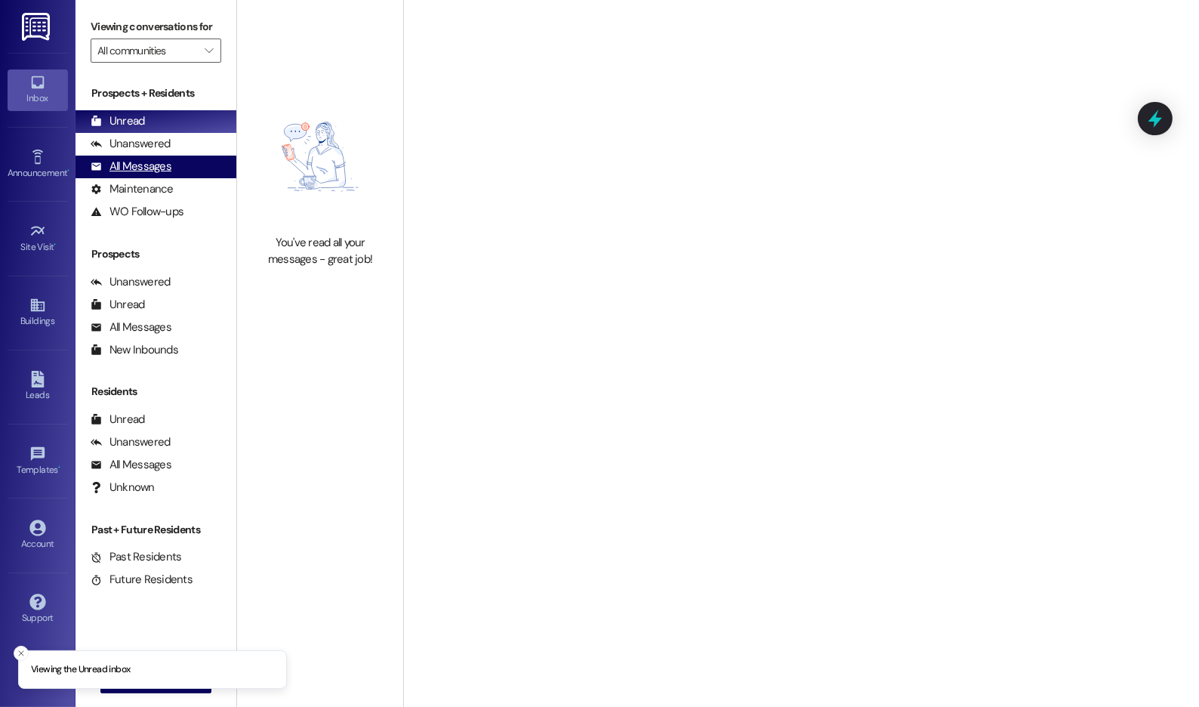
click at [168, 174] on div "All Messages" at bounding box center [131, 167] width 81 height 16
